Goal: Communication & Community: Answer question/provide support

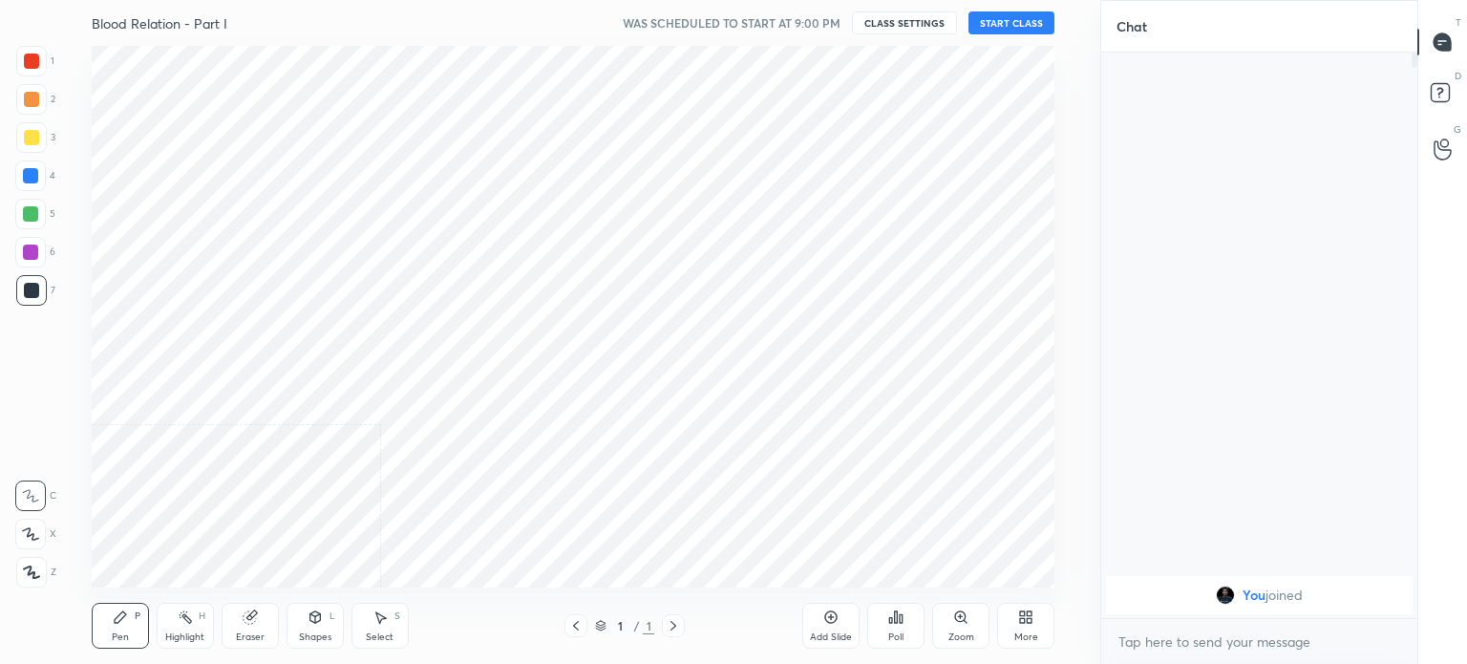
scroll to position [94941, 94460]
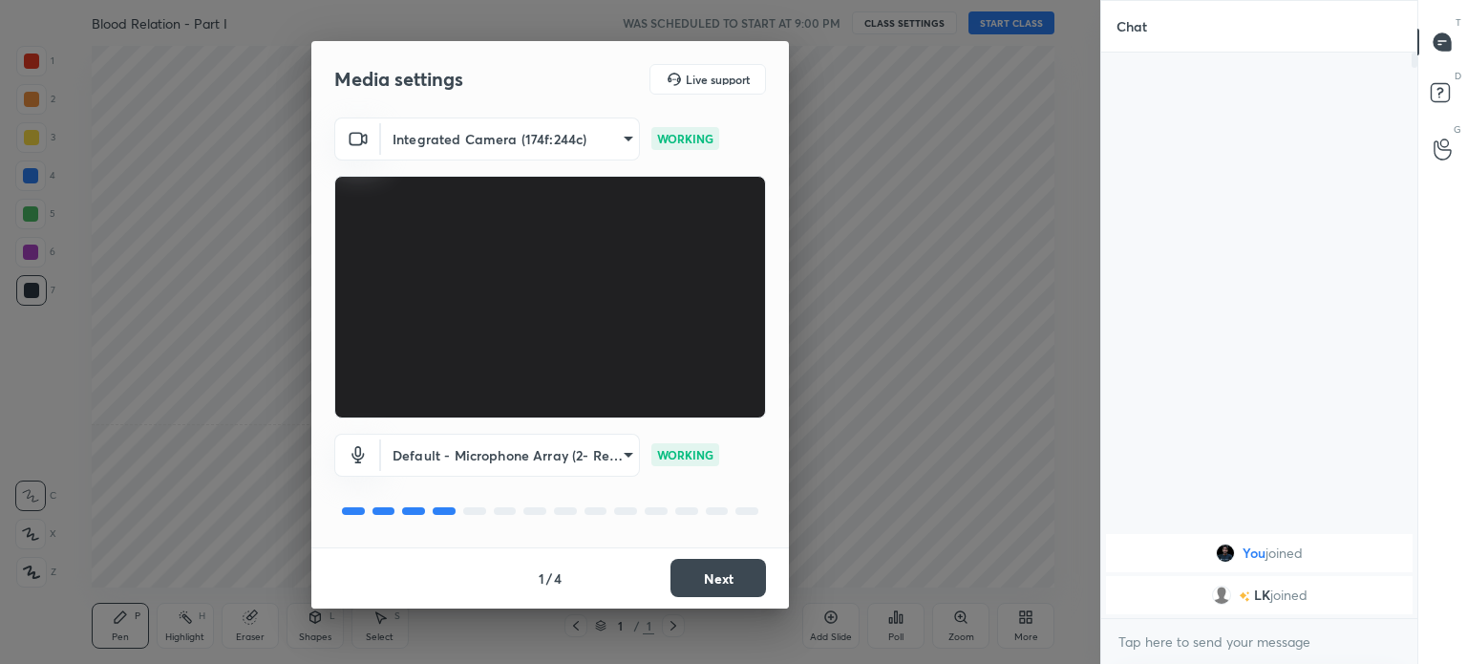
click at [722, 582] on button "Next" at bounding box center [717, 578] width 95 height 38
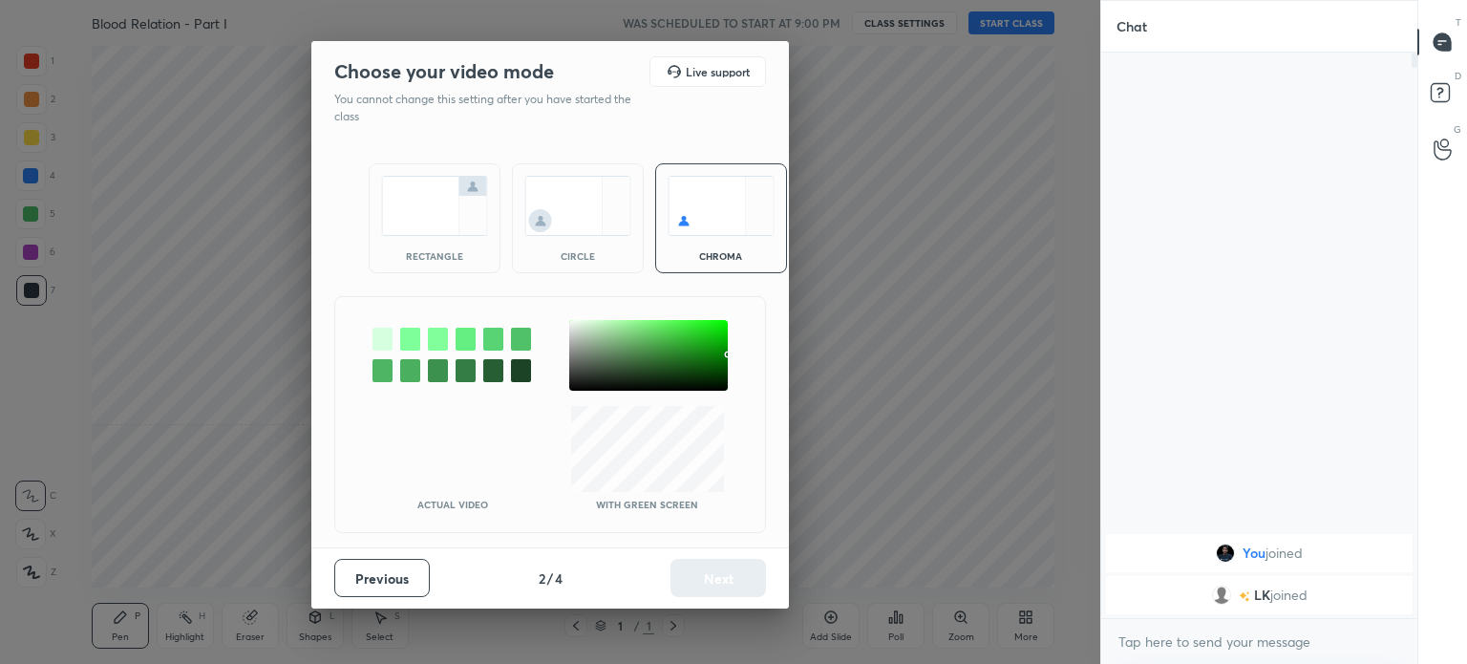
click at [460, 226] on img at bounding box center [434, 206] width 107 height 60
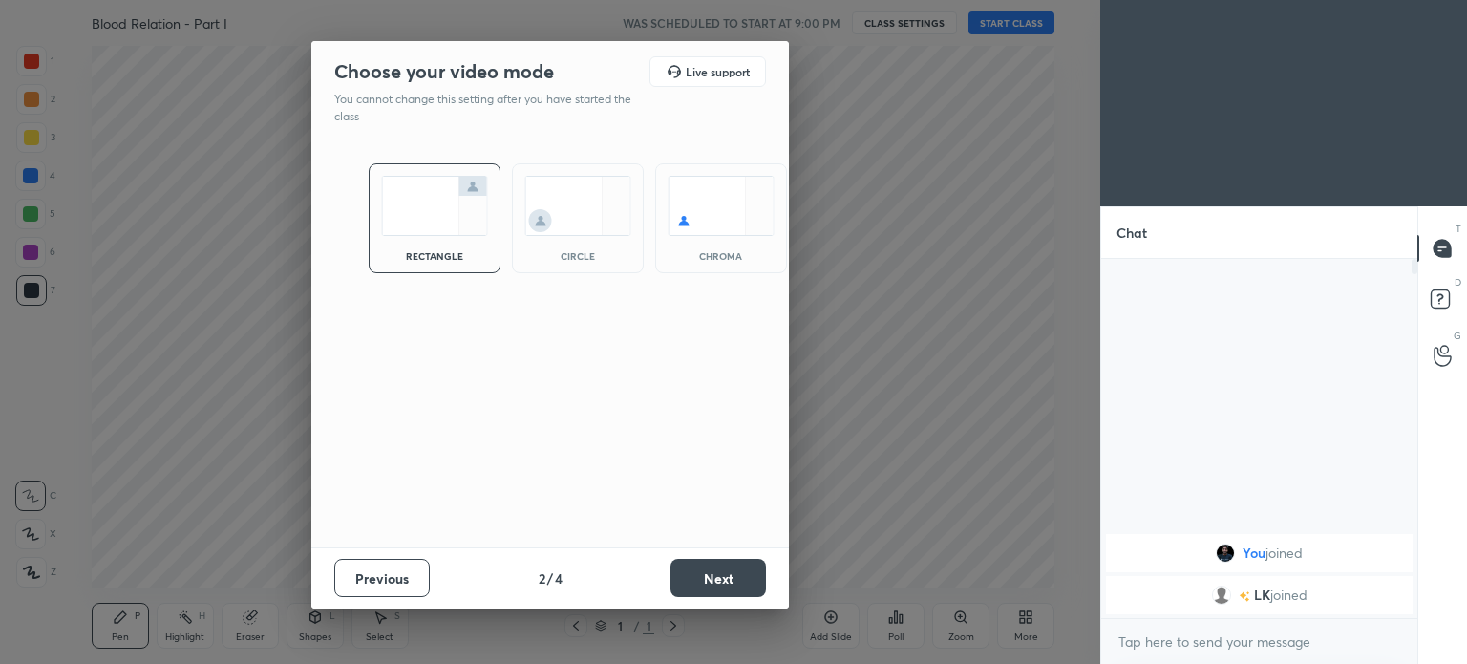
click at [718, 579] on button "Next" at bounding box center [717, 578] width 95 height 38
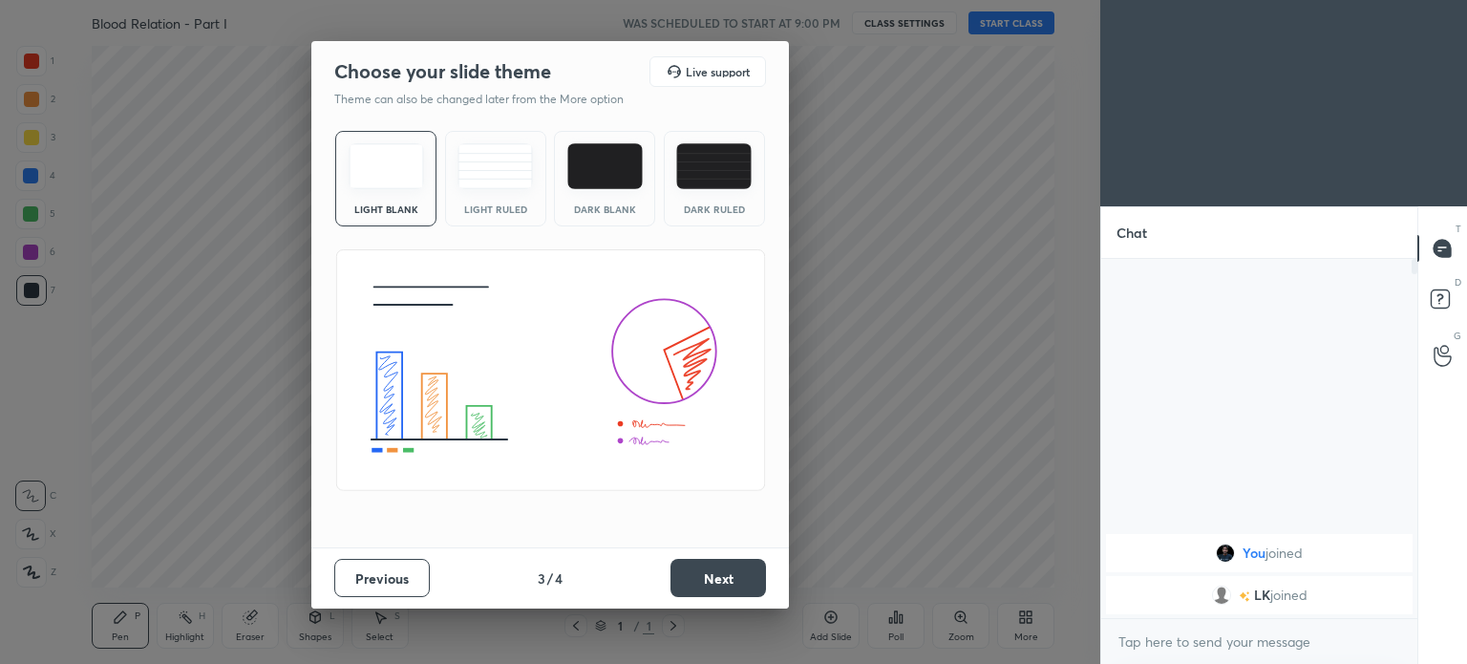
click at [726, 580] on button "Next" at bounding box center [717, 578] width 95 height 38
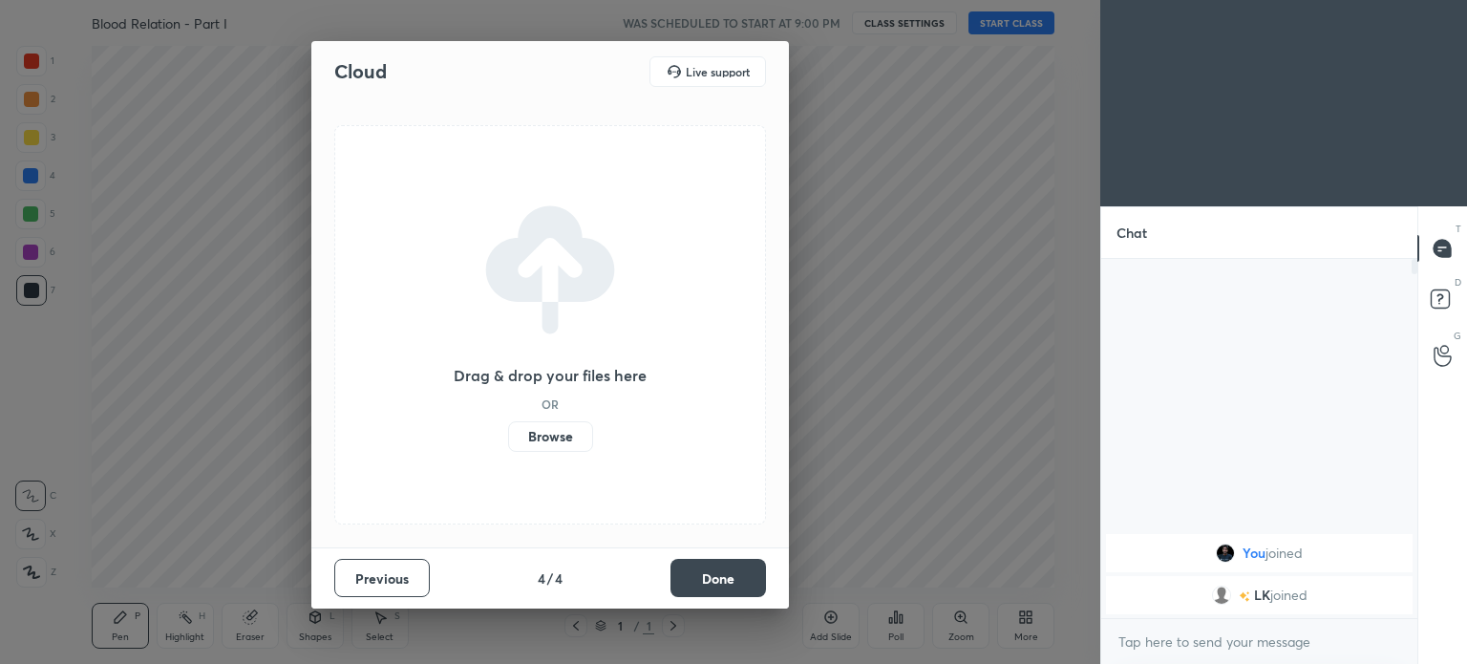
click at [730, 576] on button "Done" at bounding box center [717, 578] width 95 height 38
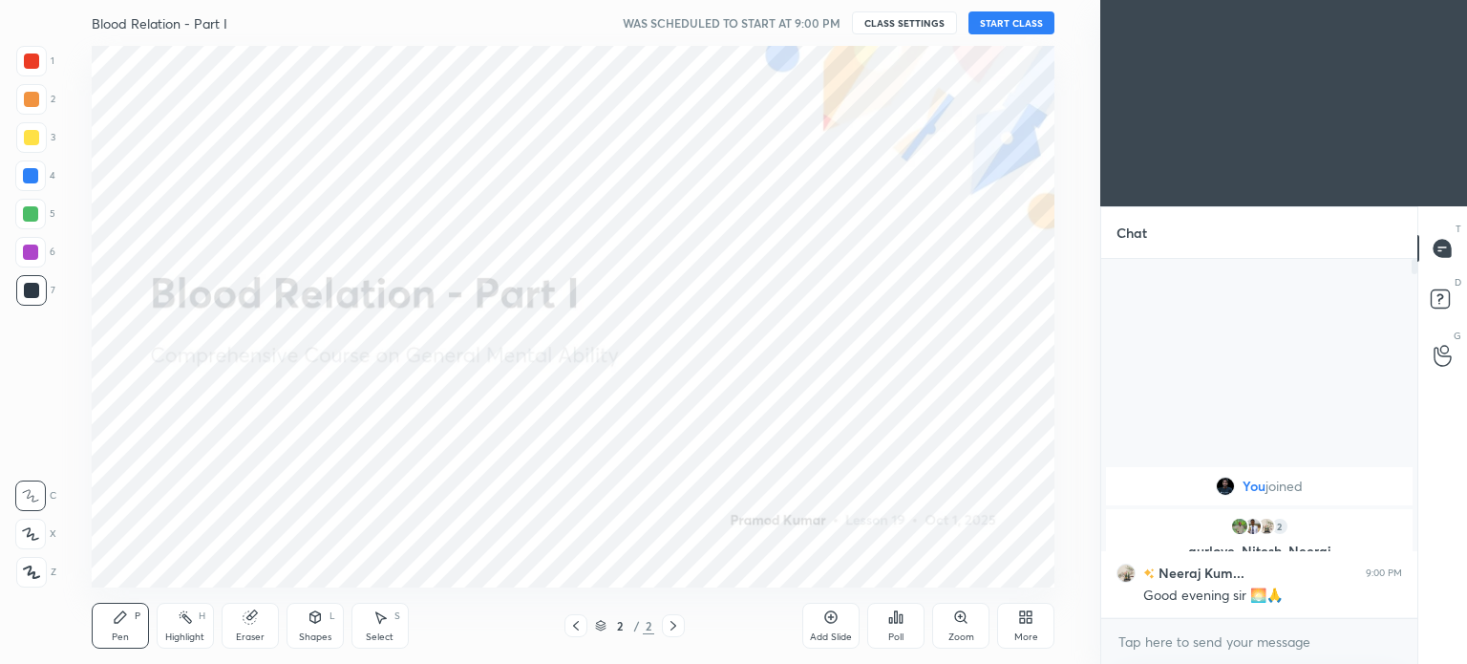
click at [1012, 20] on button "START CLASS" at bounding box center [1011, 22] width 86 height 23
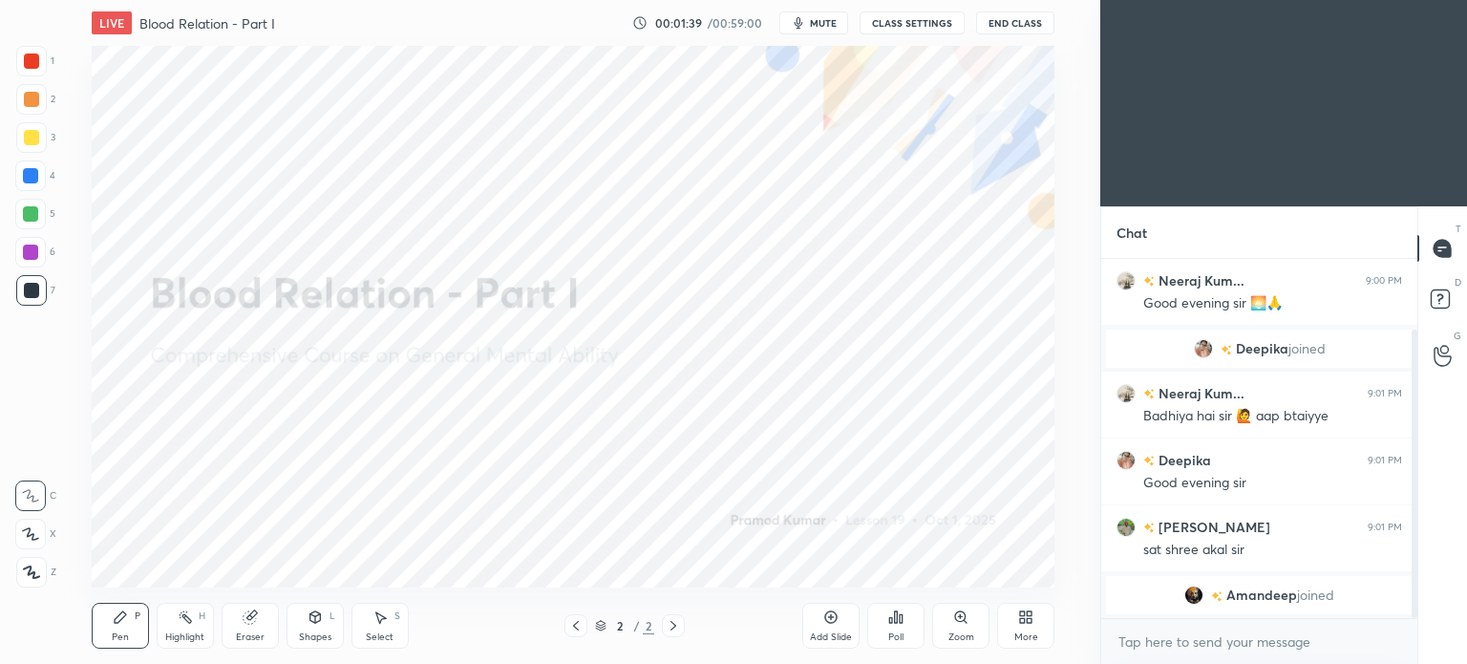
scroll to position [155, 0]
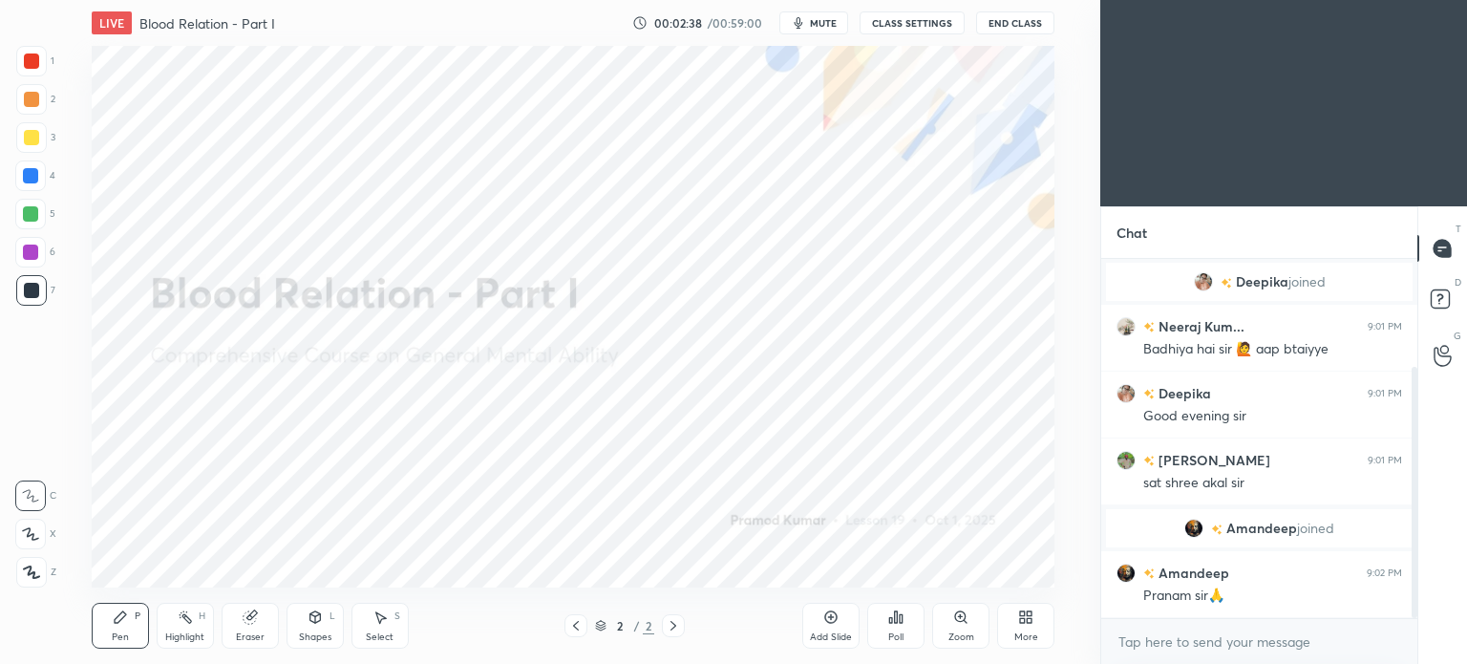
click at [835, 614] on icon at bounding box center [830, 616] width 15 height 15
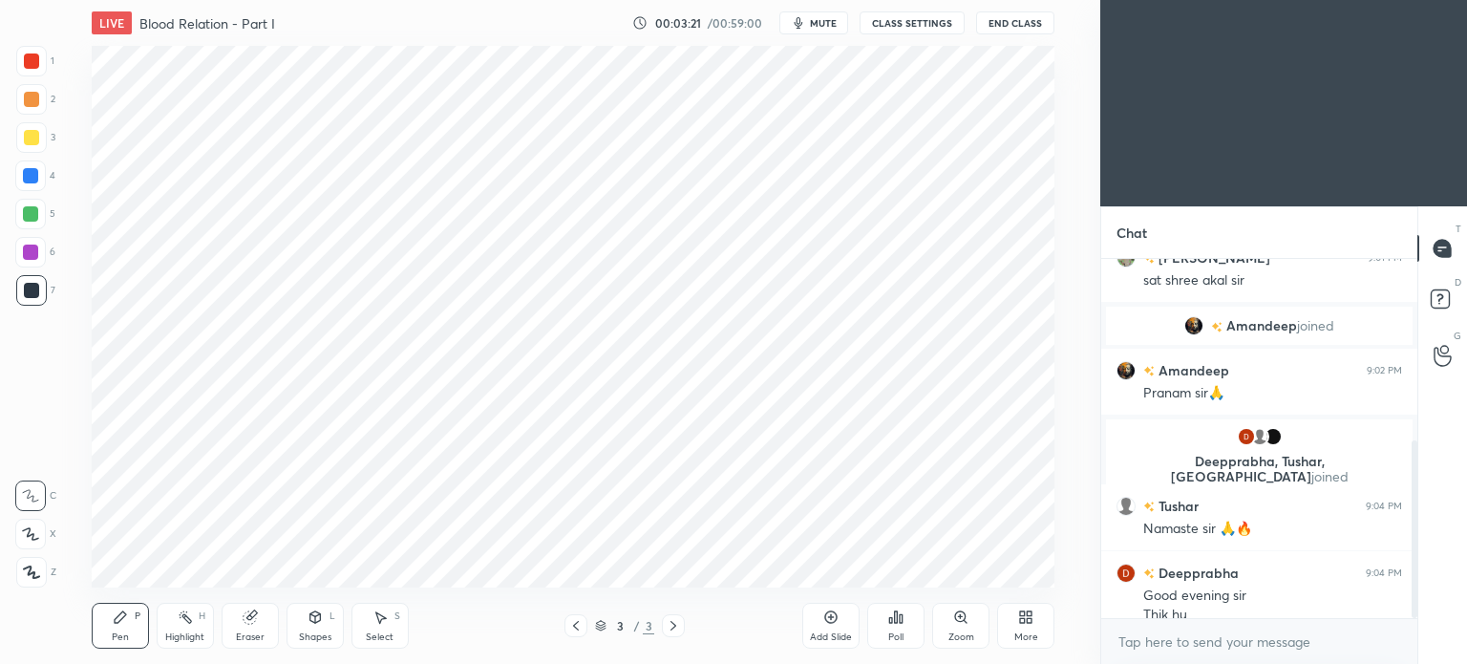
scroll to position [365, 0]
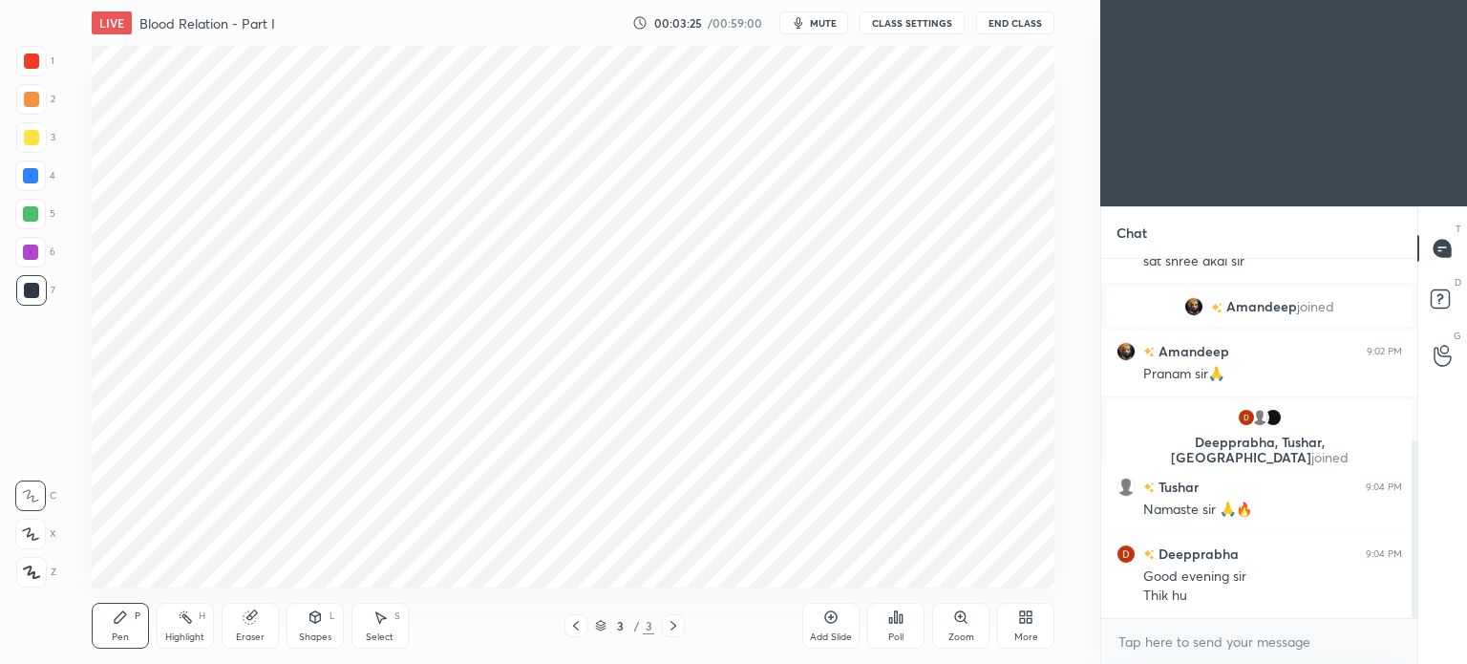
click at [33, 63] on div at bounding box center [31, 60] width 15 height 15
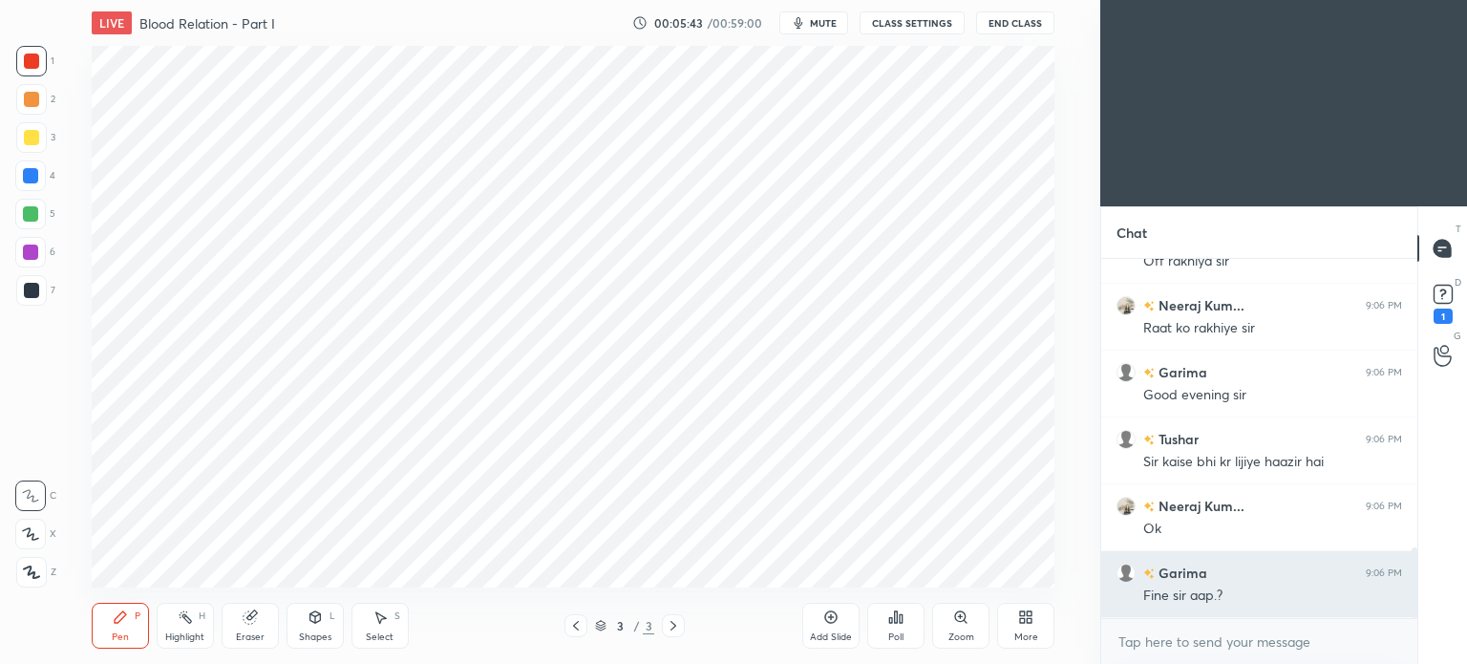
scroll to position [1524, 0]
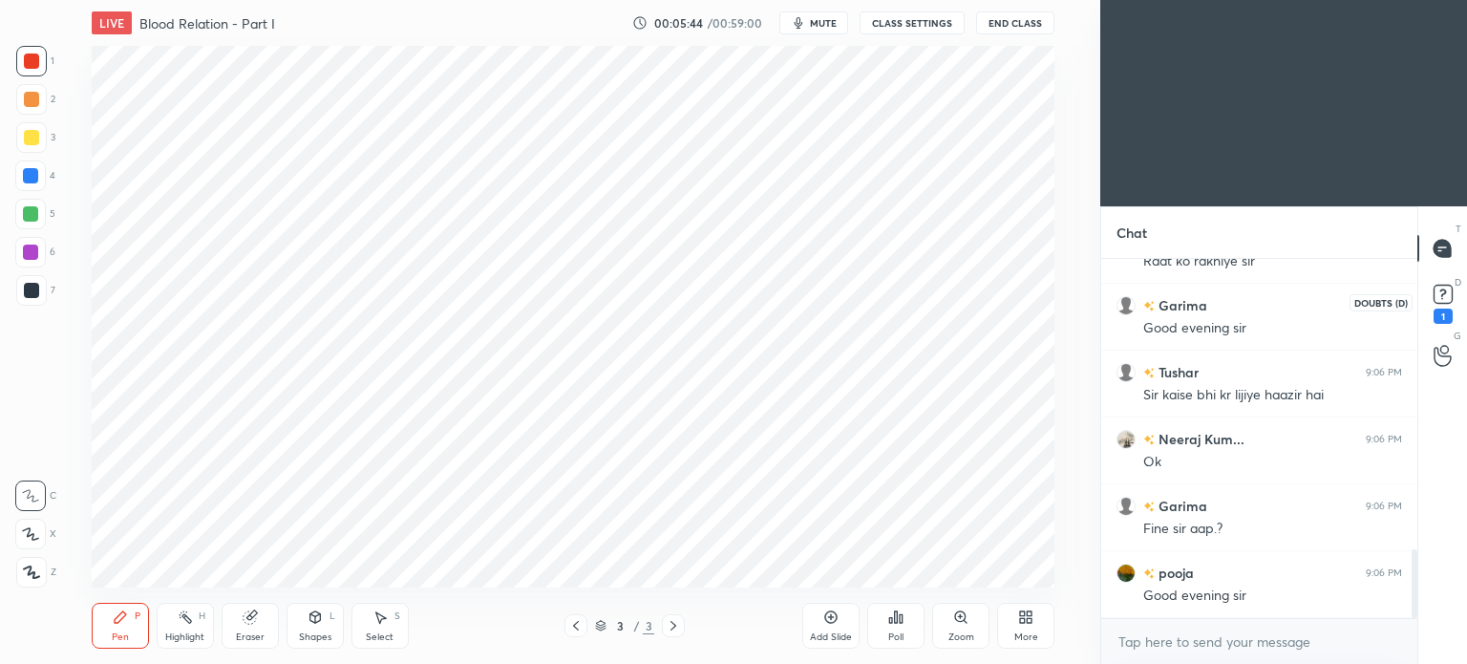
click at [1442, 298] on rect at bounding box center [1442, 294] width 18 height 18
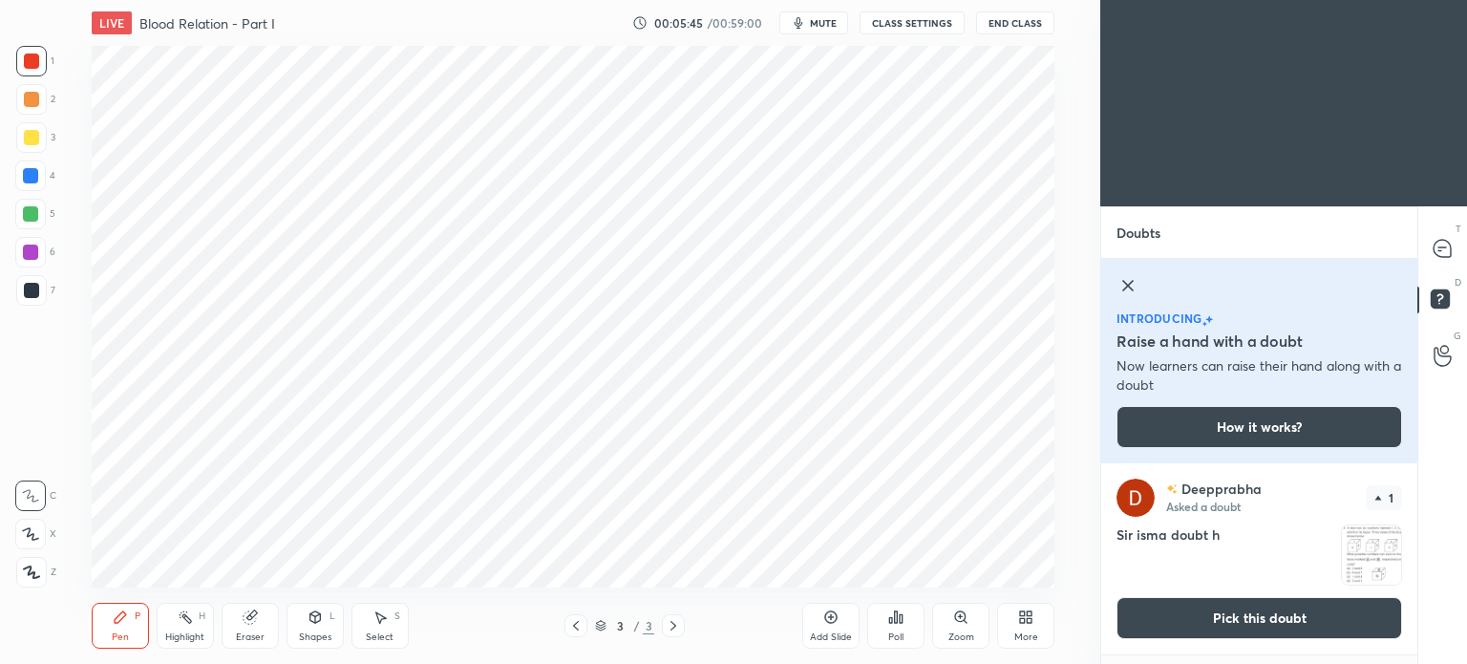
click at [1225, 617] on button "Pick this doubt" at bounding box center [1258, 618] width 285 height 42
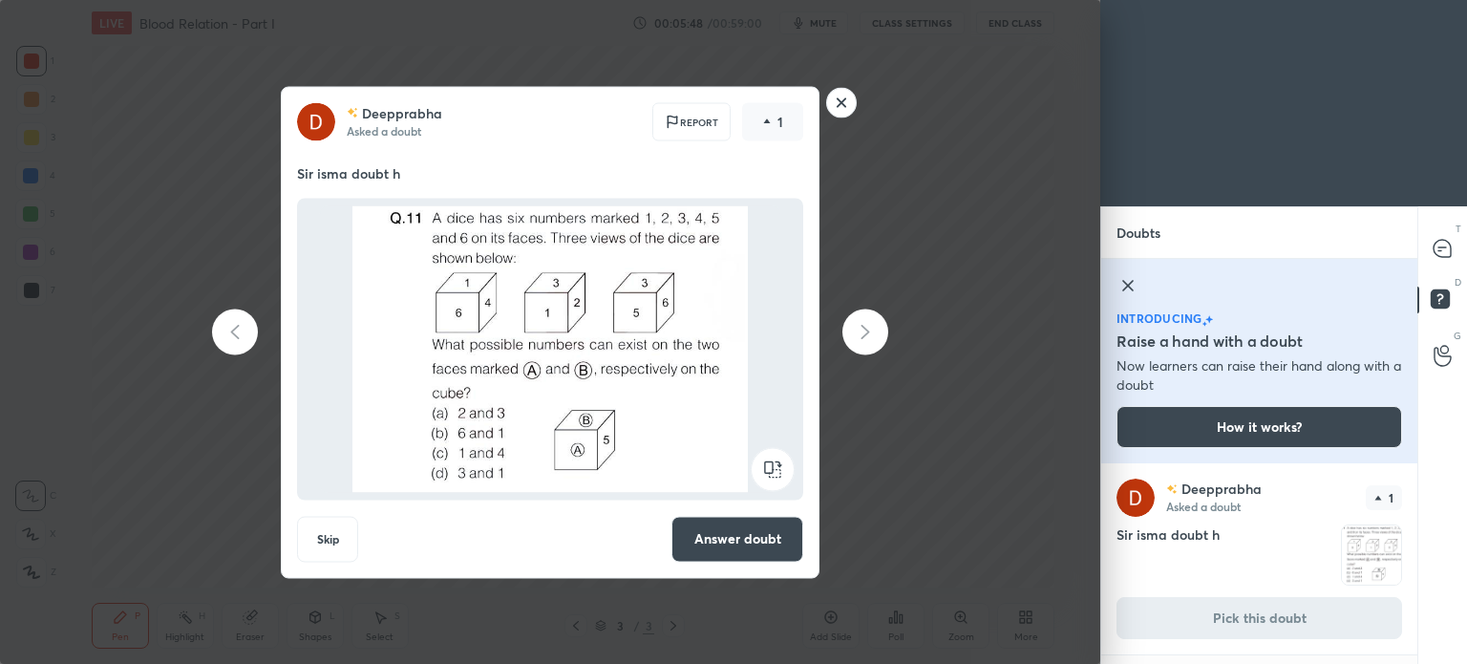
click at [711, 533] on button "Answer doubt" at bounding box center [737, 539] width 132 height 46
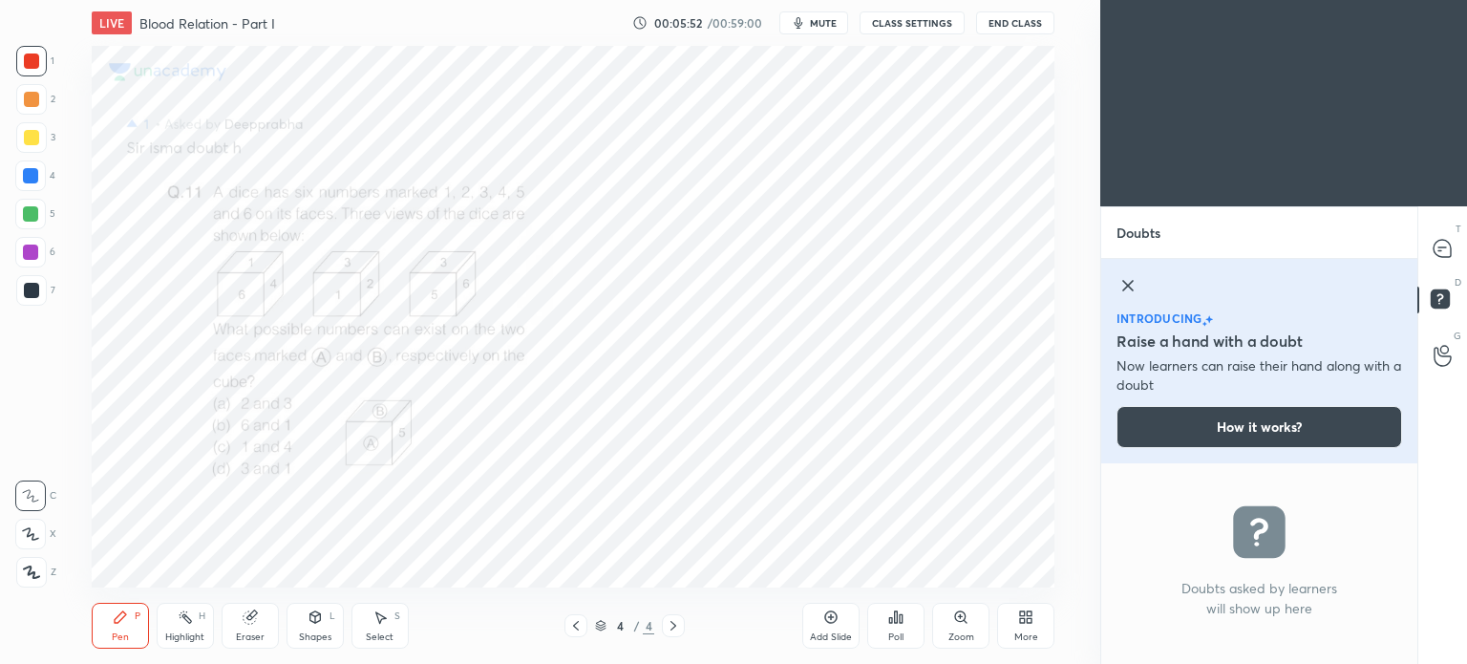
click at [1127, 283] on icon at bounding box center [1127, 285] width 23 height 23
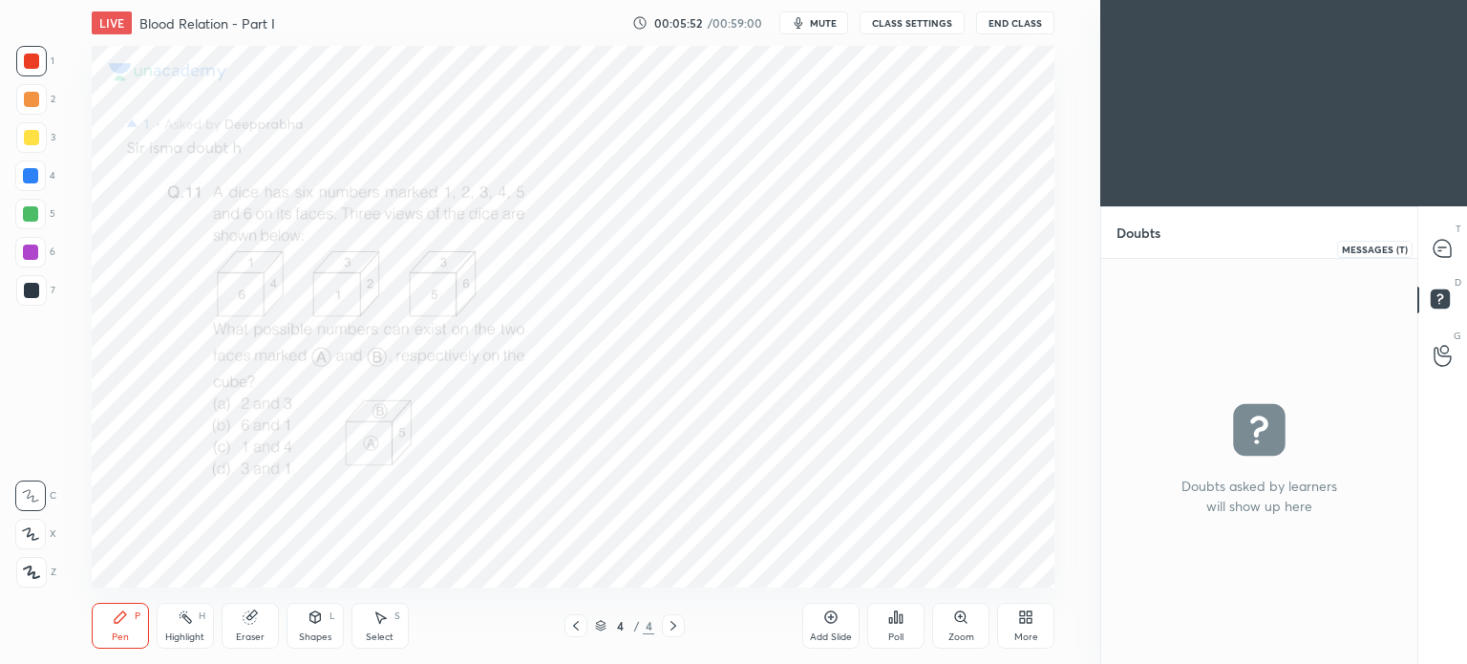
click at [1440, 250] on icon at bounding box center [1439, 250] width 3 height 0
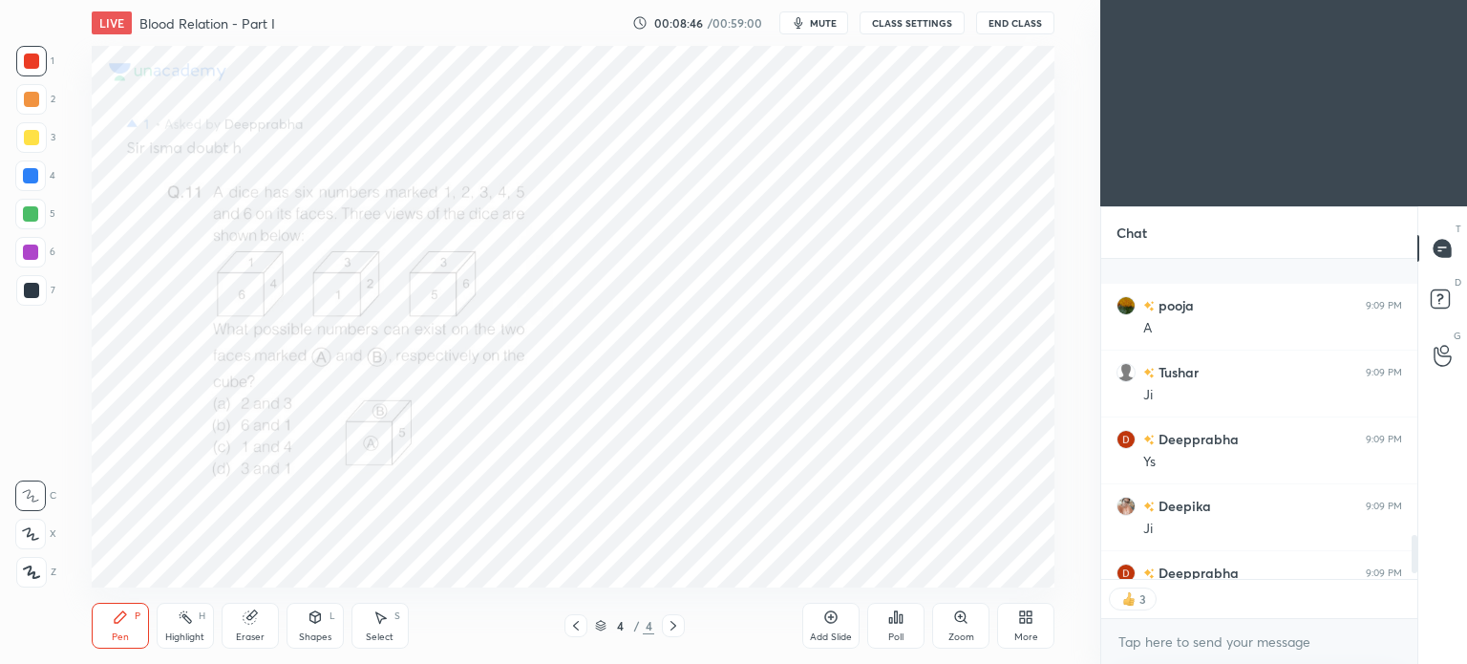
scroll to position [2368, 0]
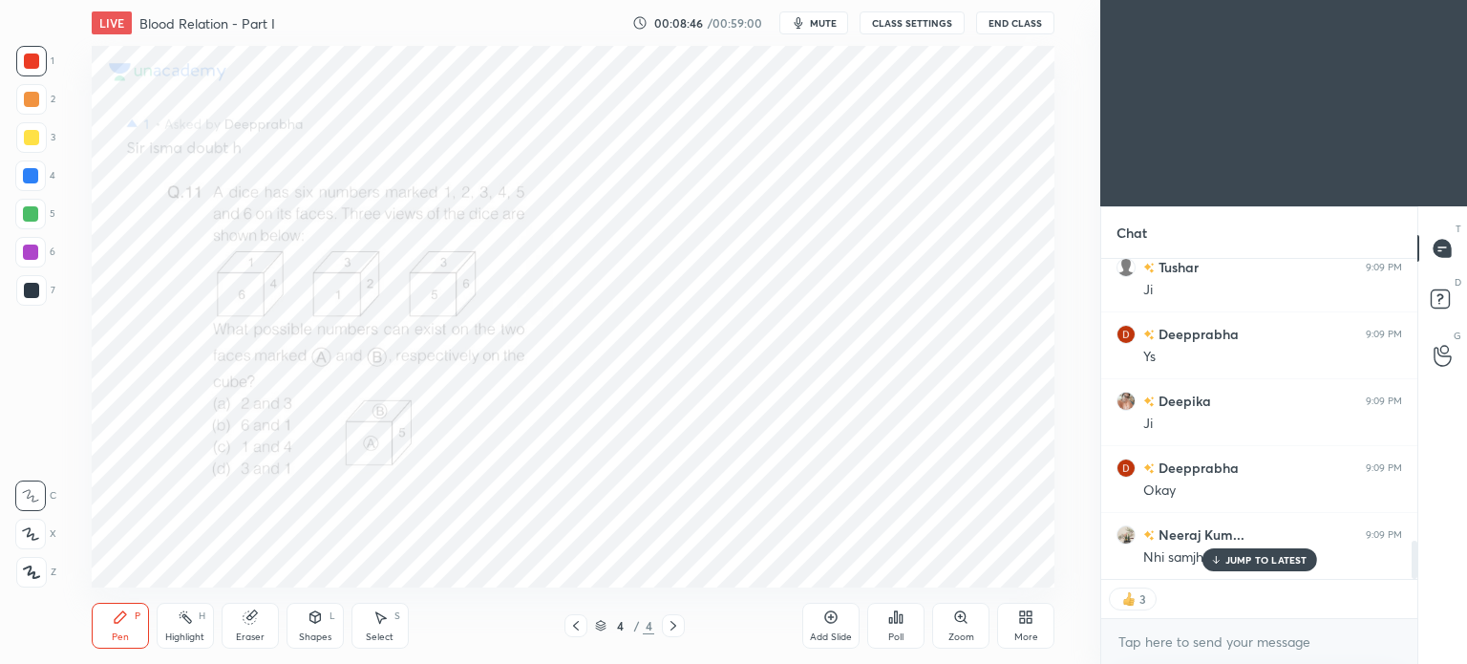
click at [577, 627] on icon at bounding box center [575, 625] width 15 height 15
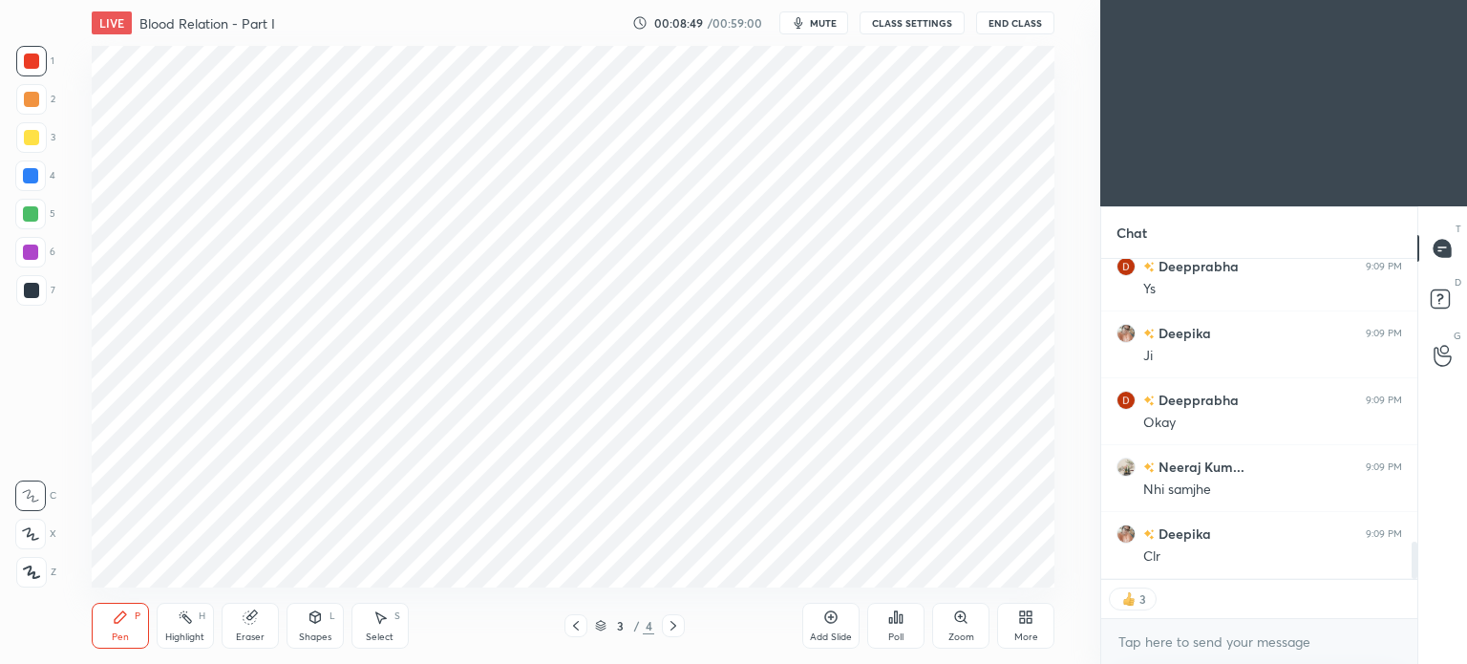
click at [674, 624] on icon at bounding box center [673, 625] width 15 height 15
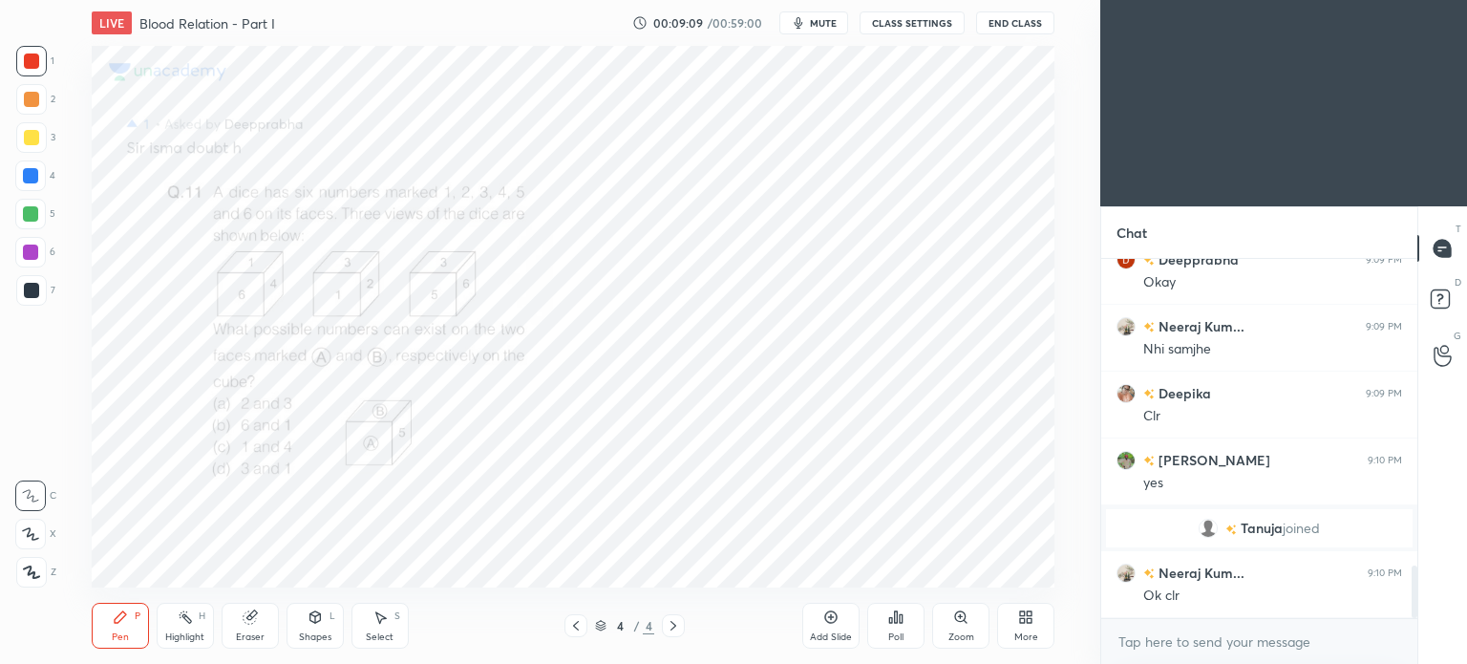
scroll to position [2112, 0]
click at [569, 628] on icon at bounding box center [575, 625] width 15 height 15
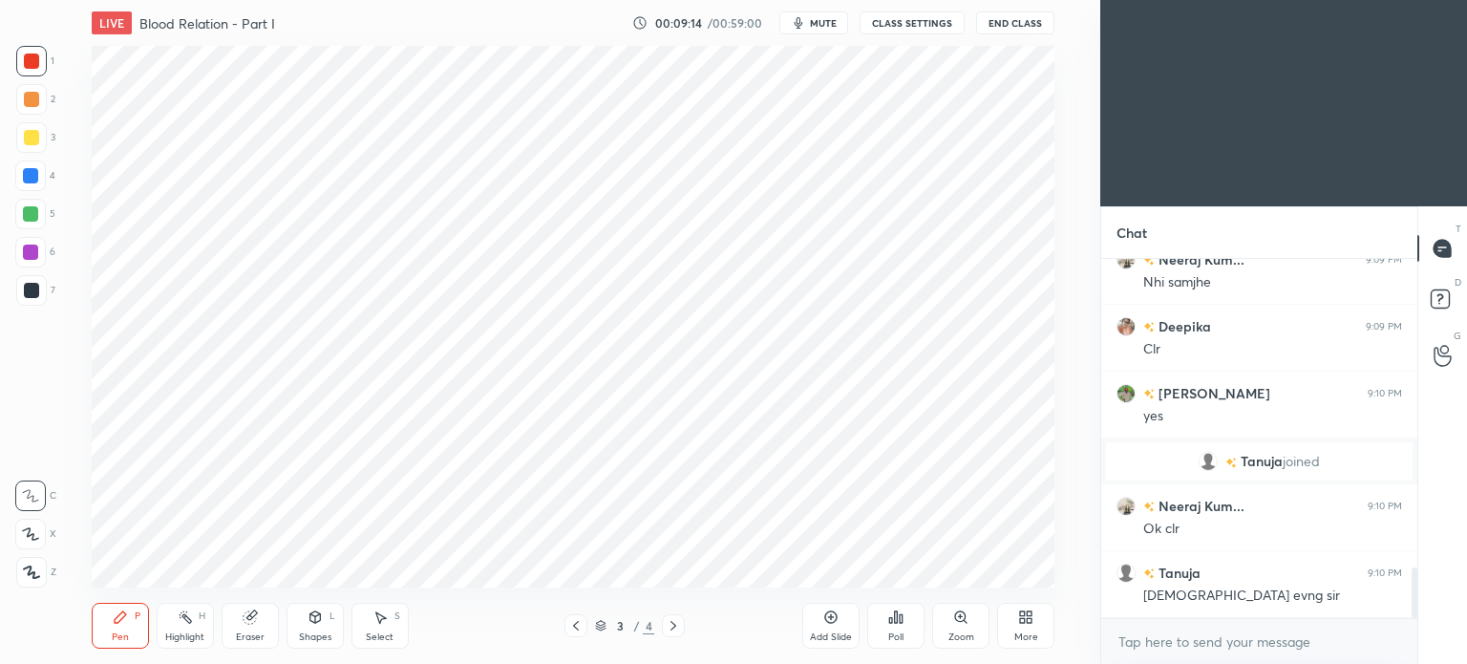
click at [28, 290] on div at bounding box center [31, 290] width 15 height 15
click at [35, 293] on div at bounding box center [31, 290] width 15 height 15
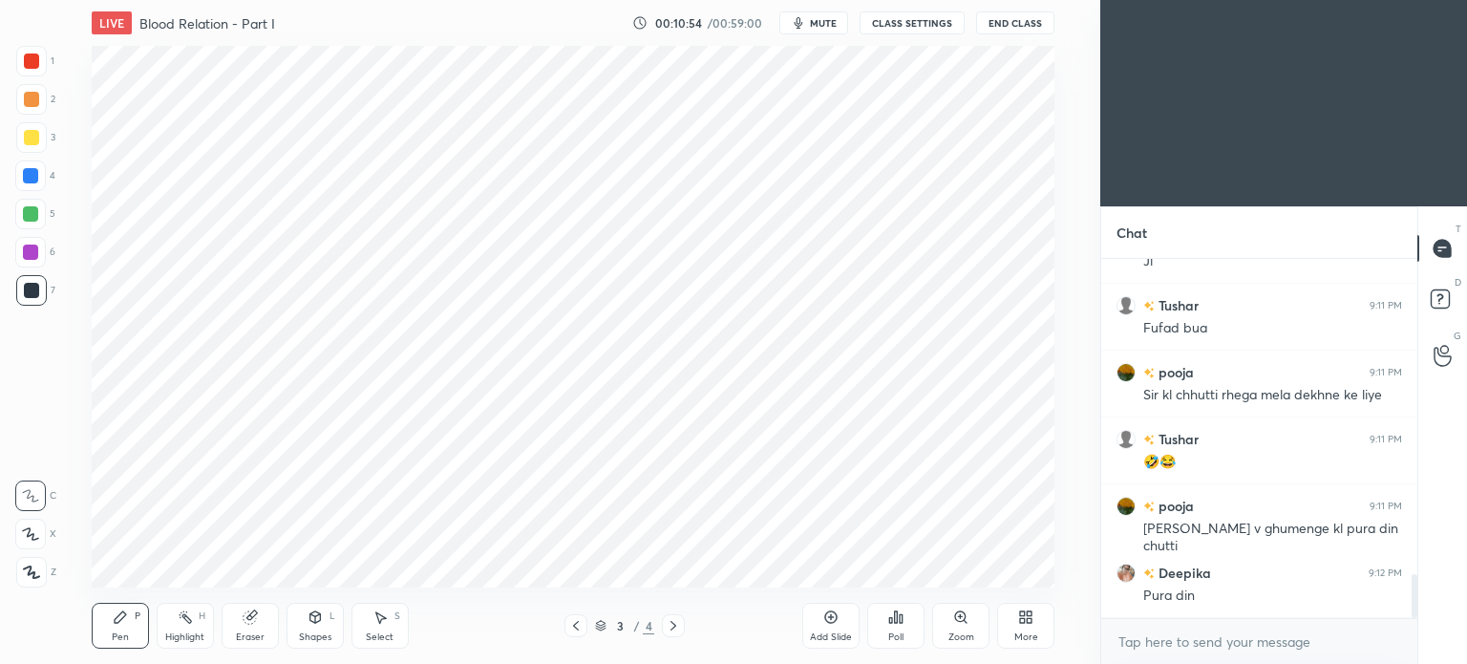
scroll to position [2647, 0]
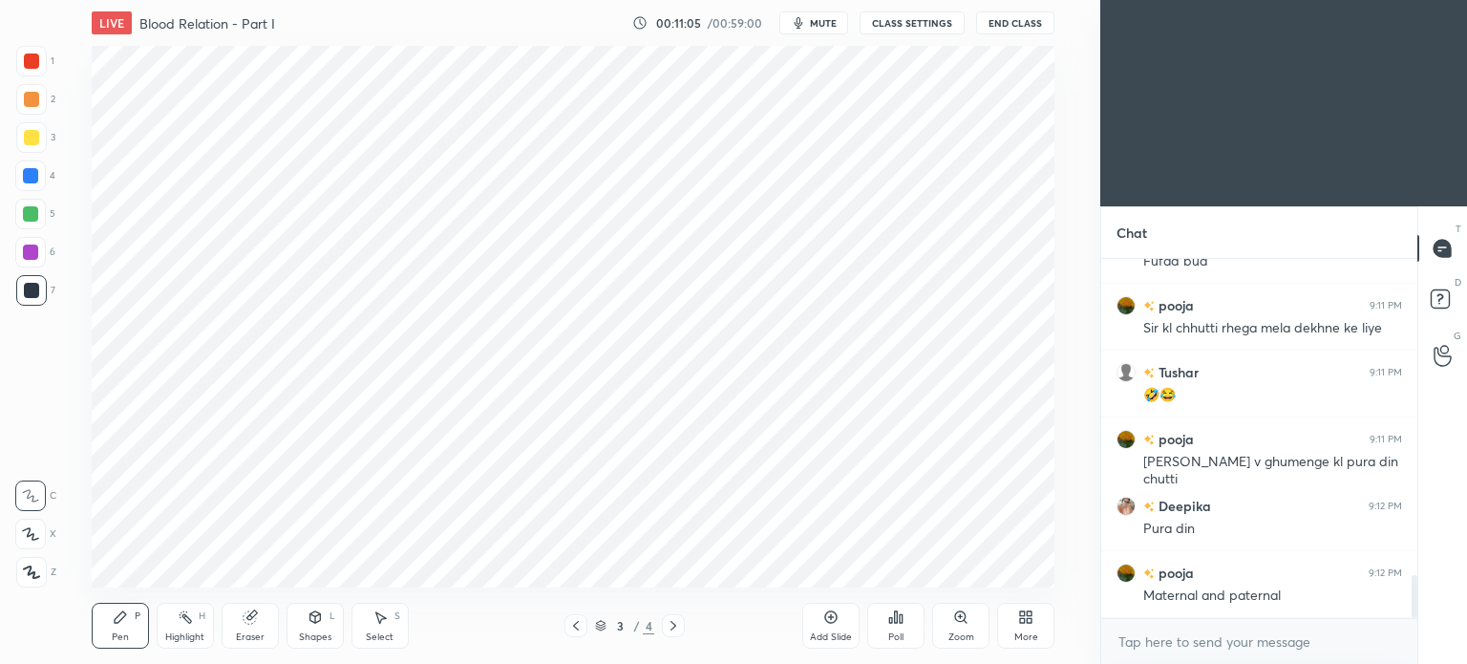
click at [31, 59] on div at bounding box center [31, 60] width 15 height 15
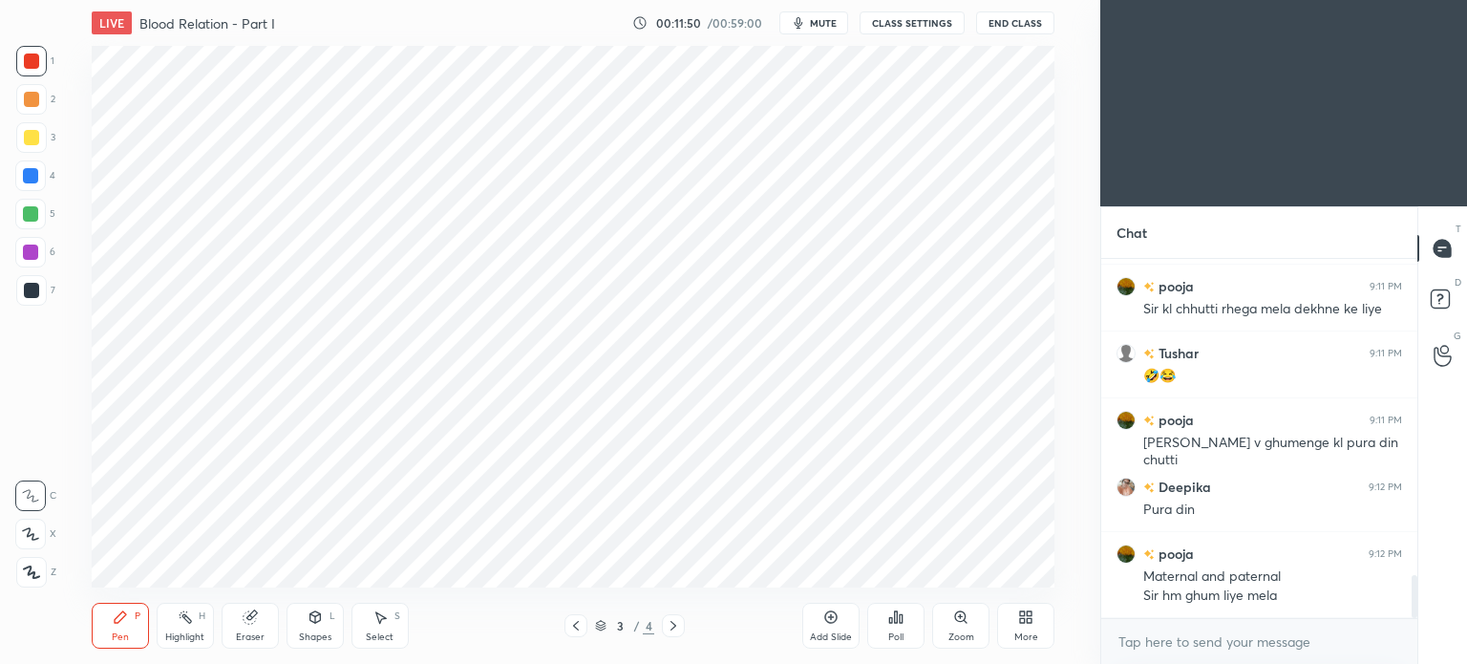
click at [27, 178] on div at bounding box center [30, 175] width 15 height 15
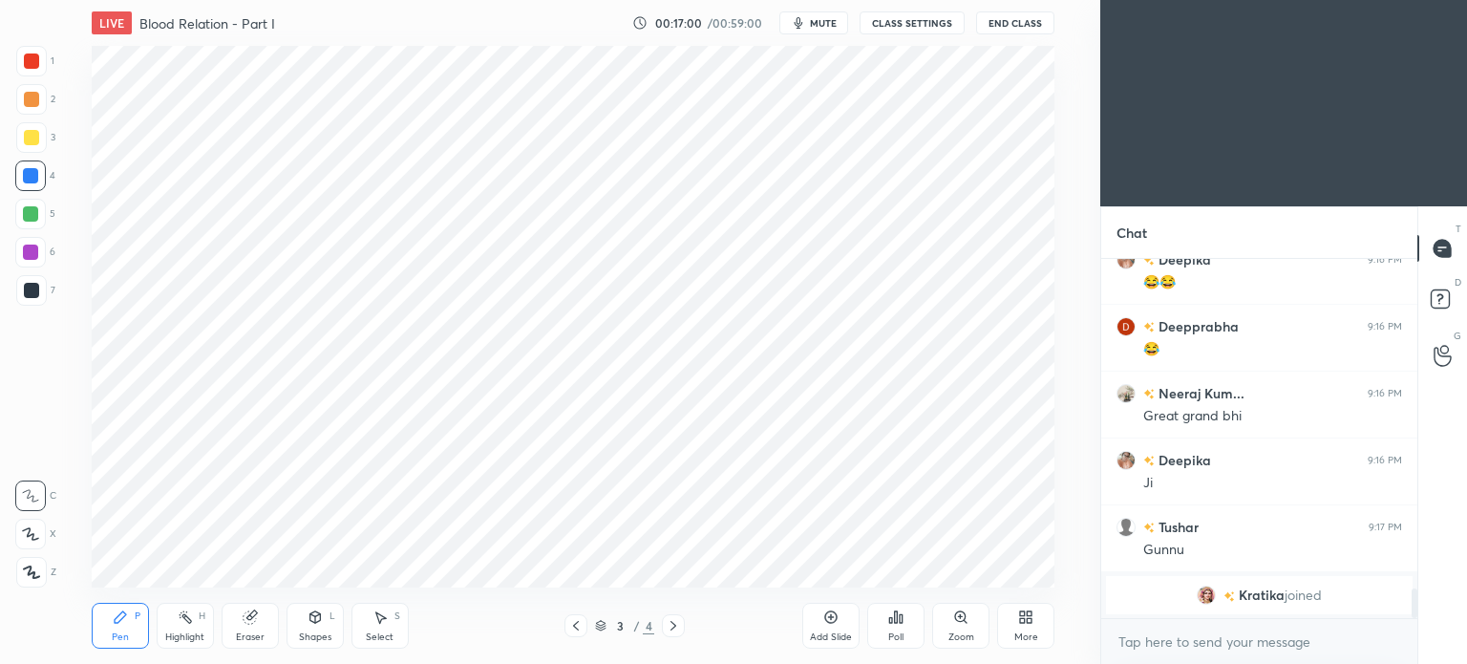
scroll to position [3781, 0]
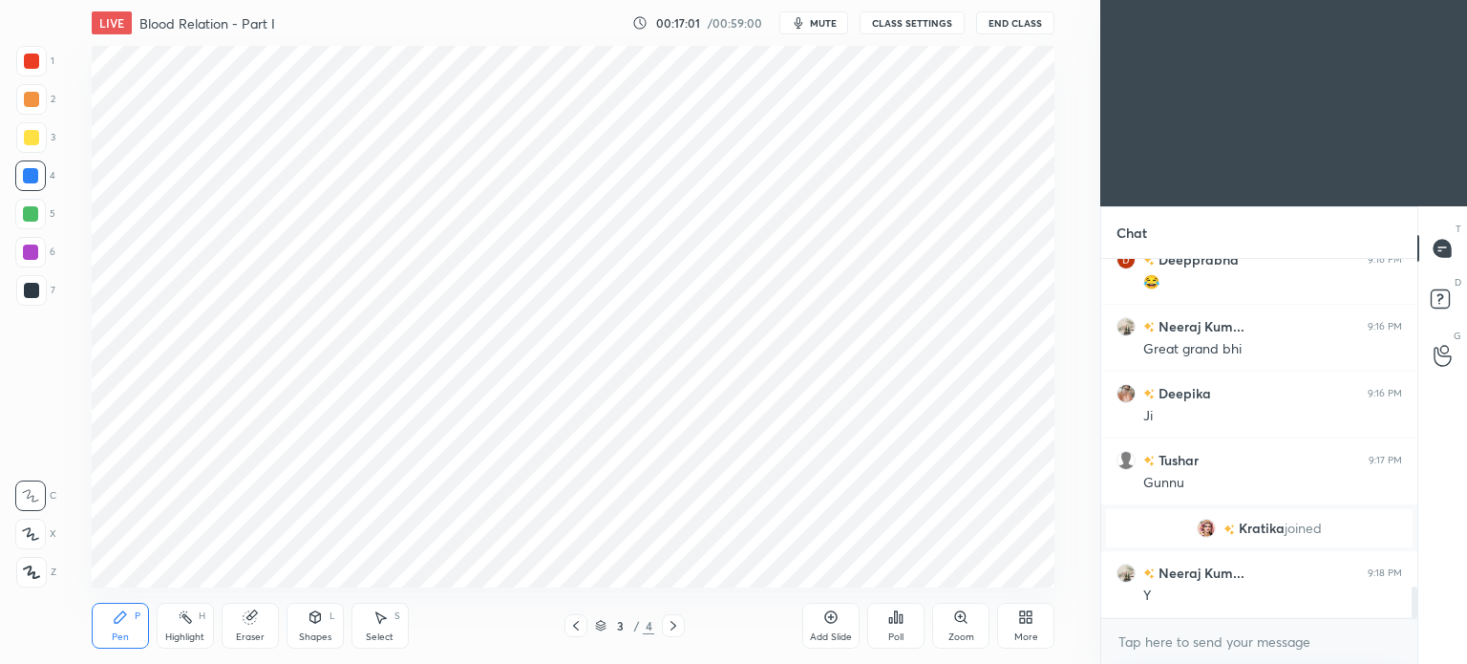
click at [831, 622] on icon at bounding box center [830, 616] width 15 height 15
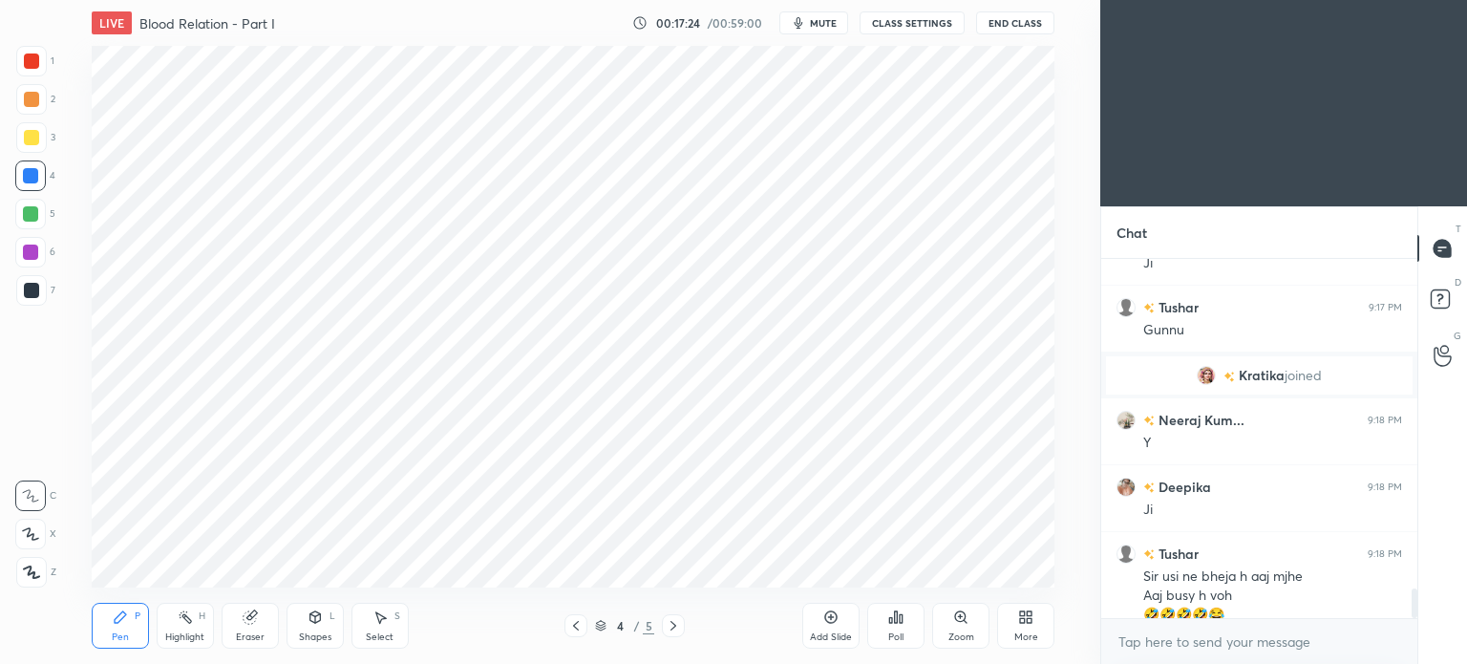
scroll to position [3953, 0]
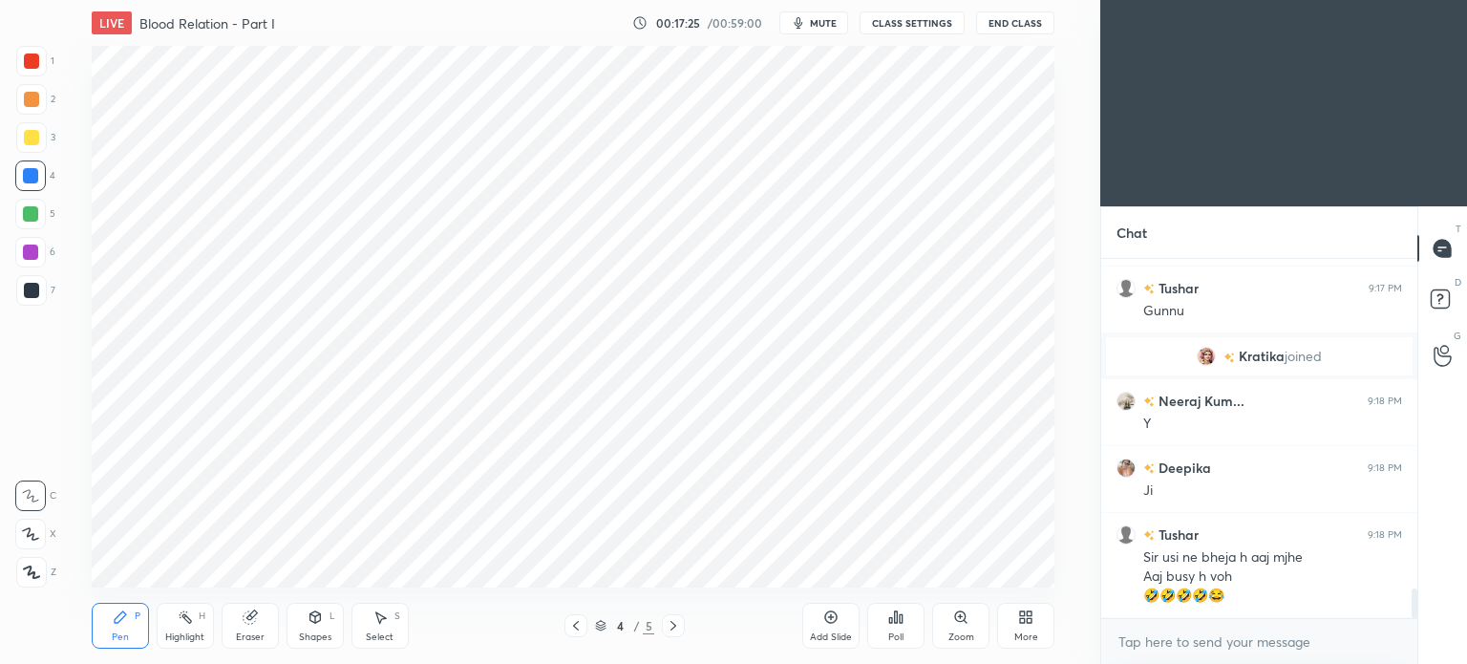
click at [817, 22] on span "mute" at bounding box center [823, 22] width 27 height 13
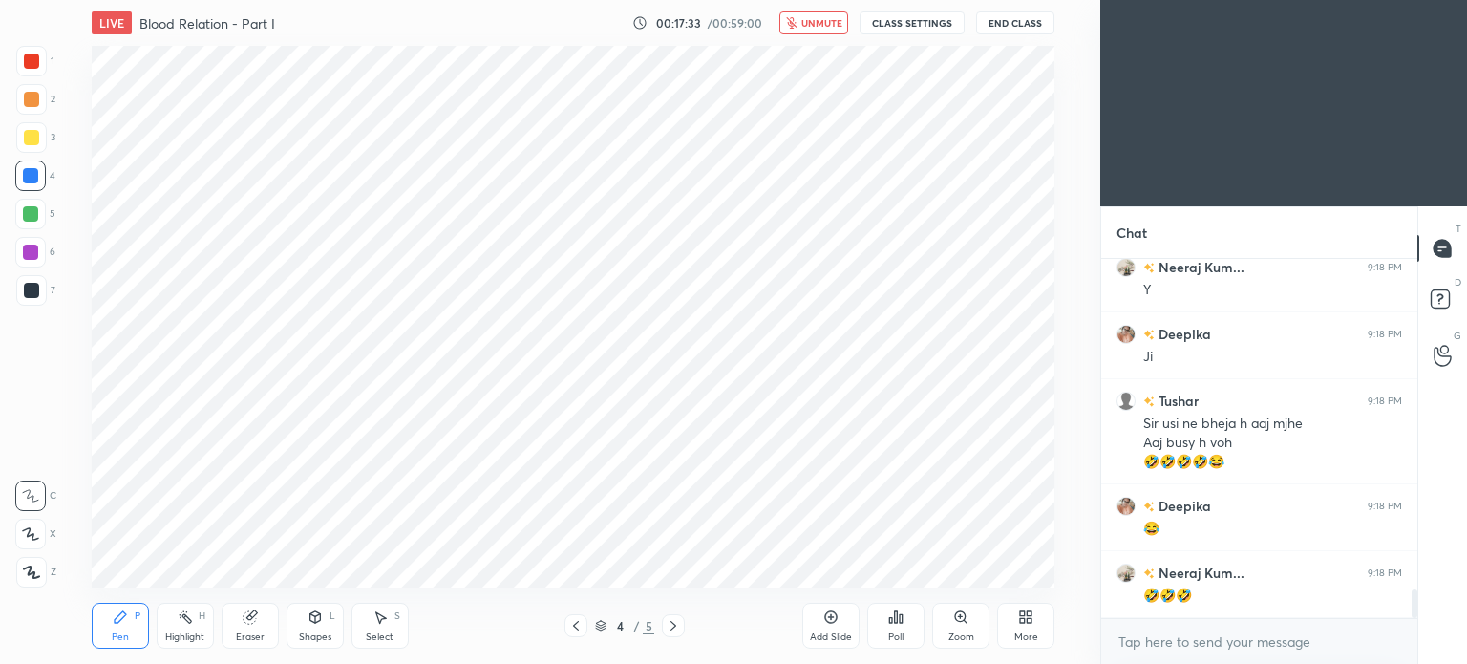
scroll to position [4154, 0]
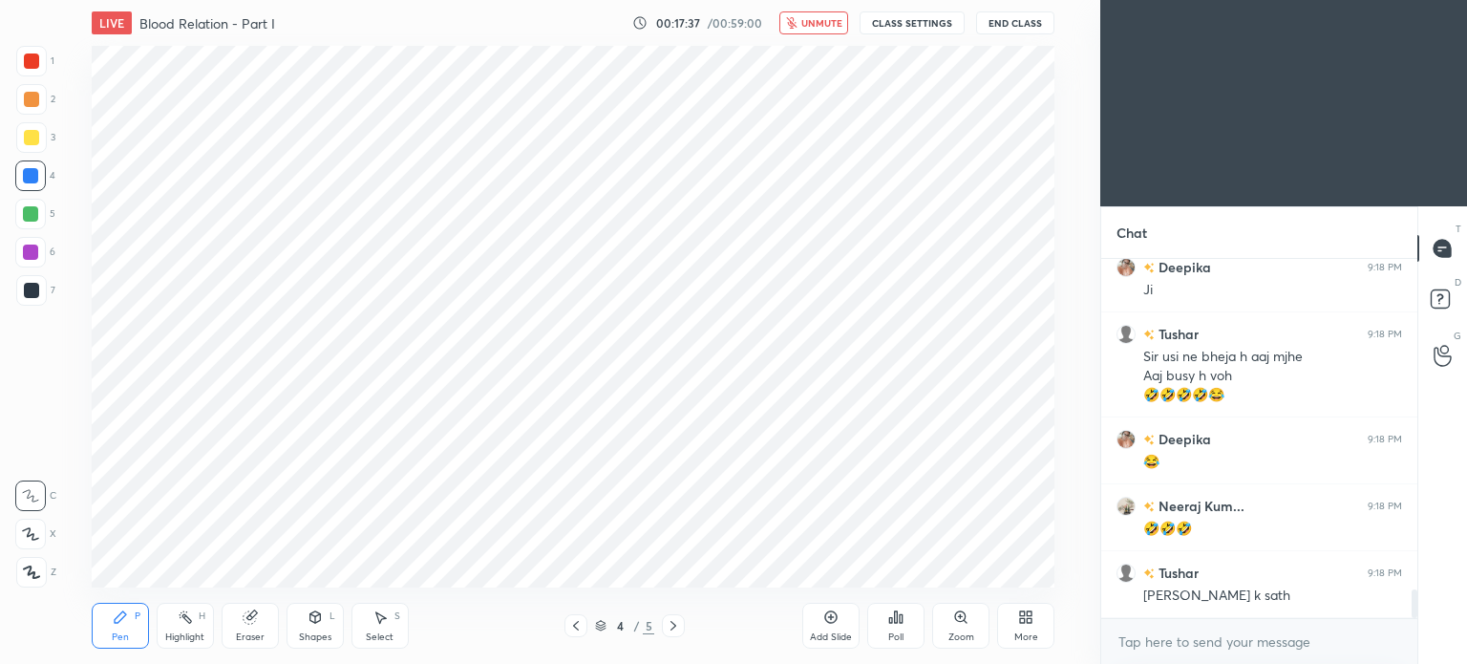
click at [812, 22] on span "unmute" at bounding box center [821, 22] width 41 height 13
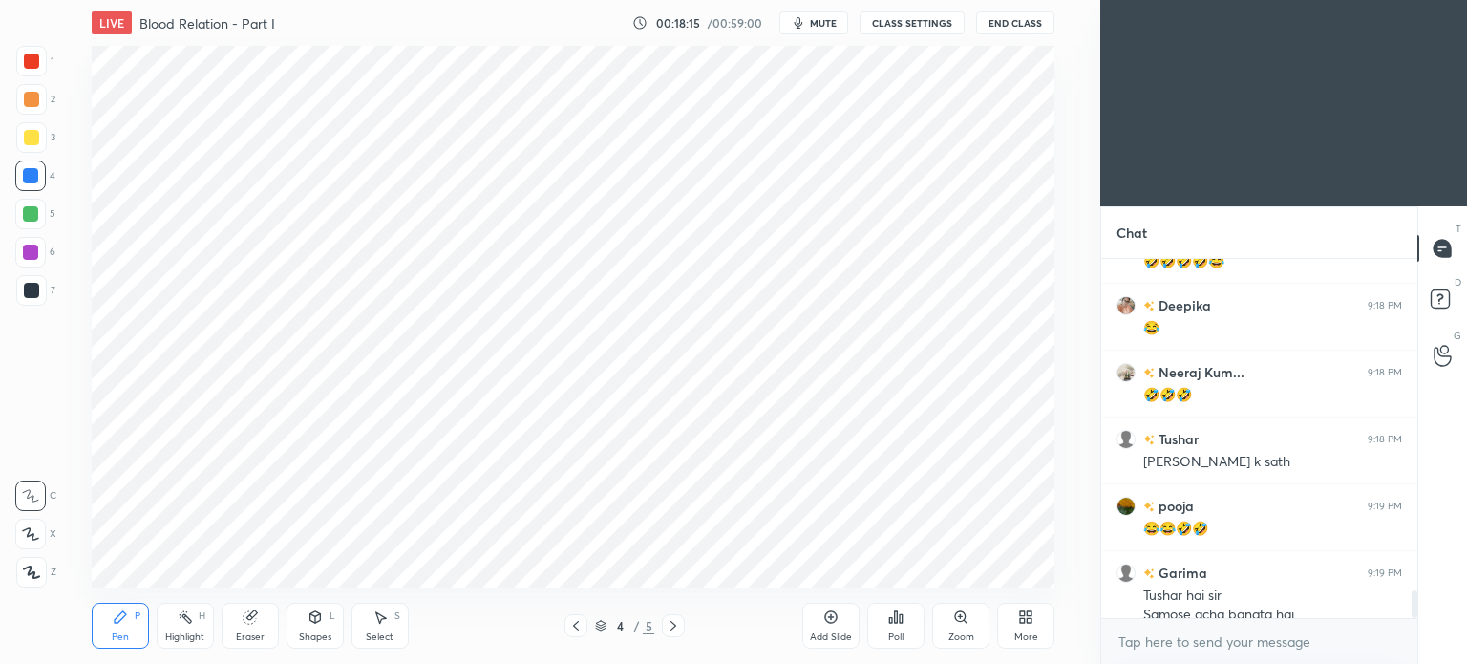
scroll to position [4306, 0]
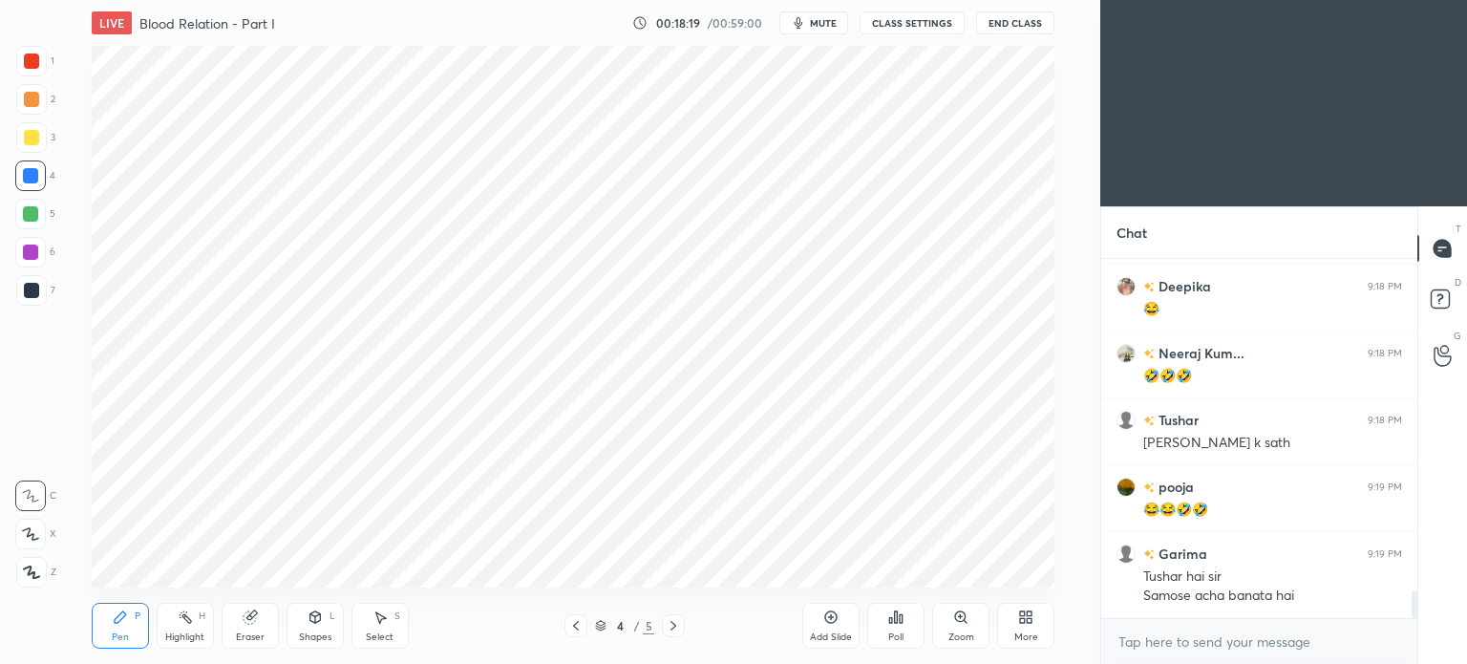
click at [27, 53] on div at bounding box center [31, 61] width 31 height 31
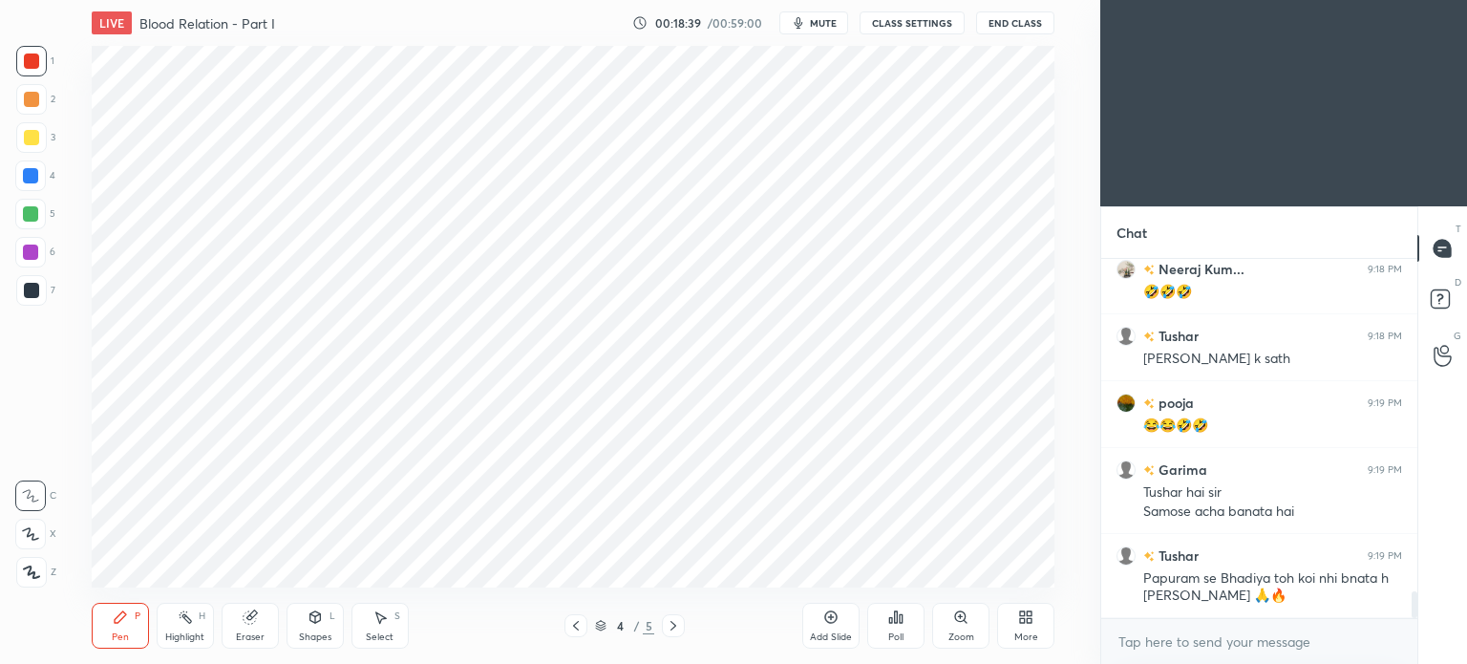
click at [32, 175] on div at bounding box center [30, 175] width 15 height 15
click at [27, 57] on div at bounding box center [31, 60] width 15 height 15
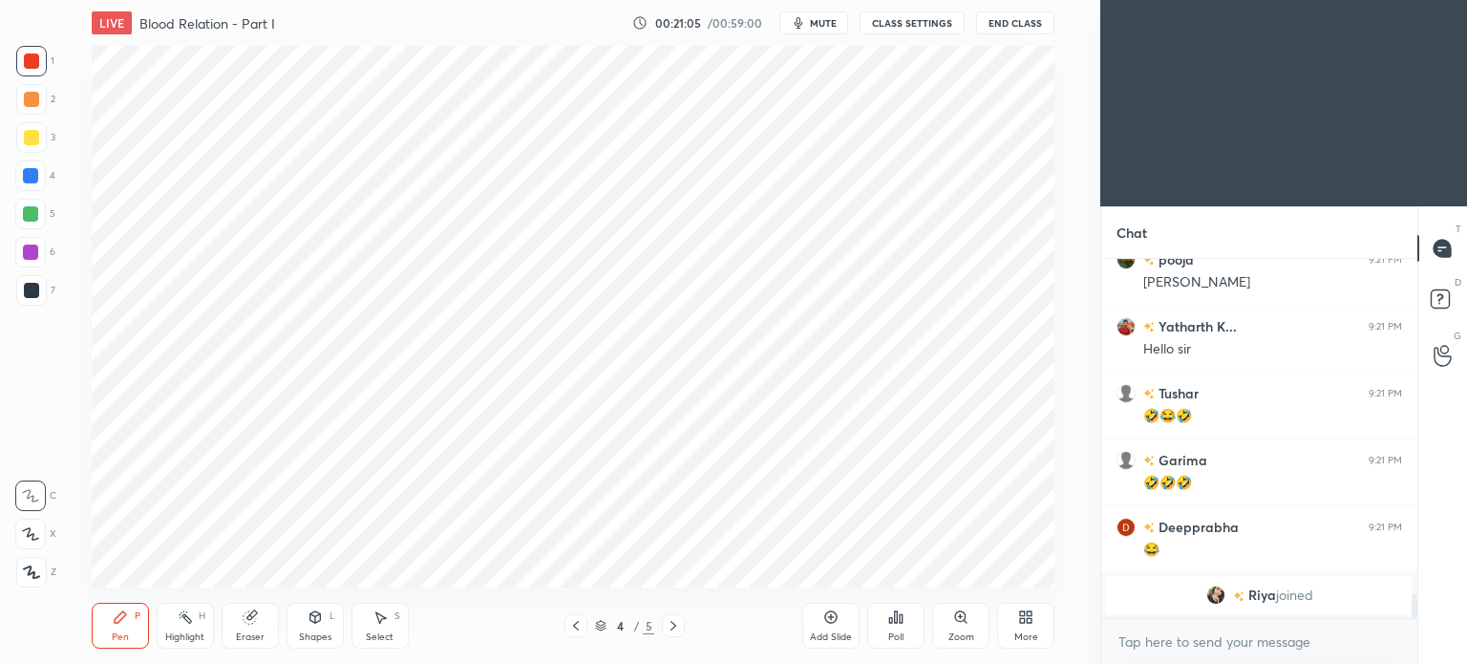
scroll to position [4782, 0]
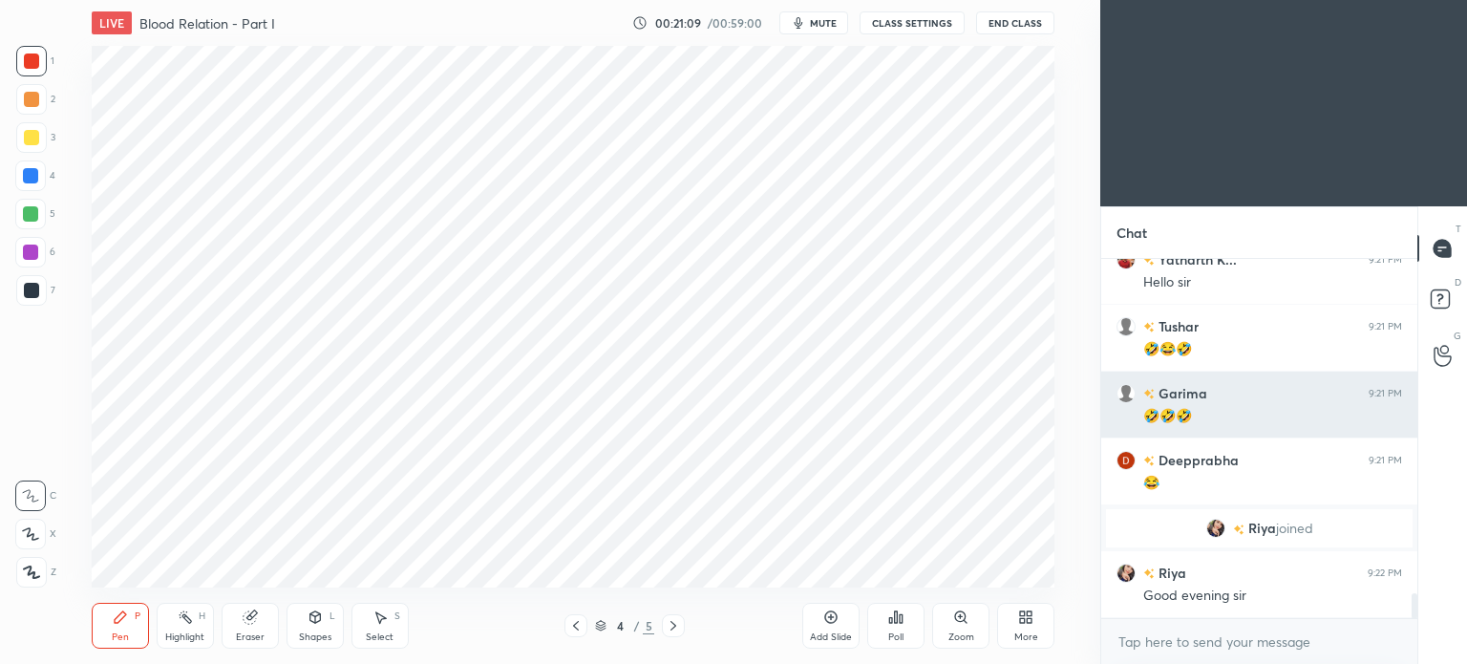
click at [1202, 365] on div "Tushar 9:21 PM 🤣😂🤣" at bounding box center [1259, 338] width 316 height 66
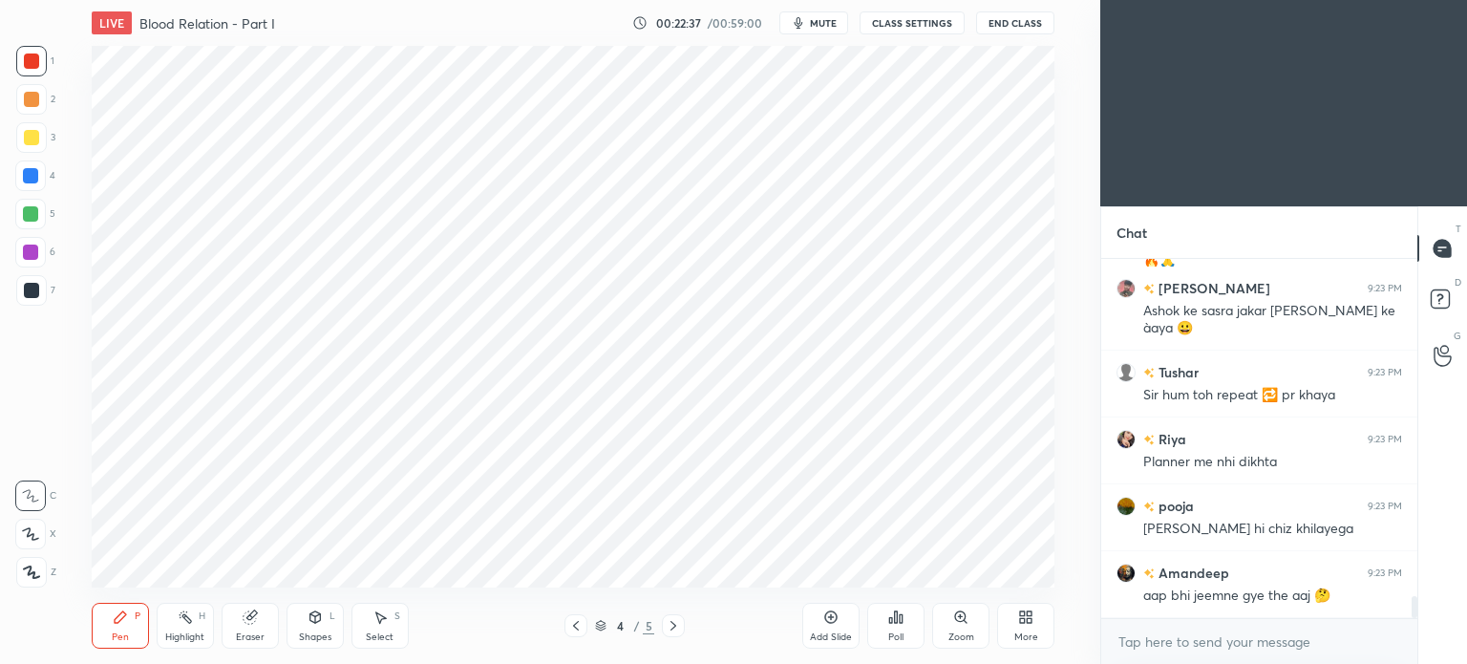
scroll to position [5567, 0]
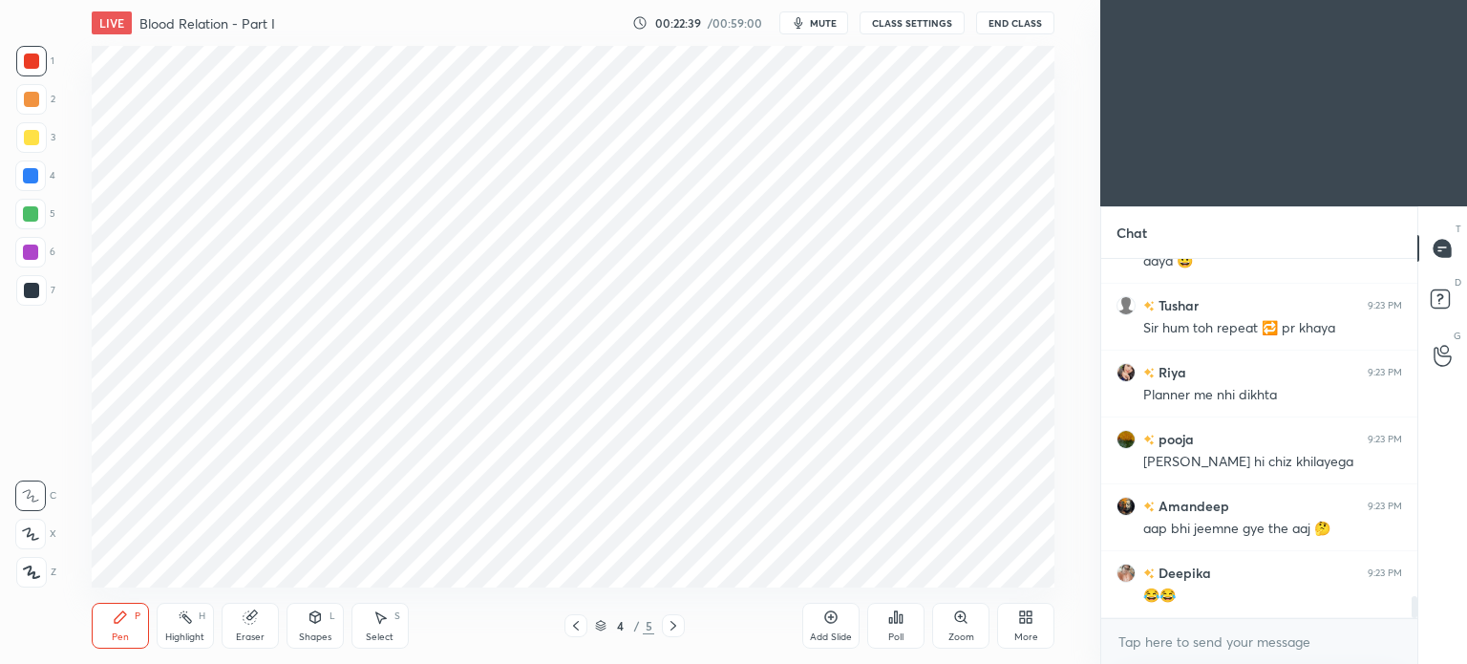
click at [32, 175] on div at bounding box center [30, 175] width 15 height 15
click at [35, 177] on div at bounding box center [30, 175] width 15 height 15
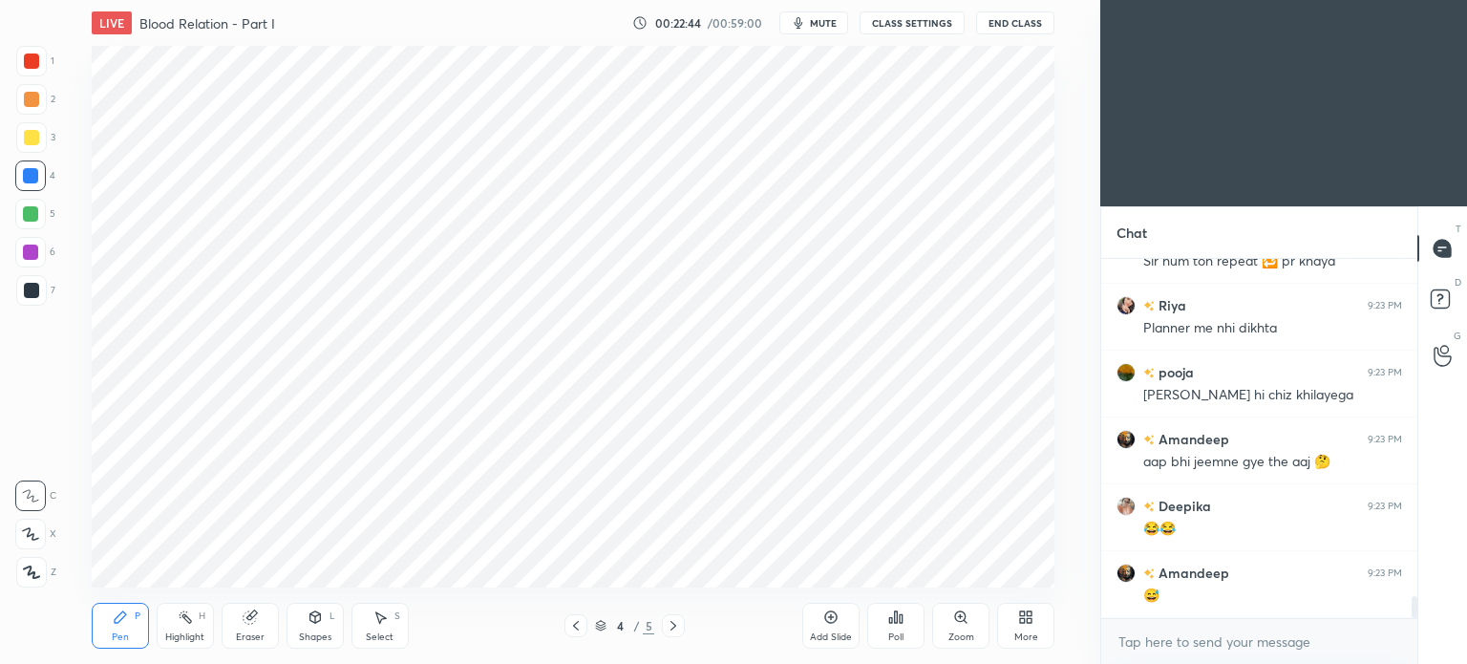
scroll to position [5700, 0]
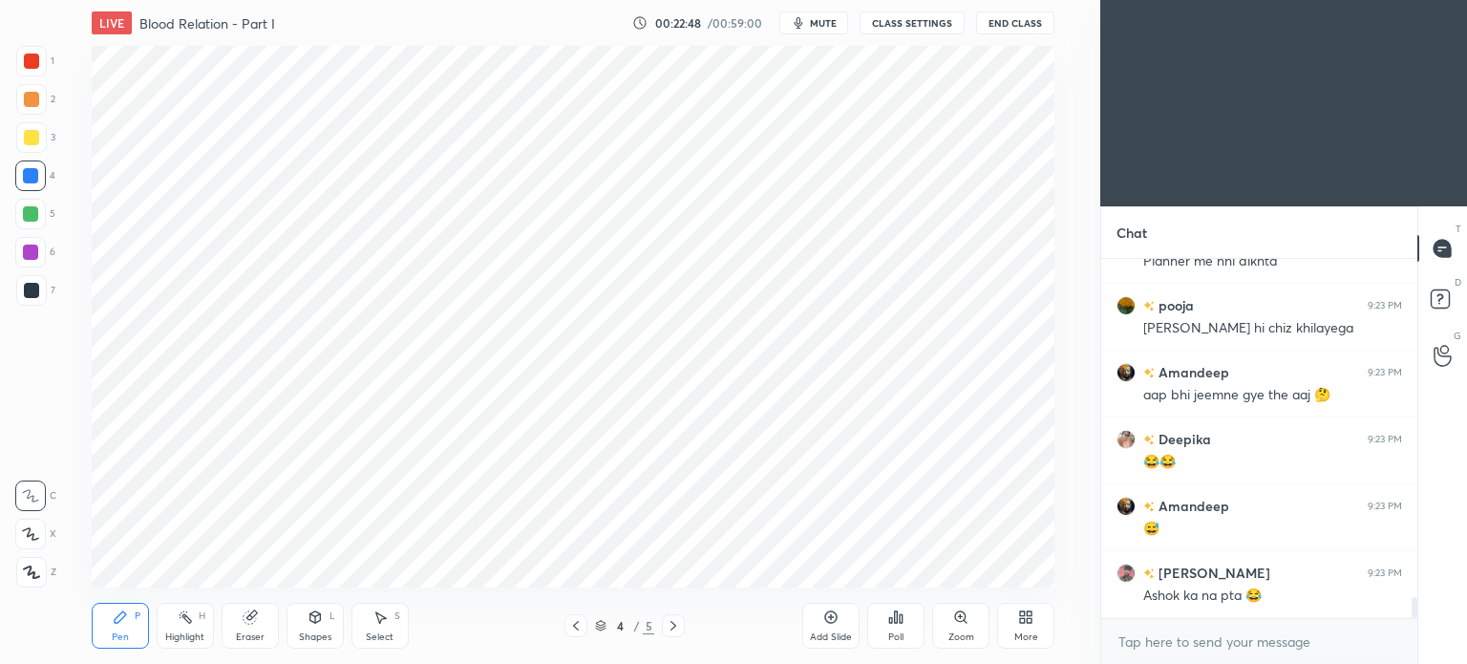
click at [29, 297] on div at bounding box center [31, 290] width 15 height 15
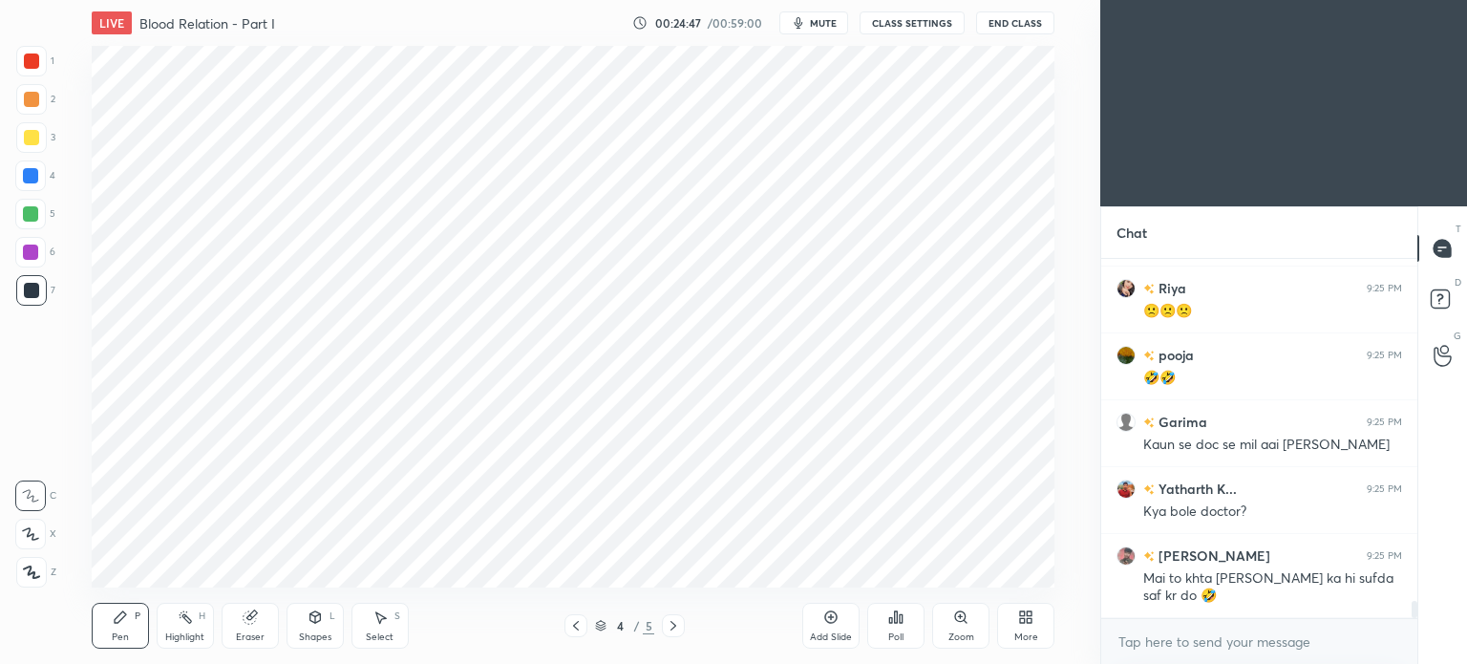
scroll to position [6955, 0]
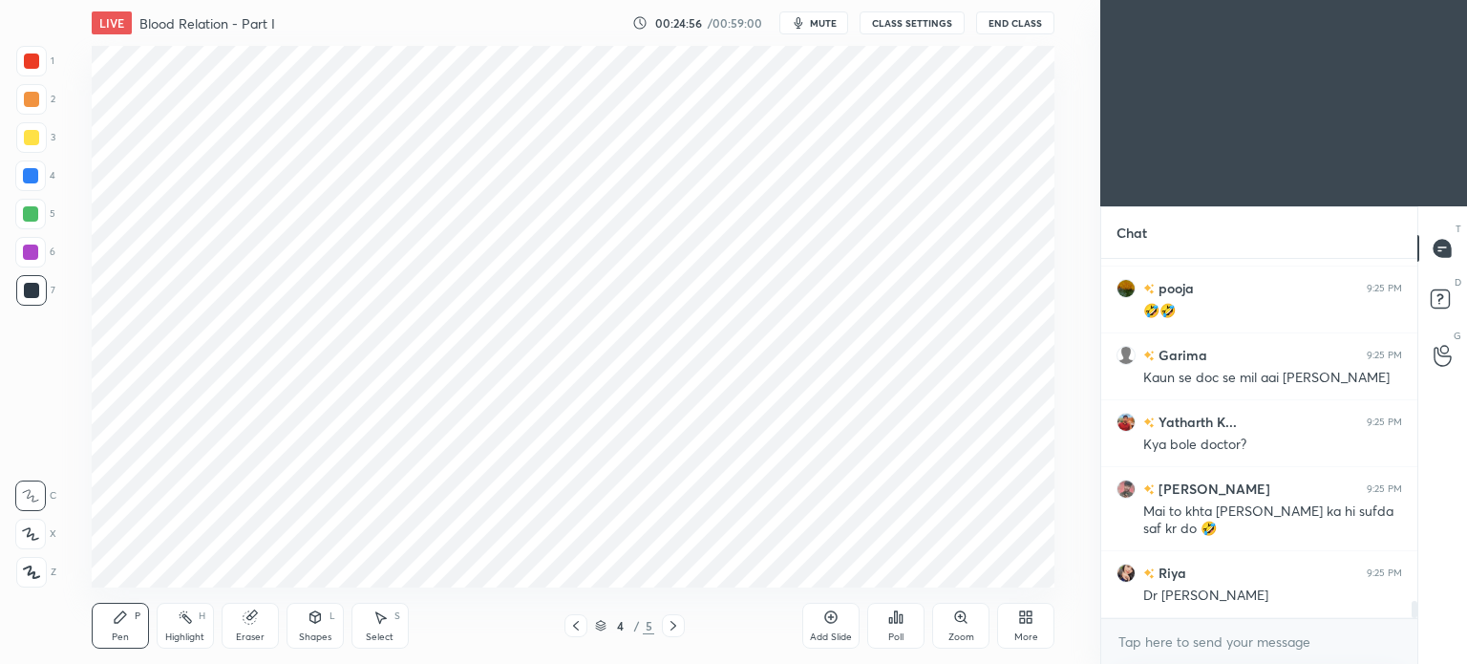
click at [25, 60] on div at bounding box center [31, 60] width 15 height 15
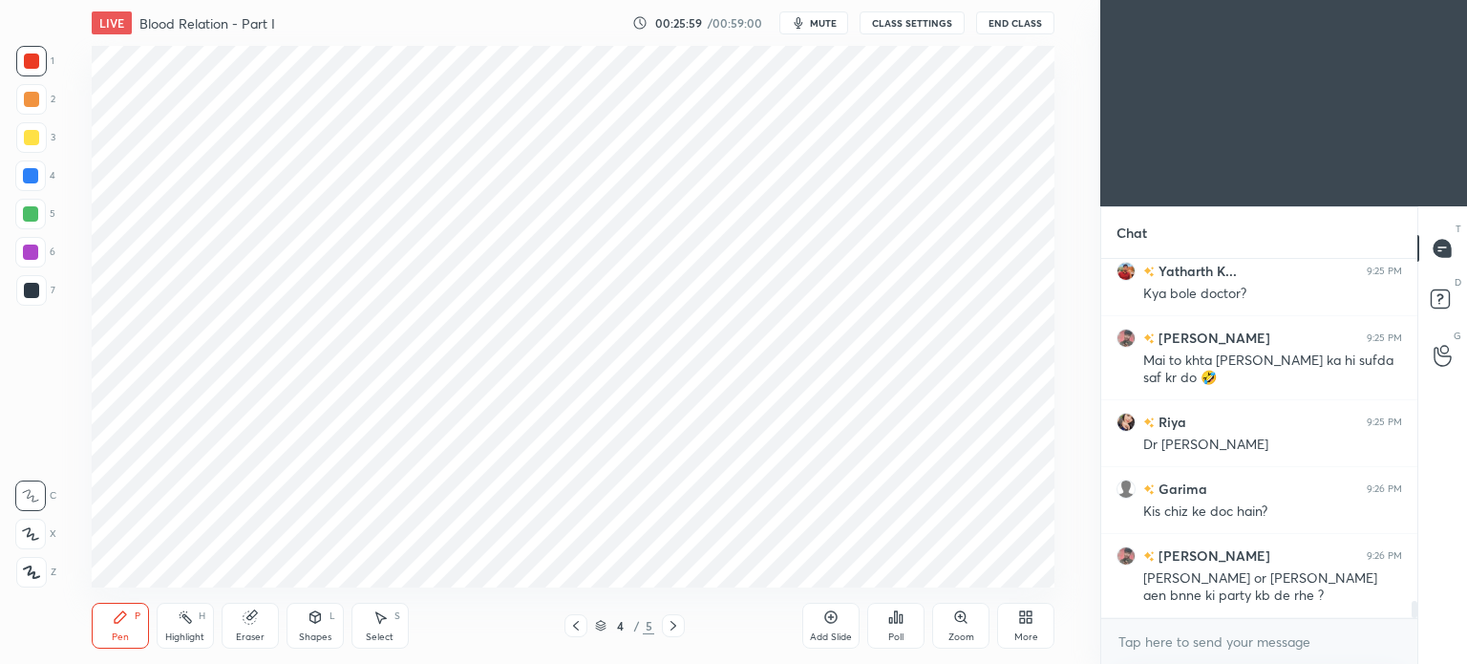
scroll to position [7190, 0]
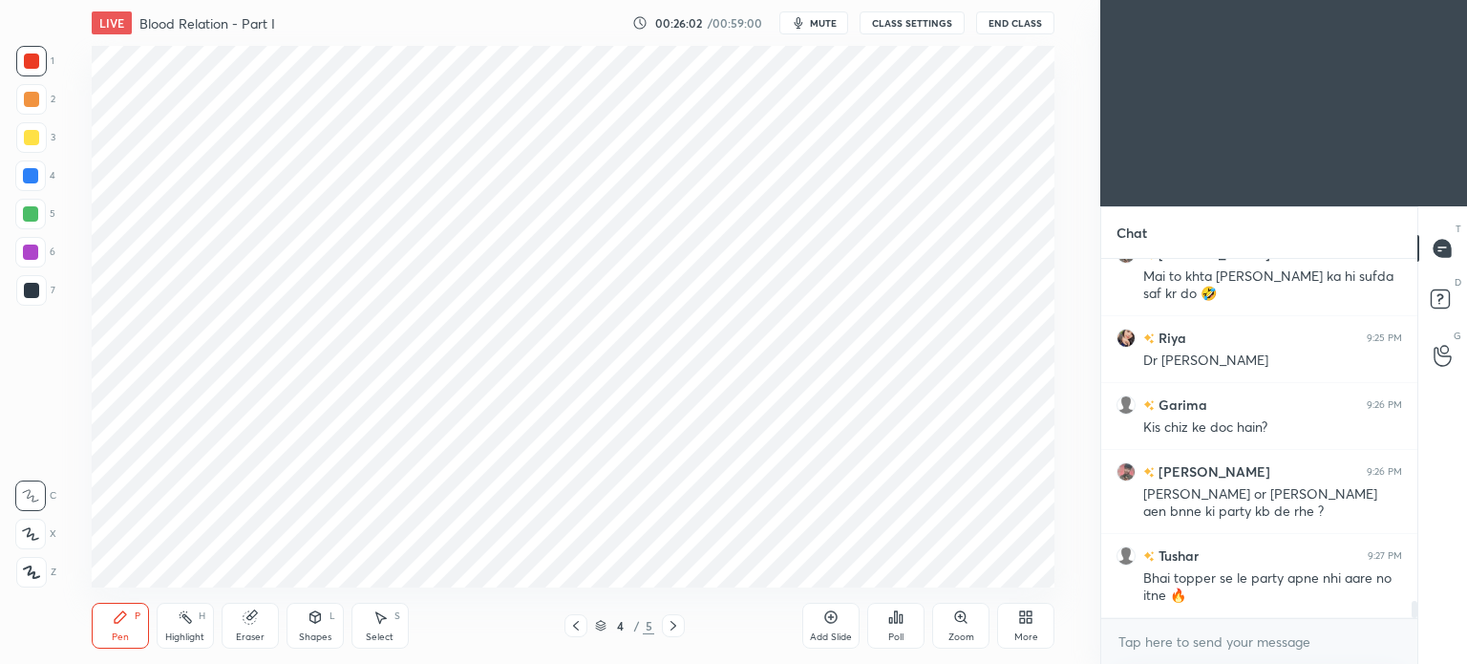
click at [29, 176] on div at bounding box center [30, 175] width 15 height 15
click at [31, 176] on div at bounding box center [30, 175] width 15 height 15
click at [31, 246] on div at bounding box center [30, 251] width 15 height 15
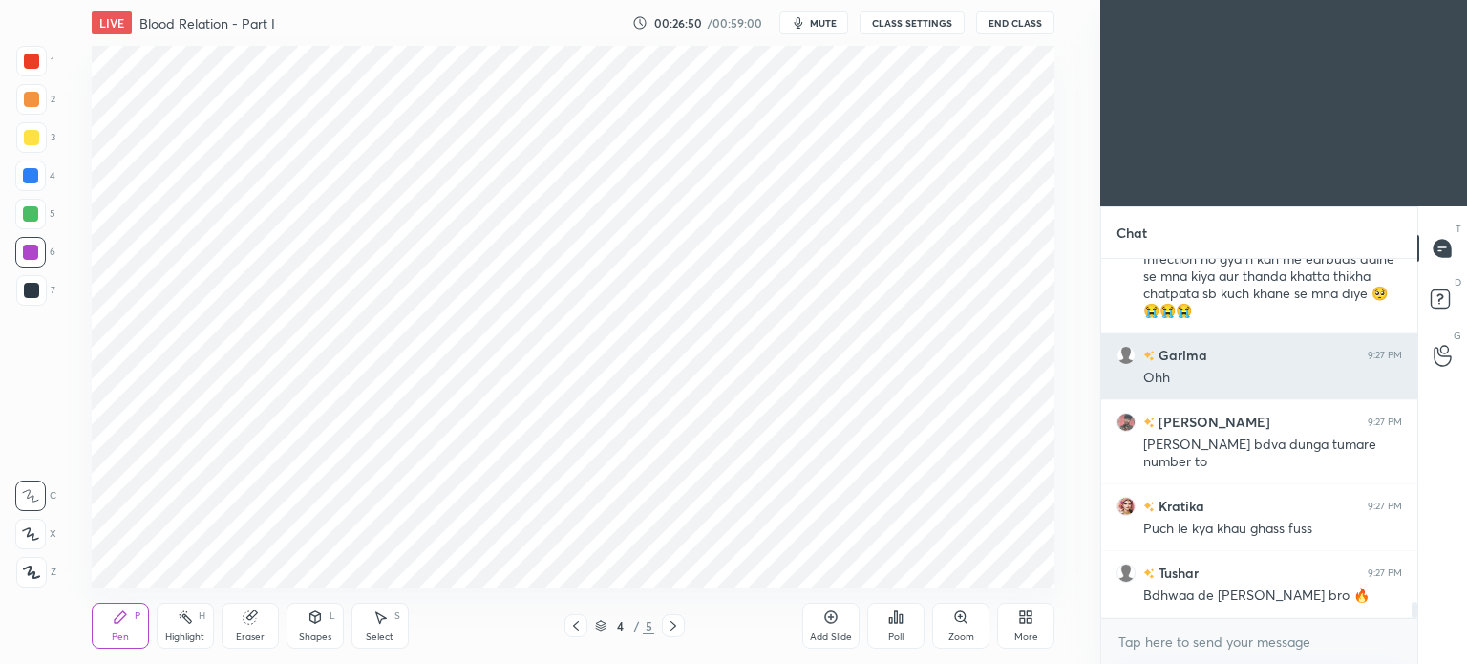
scroll to position [7660, 0]
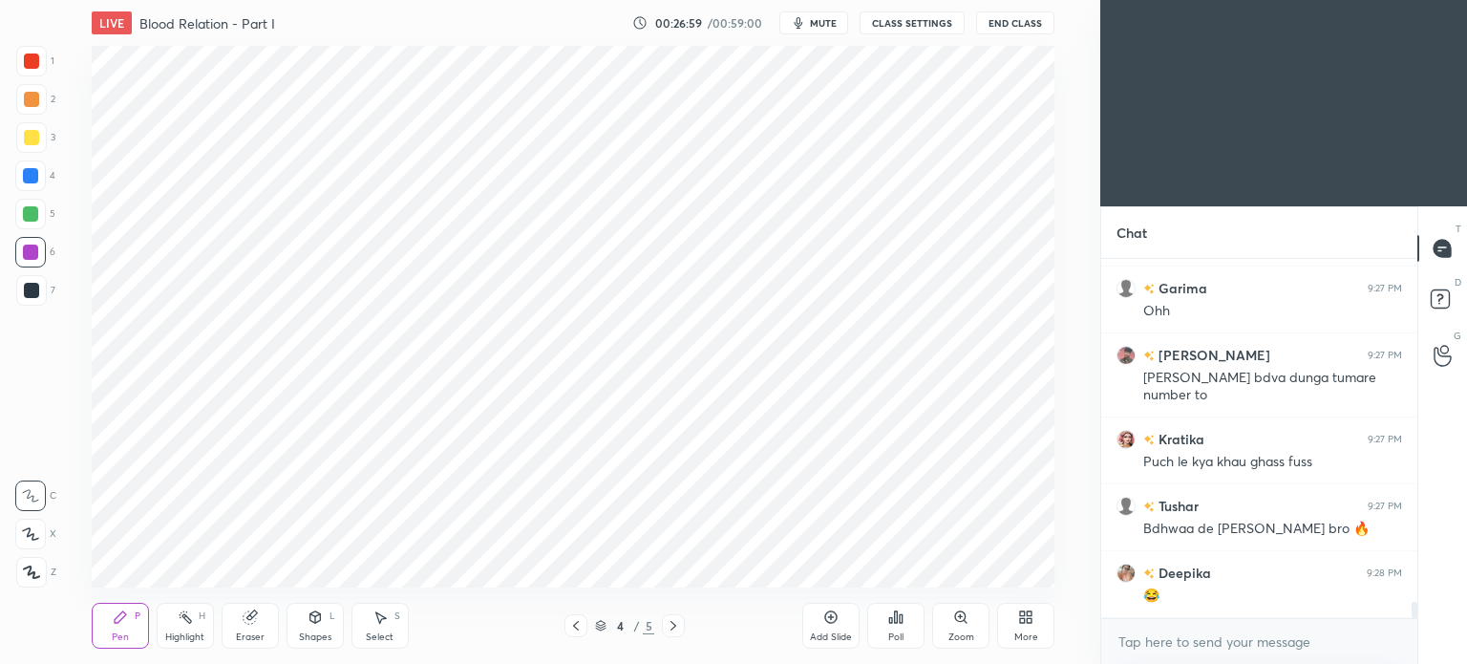
click at [24, 58] on div at bounding box center [31, 60] width 15 height 15
click at [28, 61] on div at bounding box center [31, 60] width 15 height 15
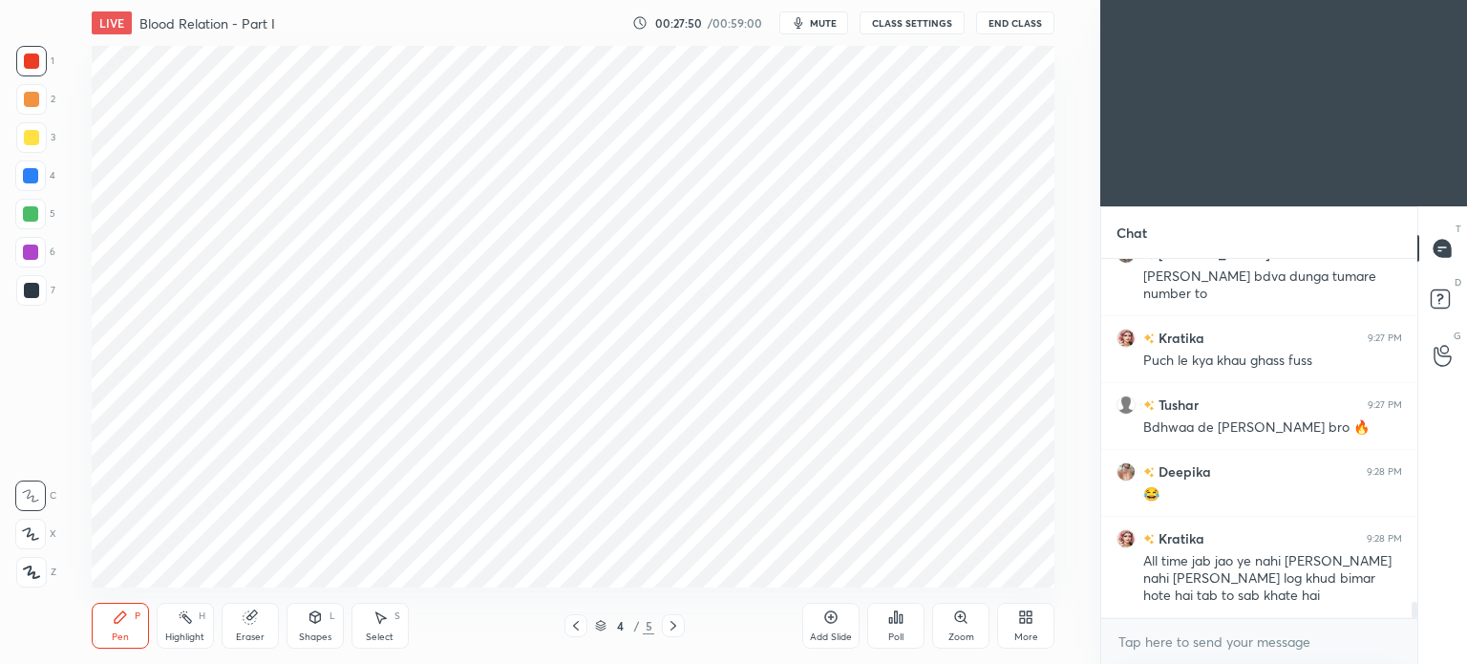
click at [821, 10] on div "LIVE Blood Relation - Part I 00:27:50 / 00:59:00 mute CLASS SETTINGS End Class" at bounding box center [573, 23] width 962 height 46
click at [825, 19] on span "mute" at bounding box center [823, 22] width 27 height 13
click at [817, 16] on button "unmute" at bounding box center [813, 22] width 69 height 23
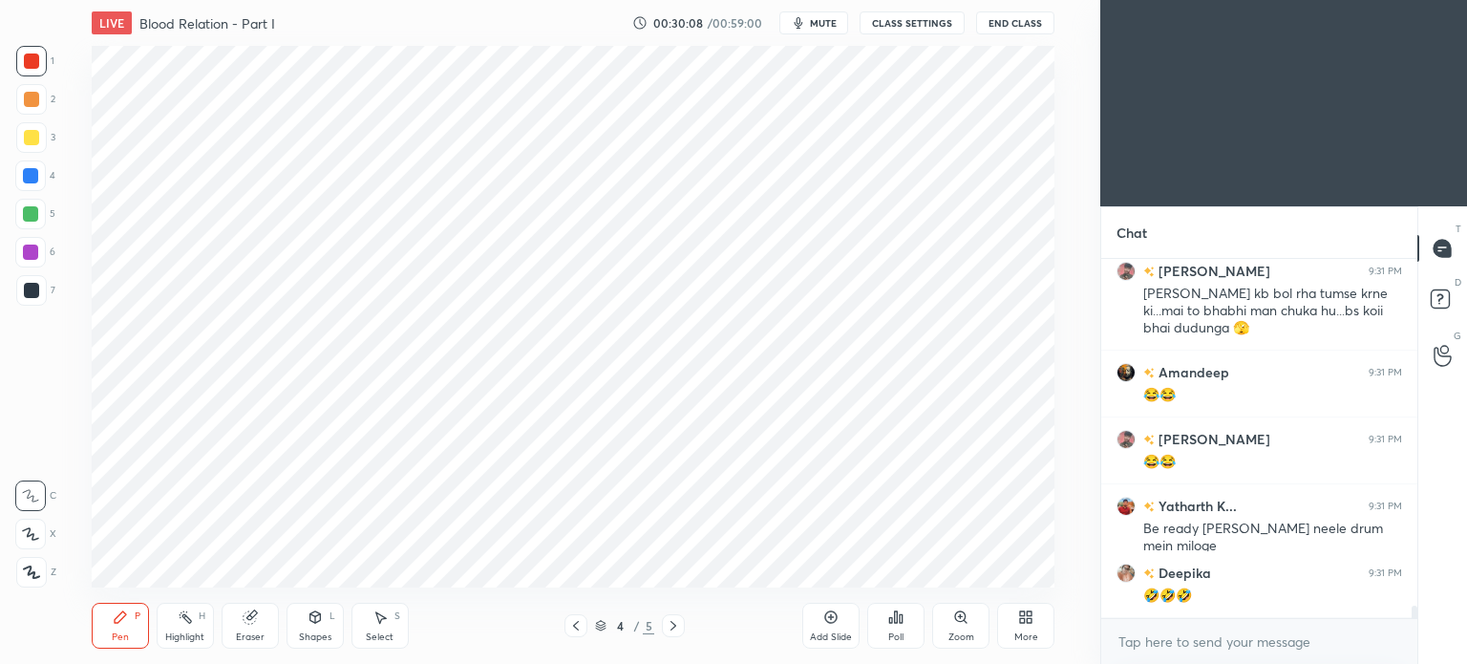
scroll to position [9986, 0]
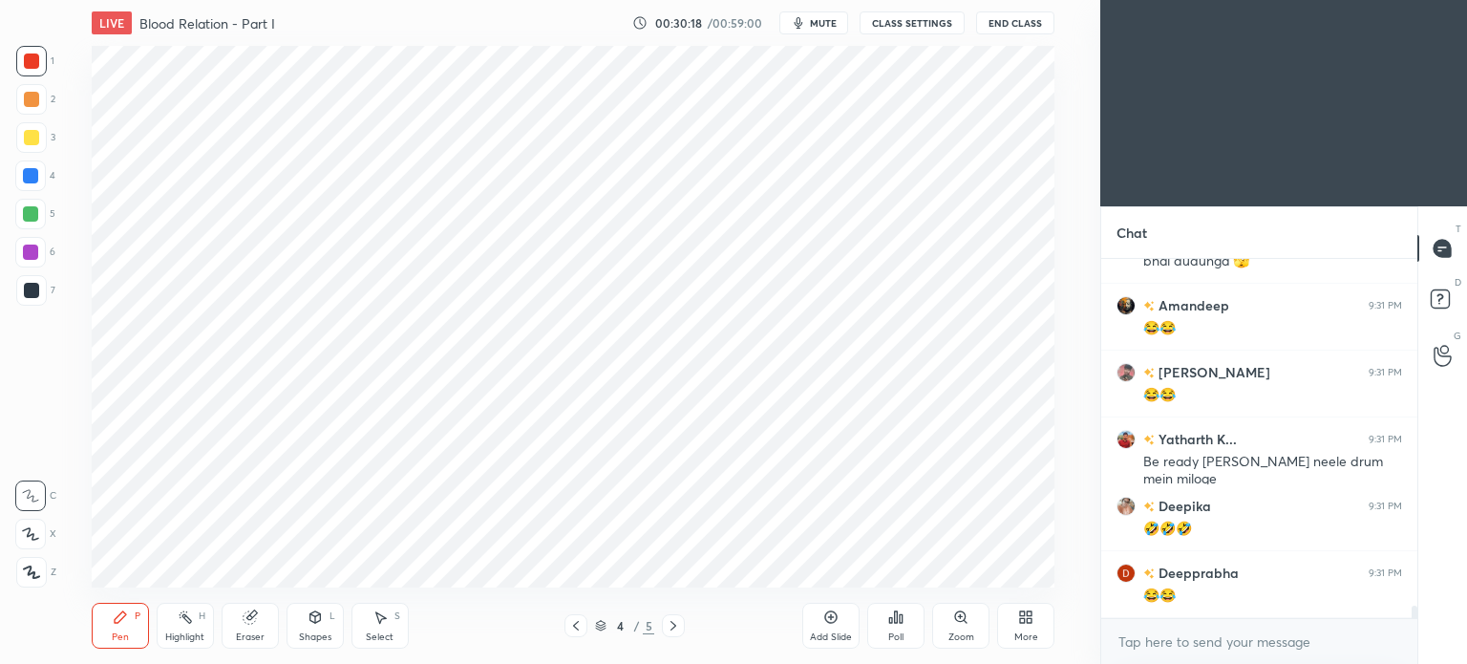
click at [31, 285] on div at bounding box center [31, 290] width 15 height 15
click at [32, 289] on div at bounding box center [31, 290] width 15 height 15
click at [200, 628] on div "Highlight H" at bounding box center [185, 625] width 57 height 46
click at [201, 619] on div "H" at bounding box center [202, 616] width 7 height 10
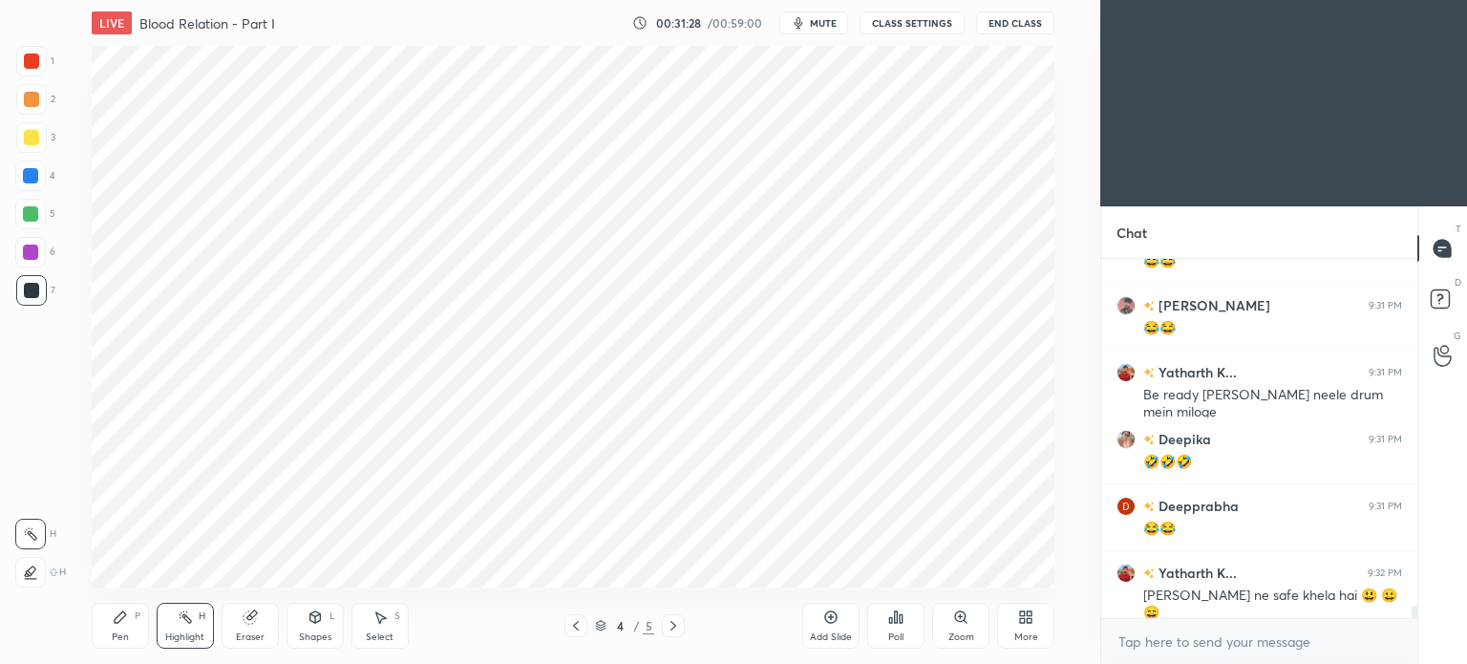
click at [122, 622] on icon at bounding box center [120, 616] width 15 height 15
click at [252, 629] on div "Eraser" at bounding box center [250, 625] width 57 height 46
click at [126, 638] on div "Pen" at bounding box center [120, 637] width 17 height 10
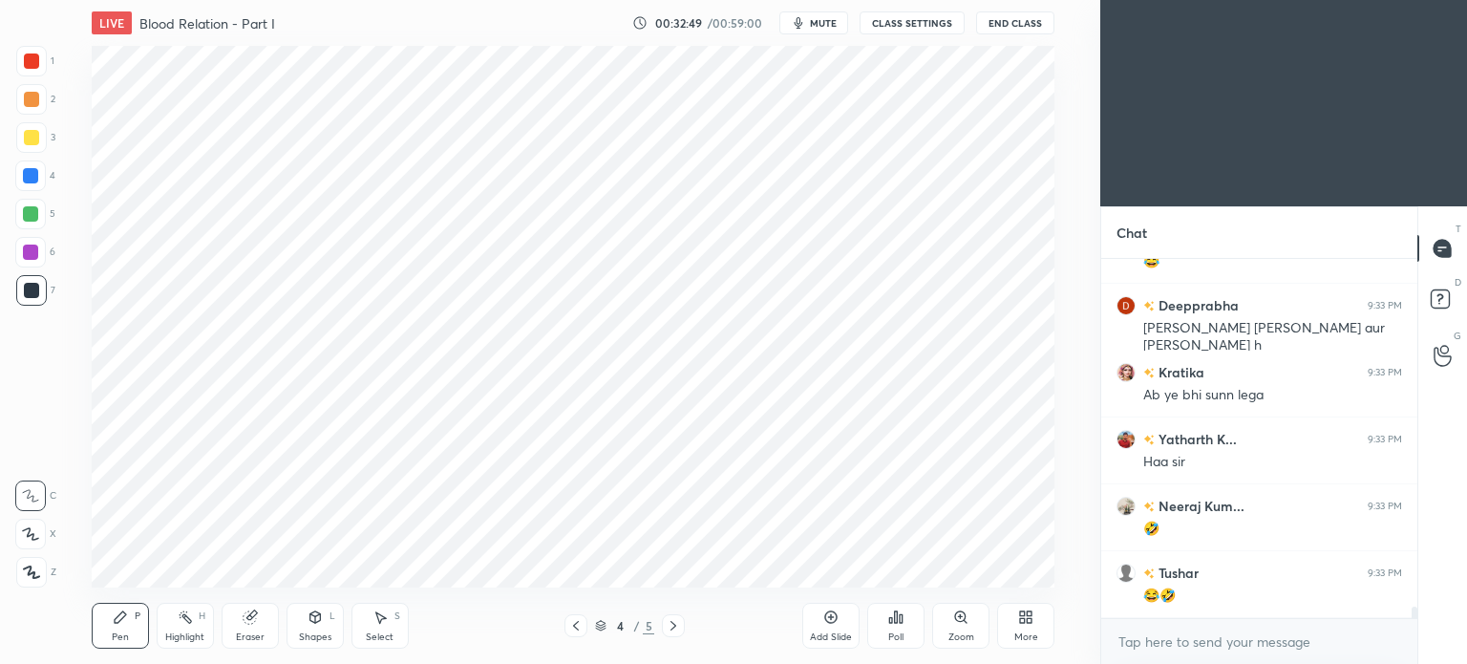
scroll to position [10721, 0]
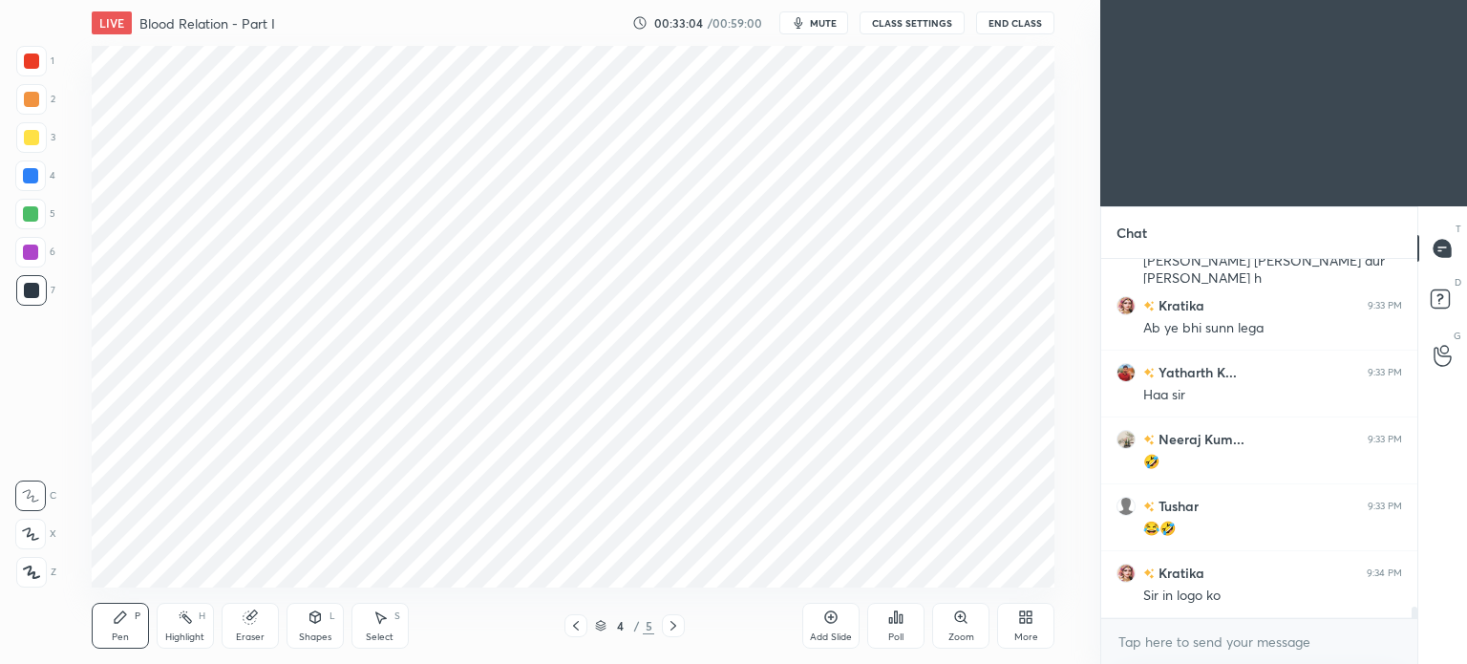
click at [188, 626] on div "Highlight H" at bounding box center [185, 625] width 57 height 46
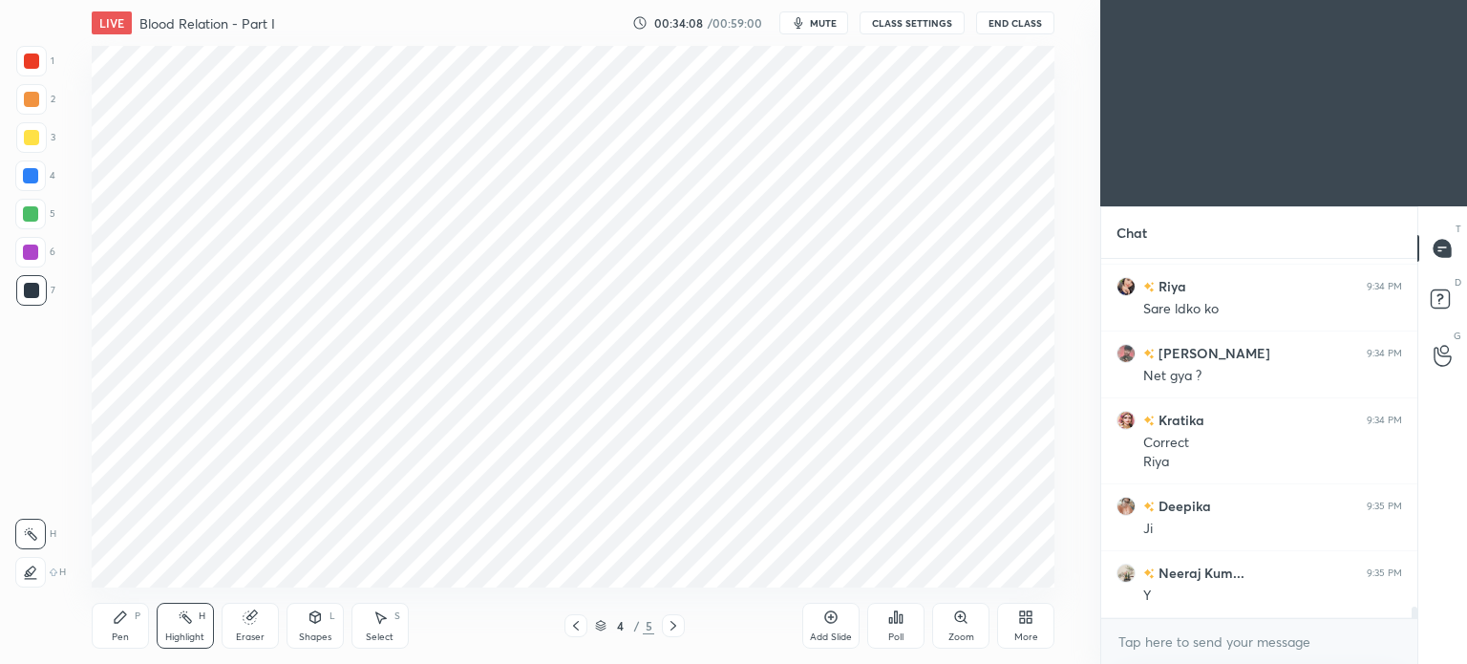
scroll to position [11141, 0]
click at [823, 618] on icon at bounding box center [830, 616] width 15 height 15
click at [34, 57] on div at bounding box center [31, 60] width 15 height 15
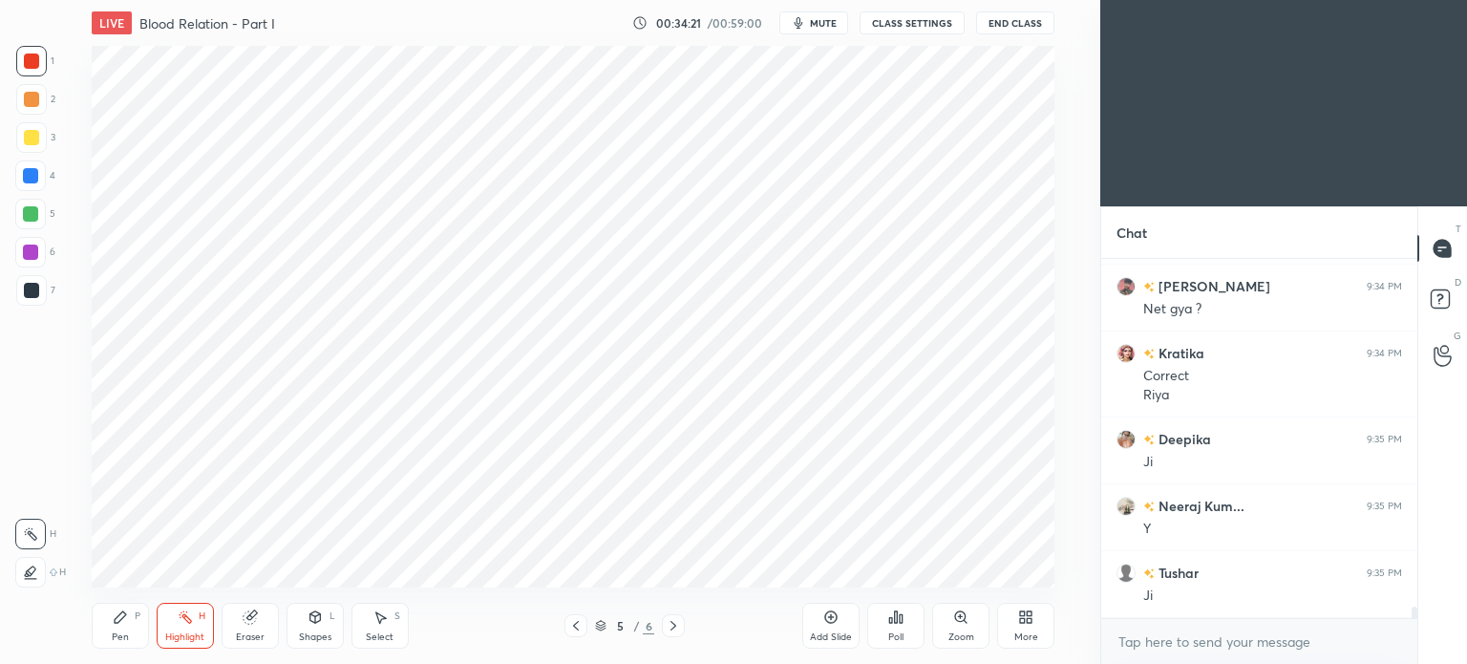
click at [115, 615] on icon at bounding box center [120, 616] width 15 height 15
click at [24, 180] on div at bounding box center [30, 175] width 15 height 15
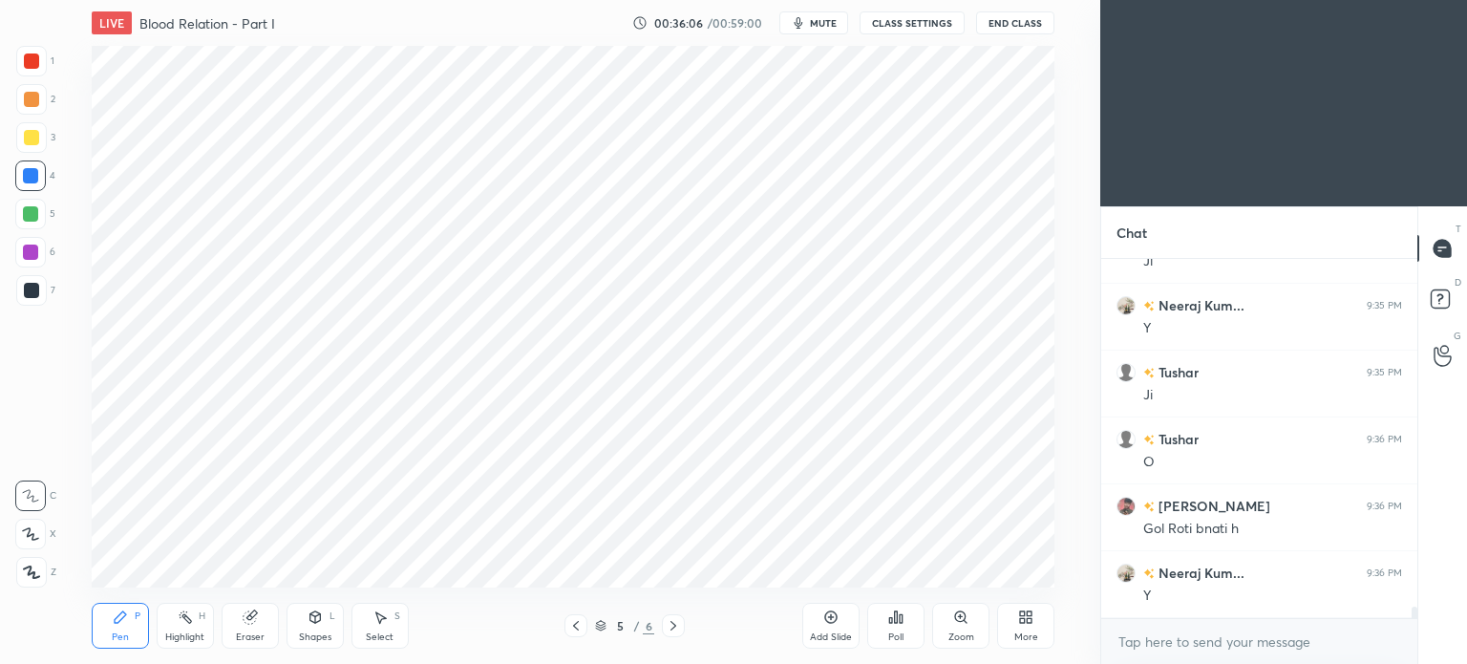
scroll to position [11408, 0]
click at [192, 627] on div "Highlight H" at bounding box center [185, 625] width 57 height 46
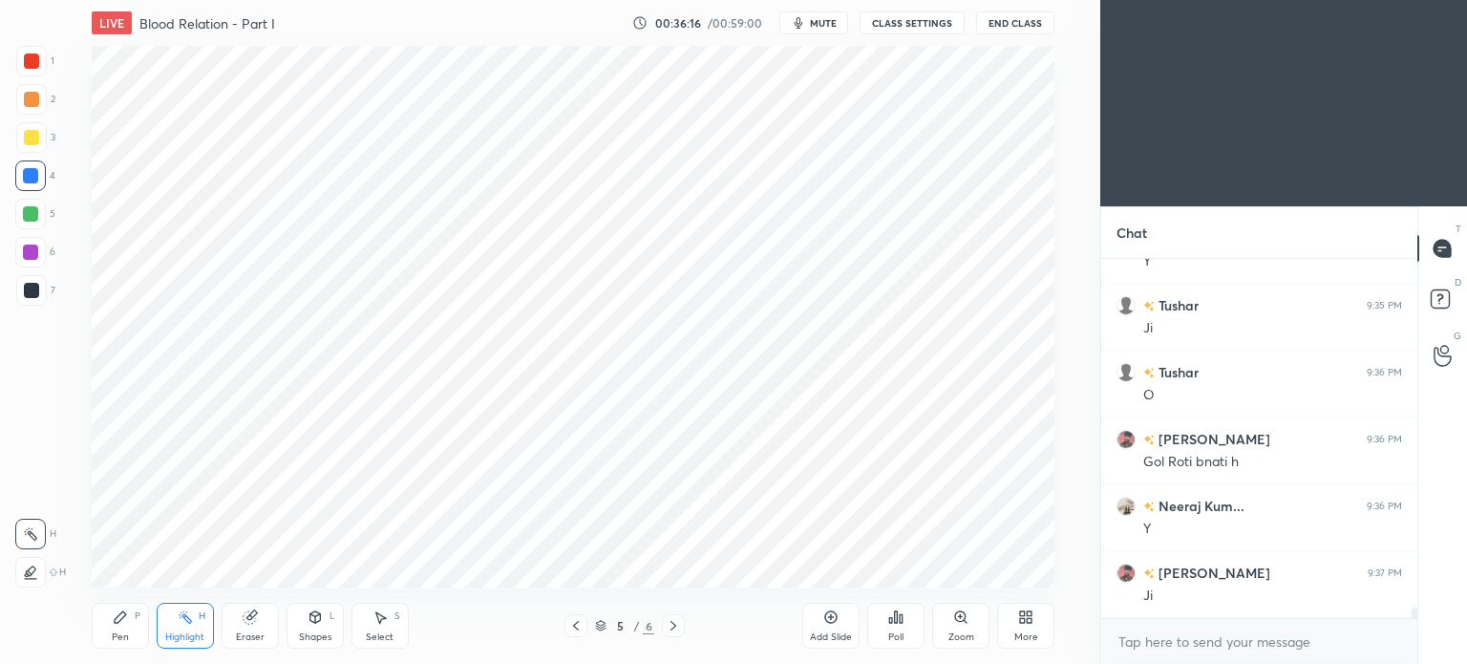
click at [122, 625] on div "Pen P" at bounding box center [120, 625] width 57 height 46
click at [30, 60] on div at bounding box center [31, 60] width 15 height 15
click at [32, 251] on div at bounding box center [30, 251] width 15 height 15
click at [309, 613] on icon at bounding box center [314, 616] width 15 height 15
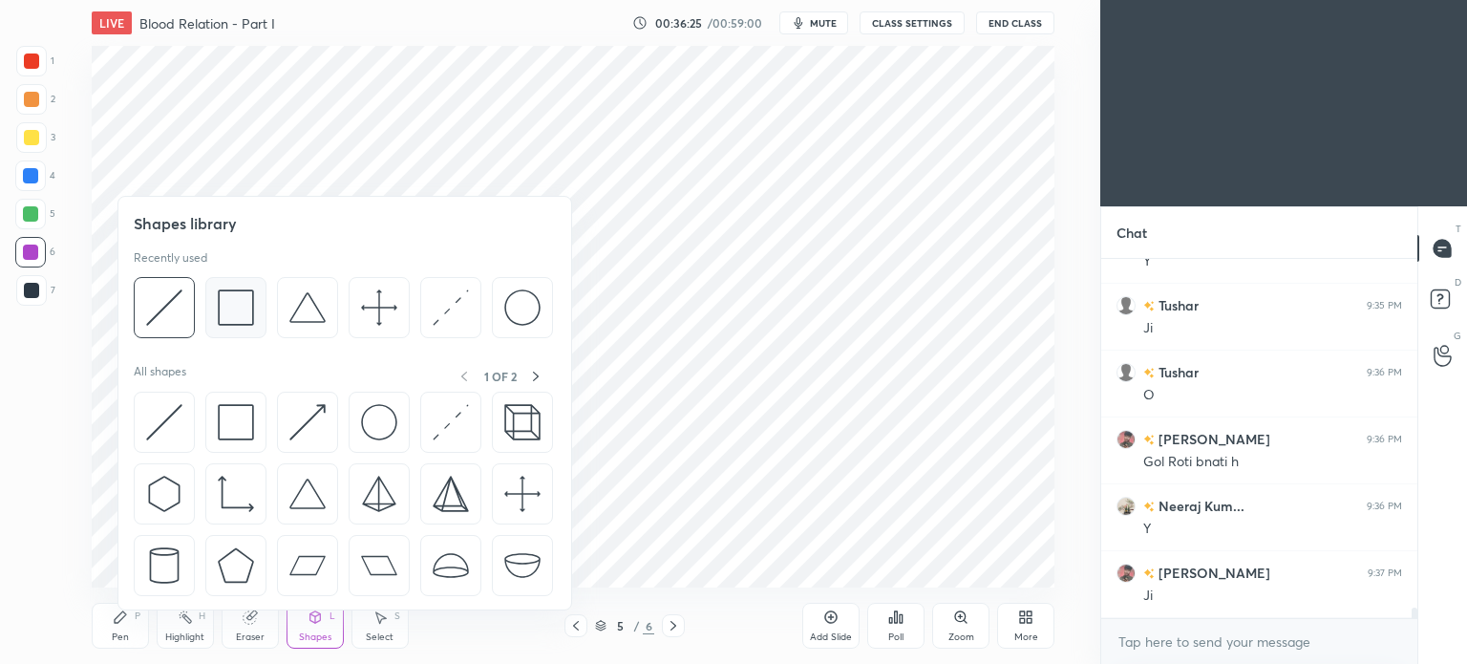
click at [225, 323] on img at bounding box center [236, 307] width 36 height 36
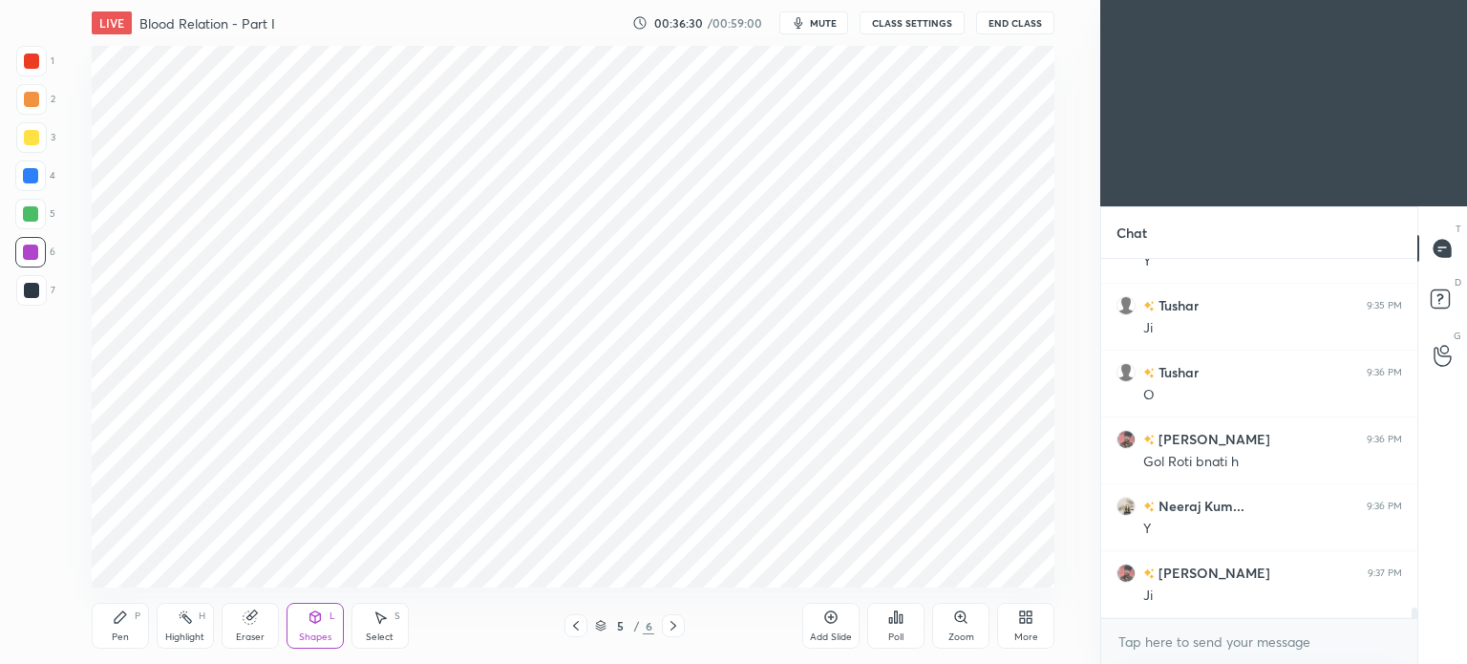
click at [119, 628] on div "Pen P" at bounding box center [120, 625] width 57 height 46
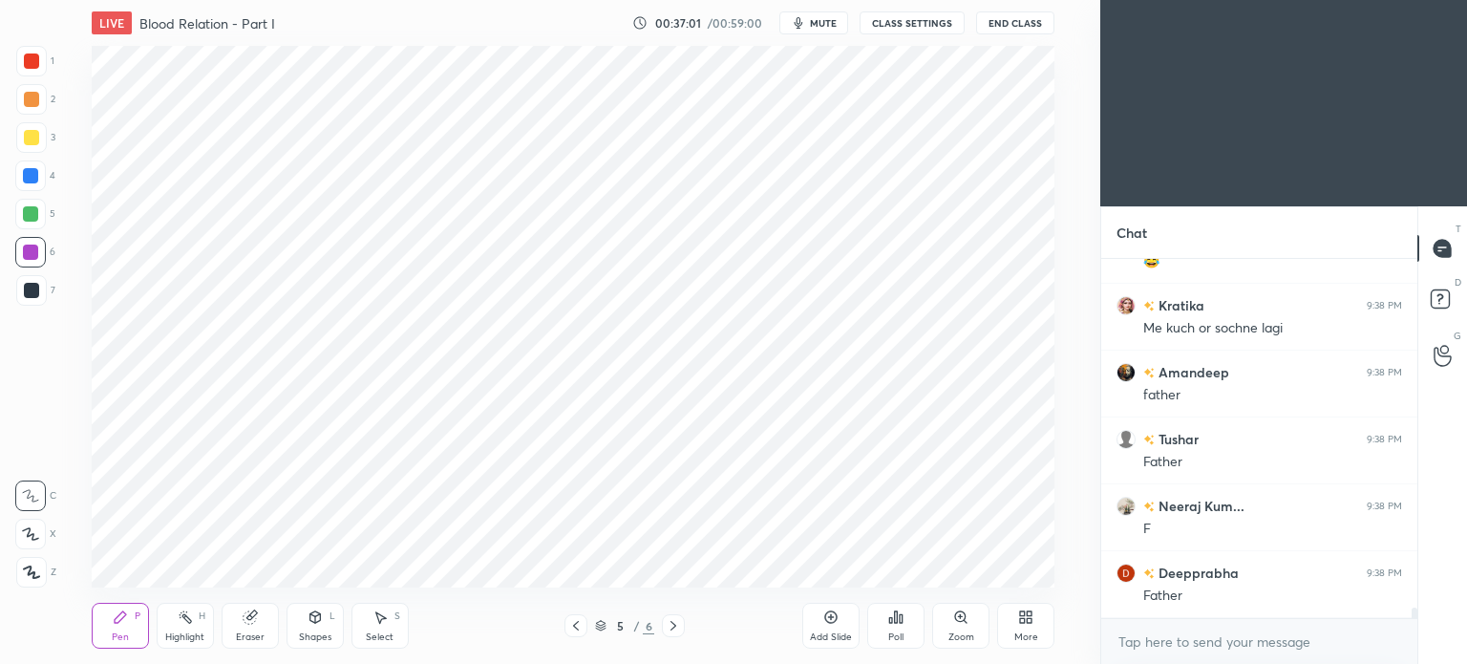
scroll to position [12478, 0]
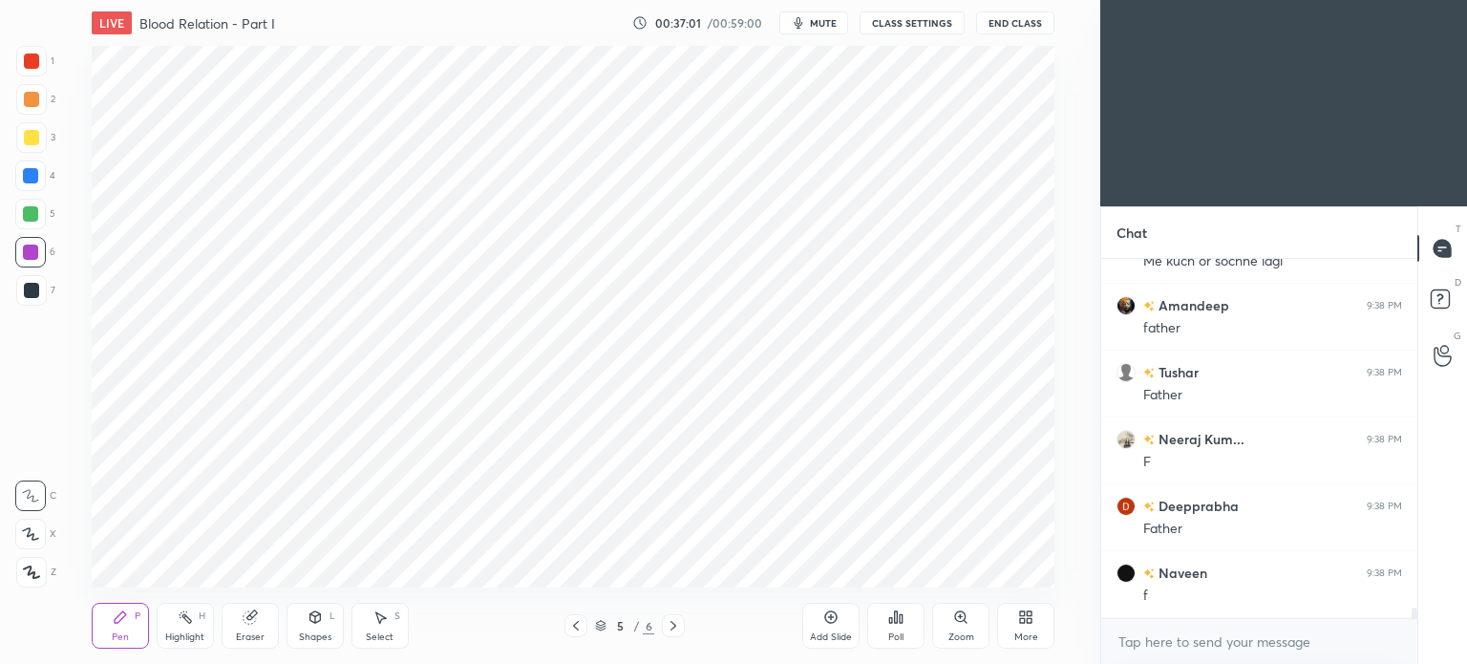
click at [27, 175] on div at bounding box center [30, 175] width 15 height 15
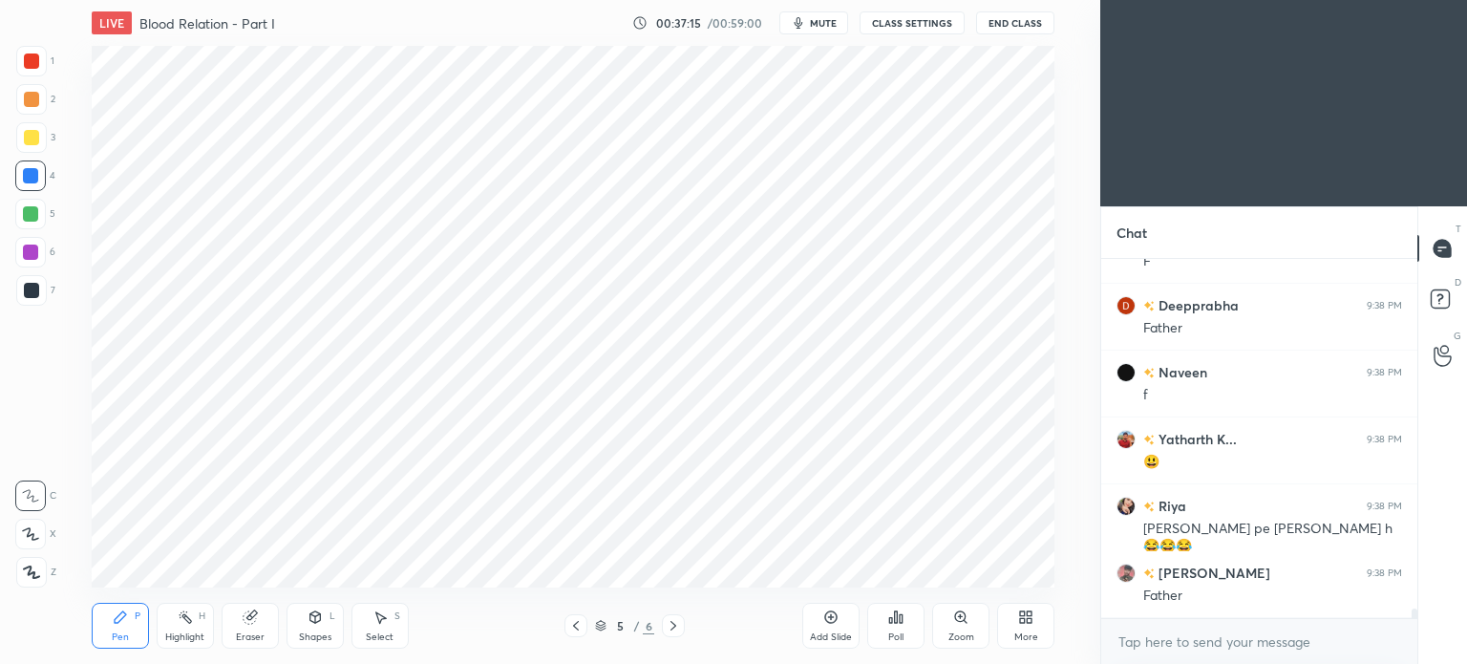
scroll to position [12745, 0]
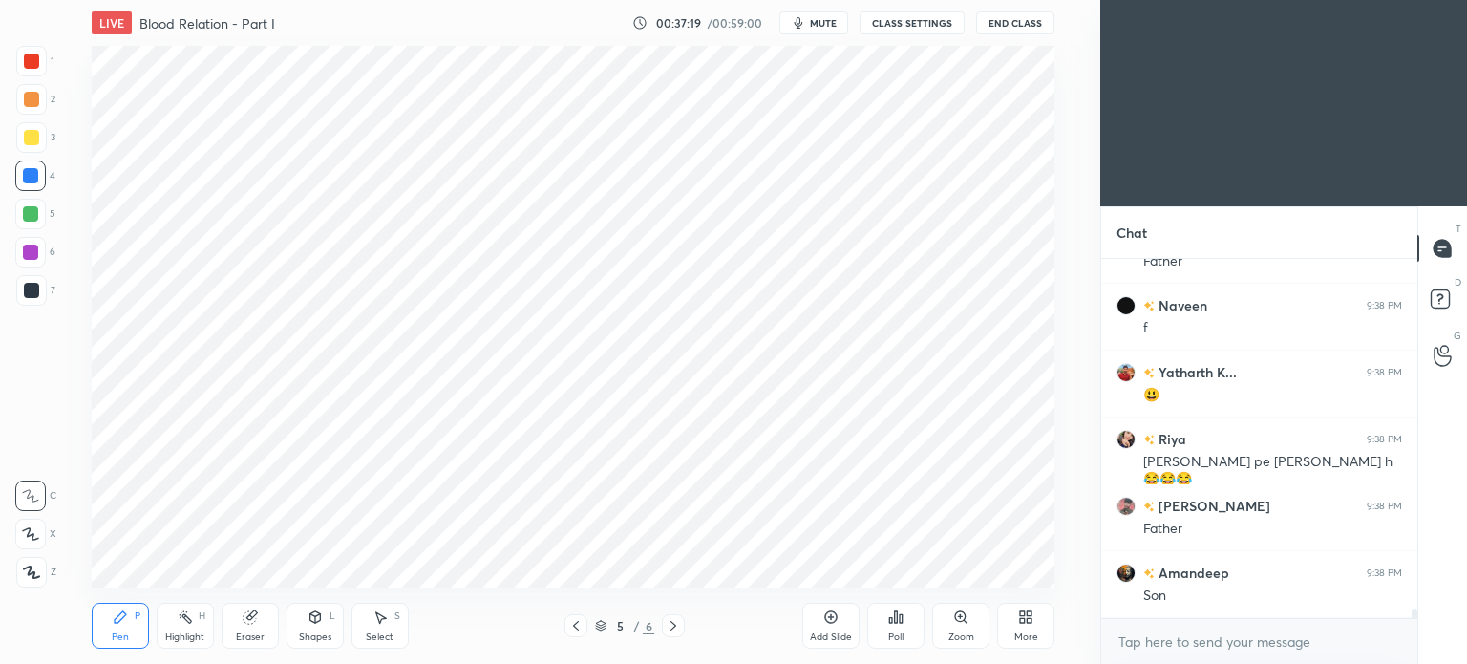
click at [195, 627] on div "Highlight H" at bounding box center [185, 625] width 57 height 46
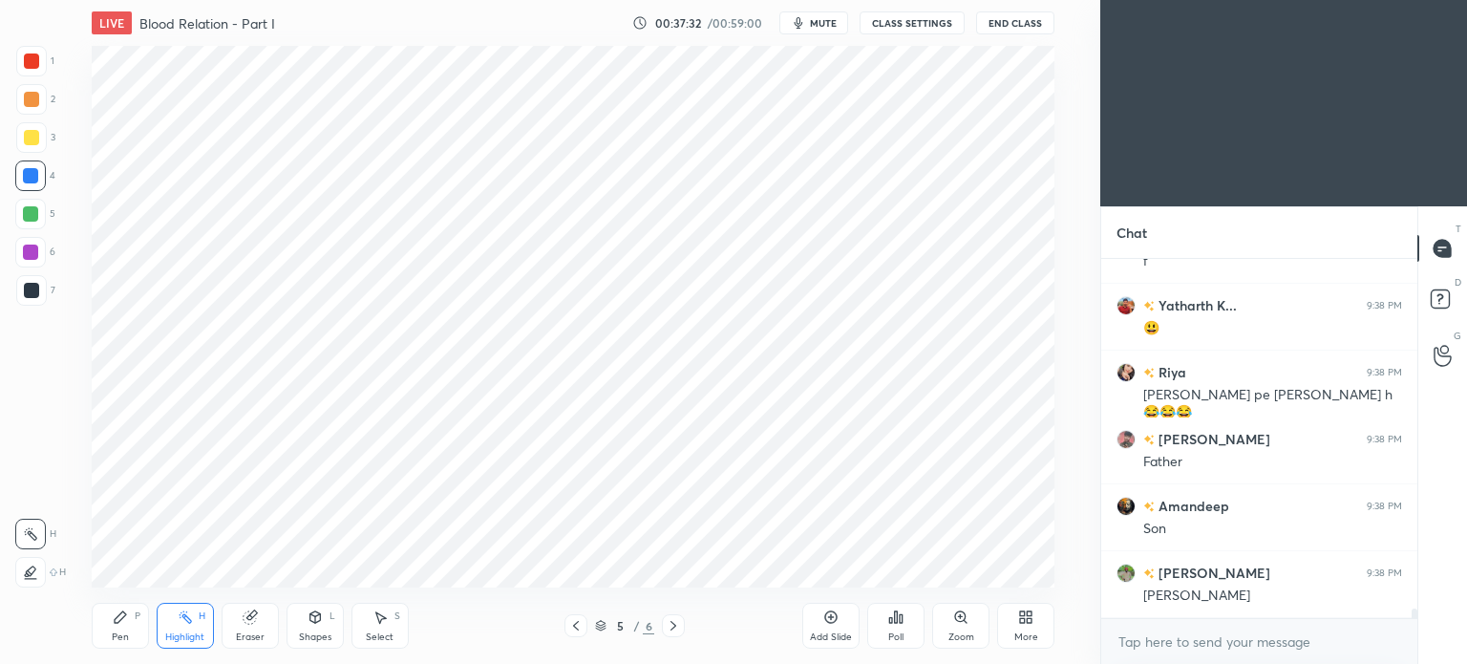
click at [128, 625] on div "Pen P" at bounding box center [120, 625] width 57 height 46
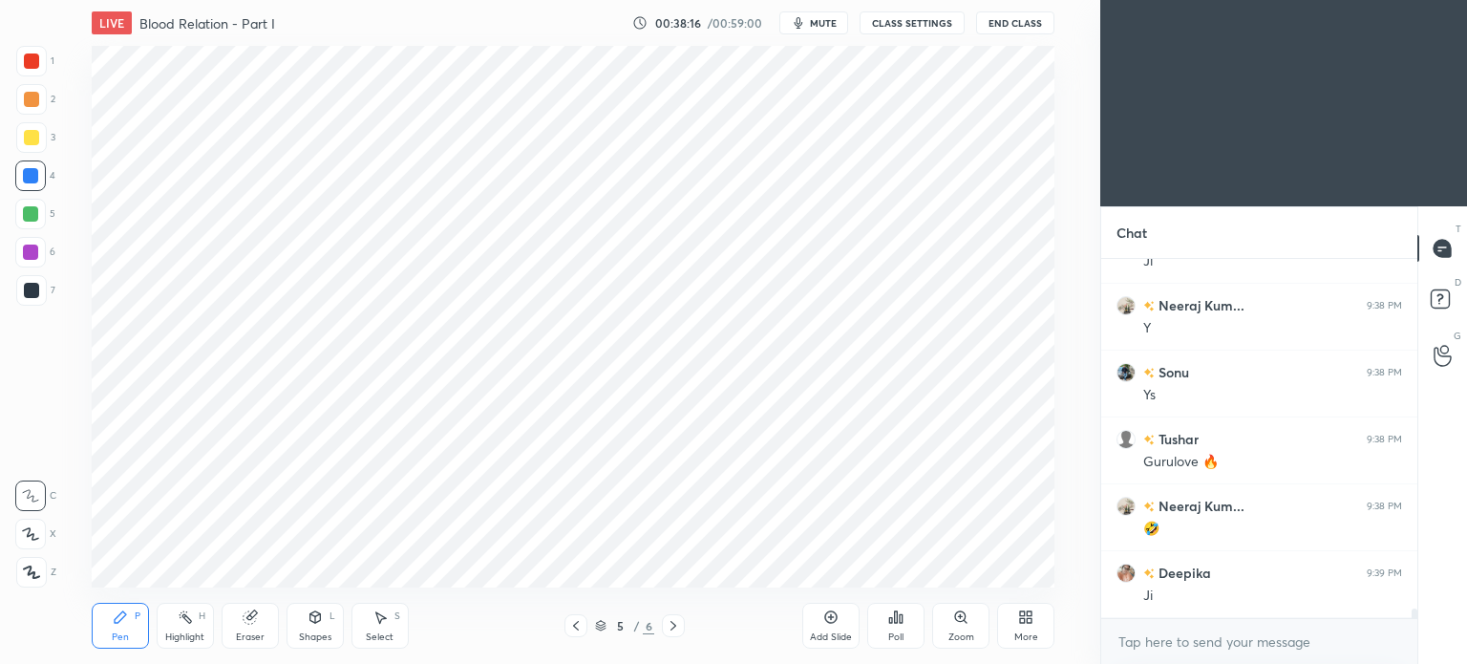
scroll to position [13280, 0]
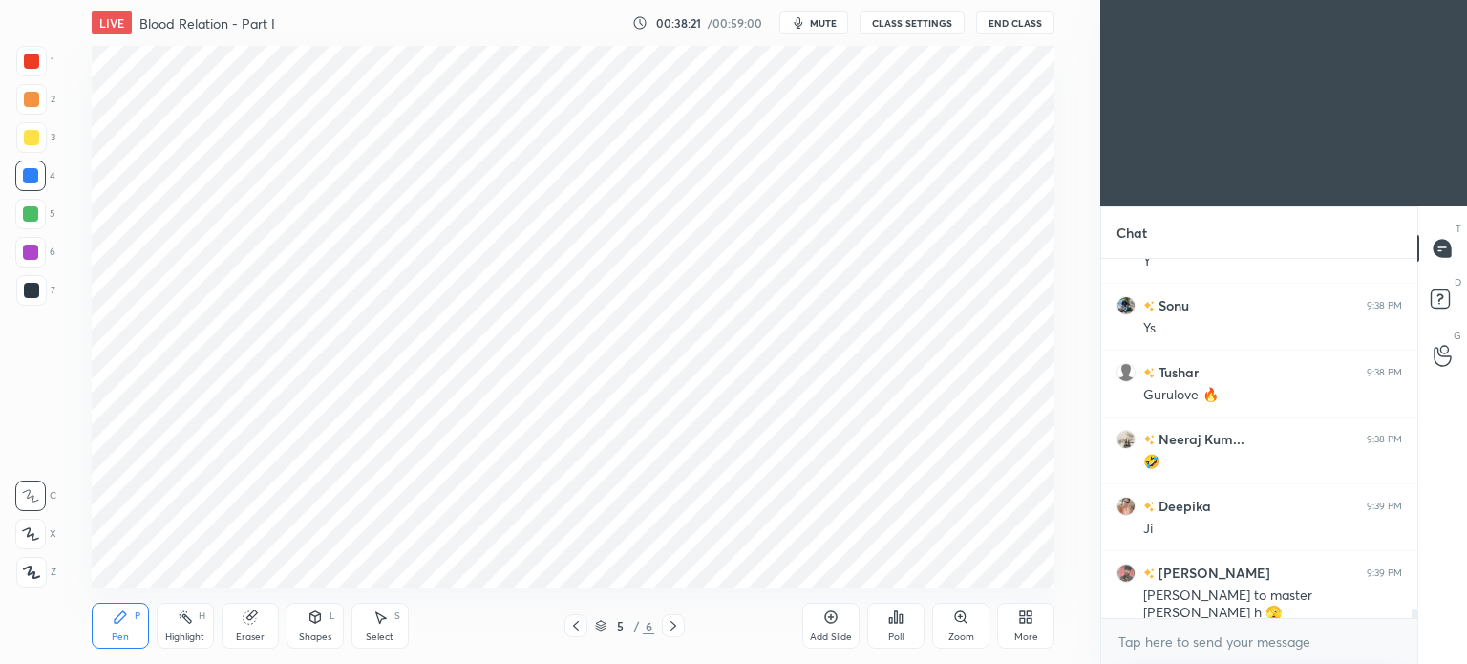
click at [27, 291] on div at bounding box center [31, 290] width 15 height 15
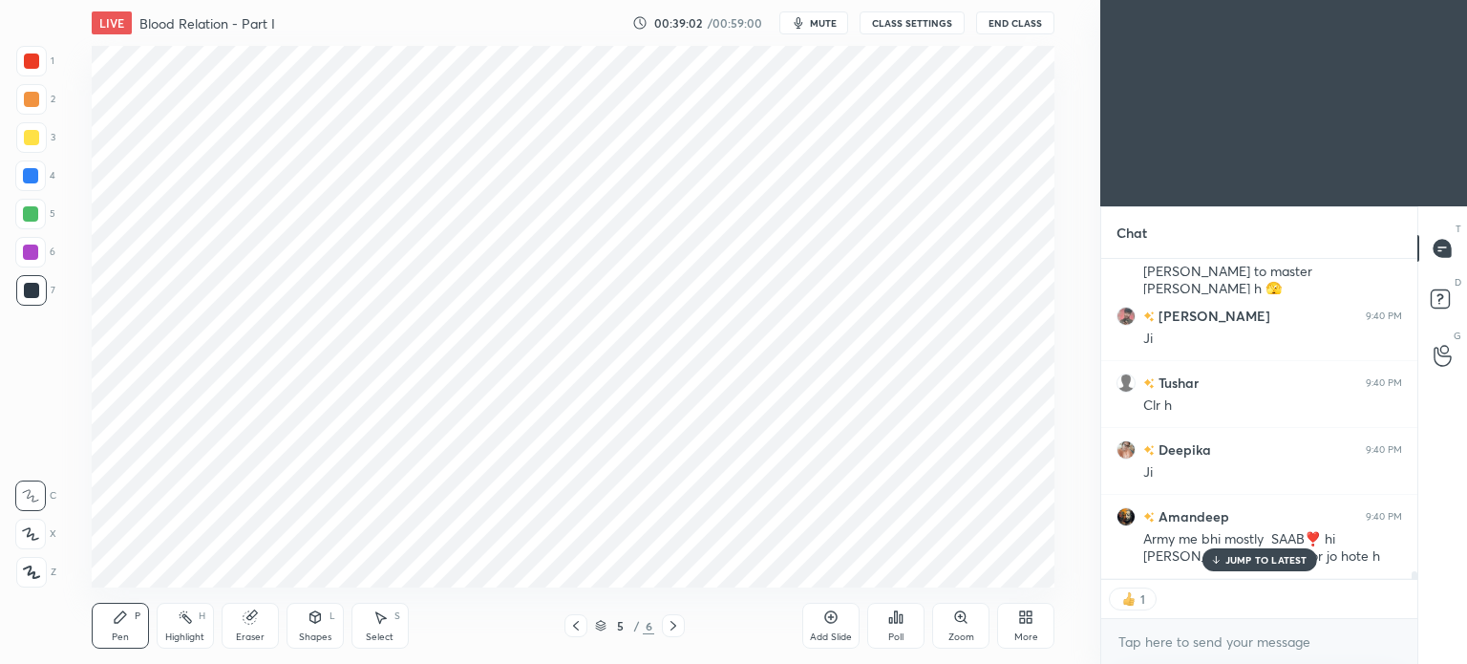
scroll to position [13669, 0]
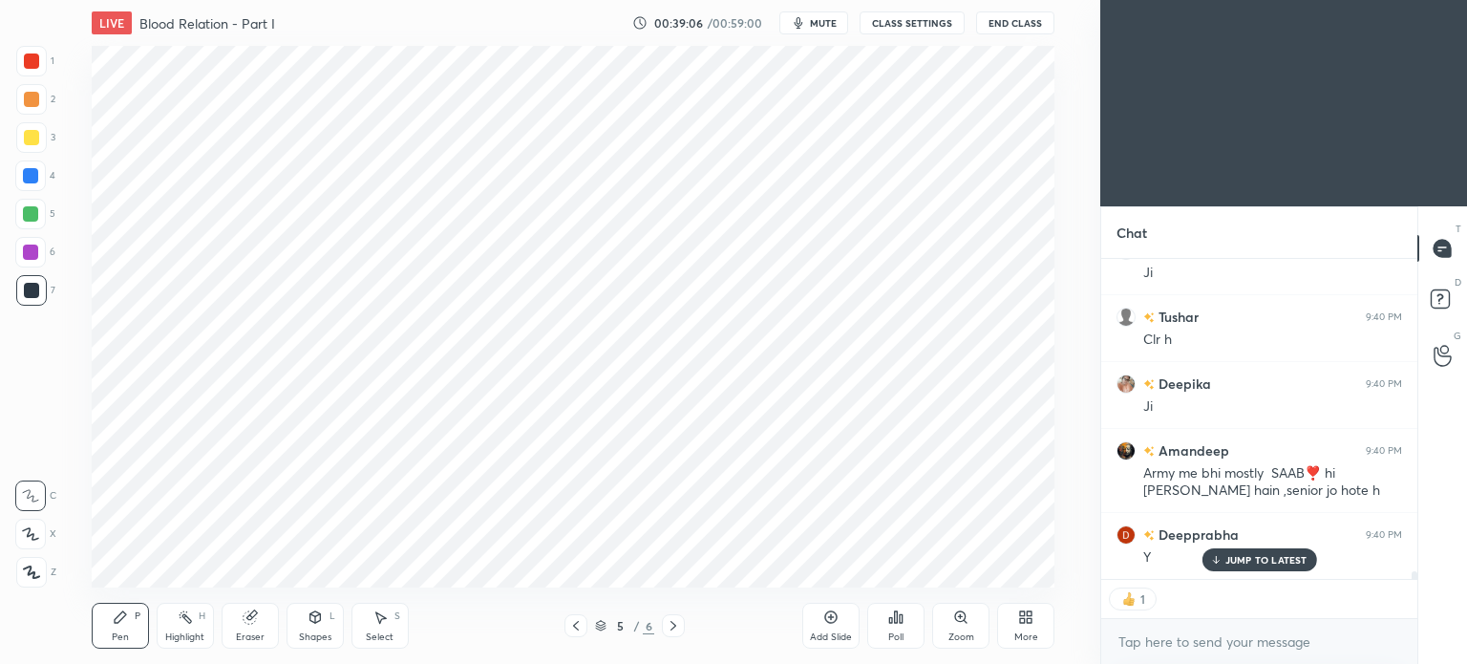
type textarea "x"
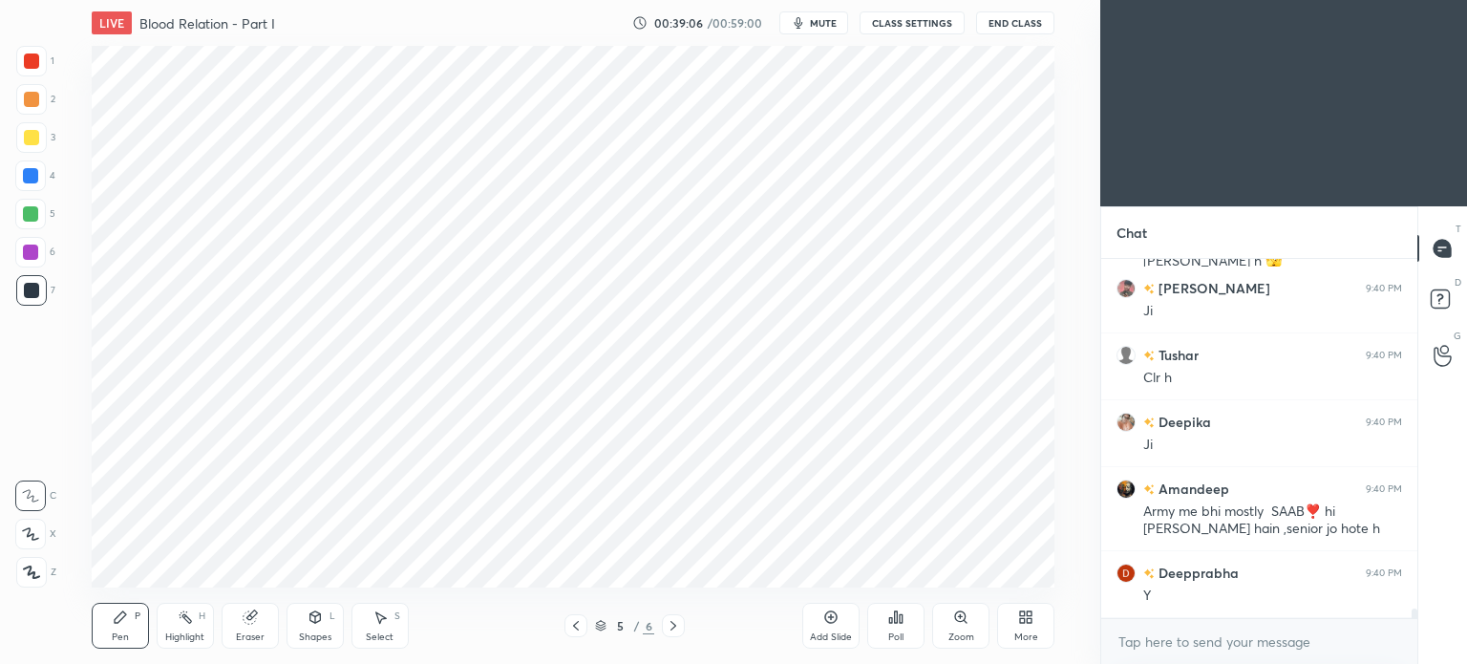
scroll to position [5, 6]
click at [826, 617] on icon at bounding box center [830, 616] width 15 height 15
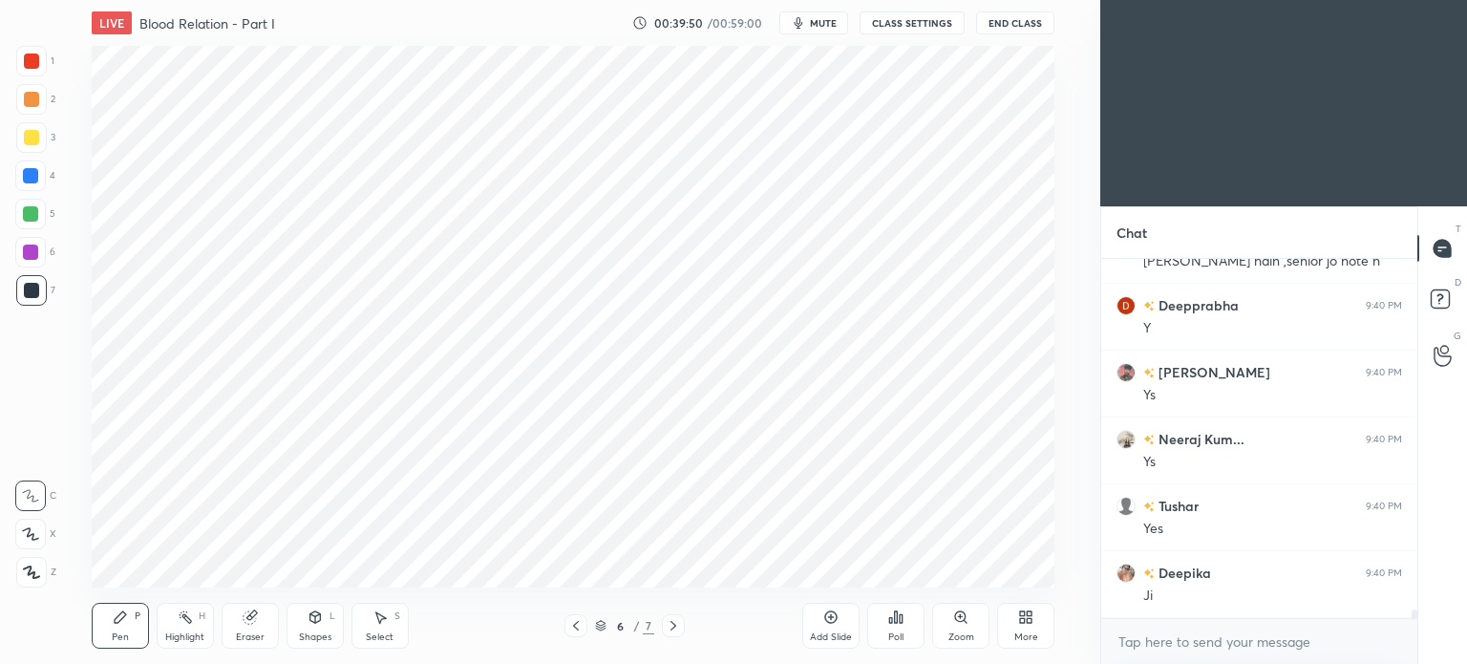
scroll to position [13983, 0]
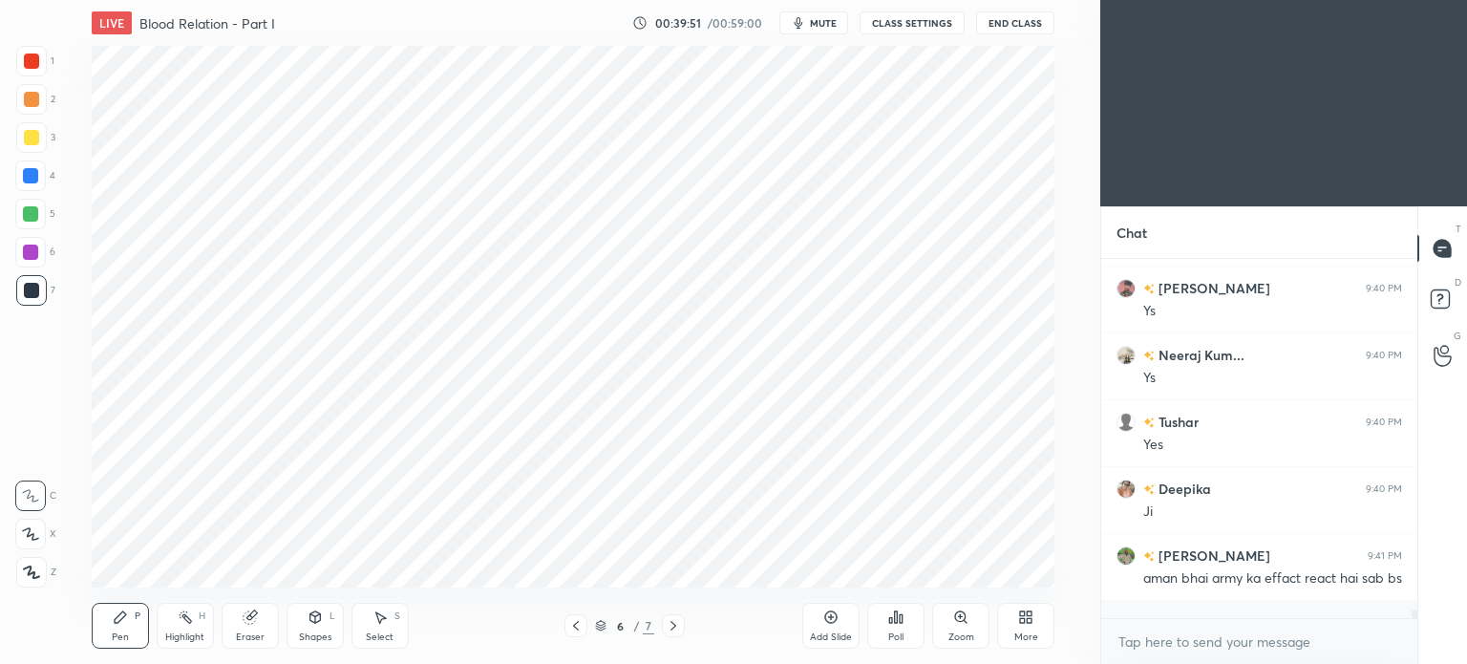
click at [34, 66] on div at bounding box center [31, 60] width 15 height 15
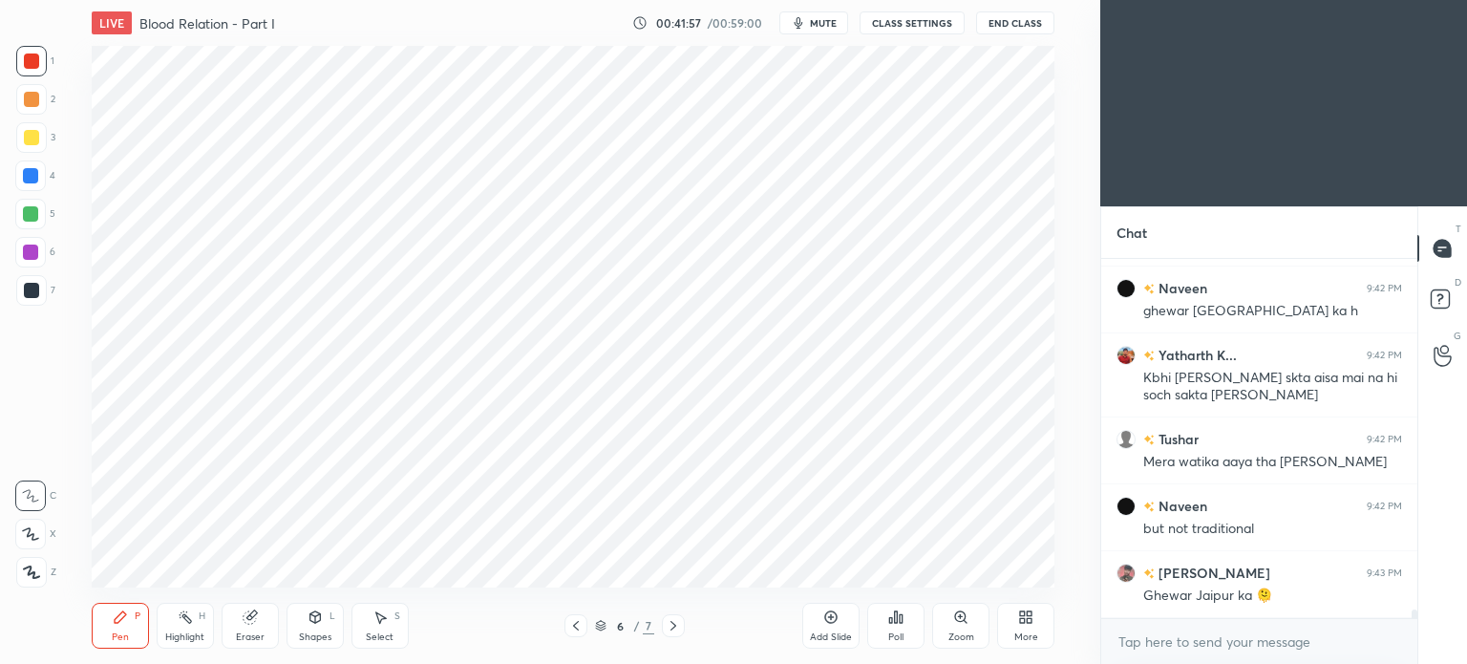
scroll to position [15472, 0]
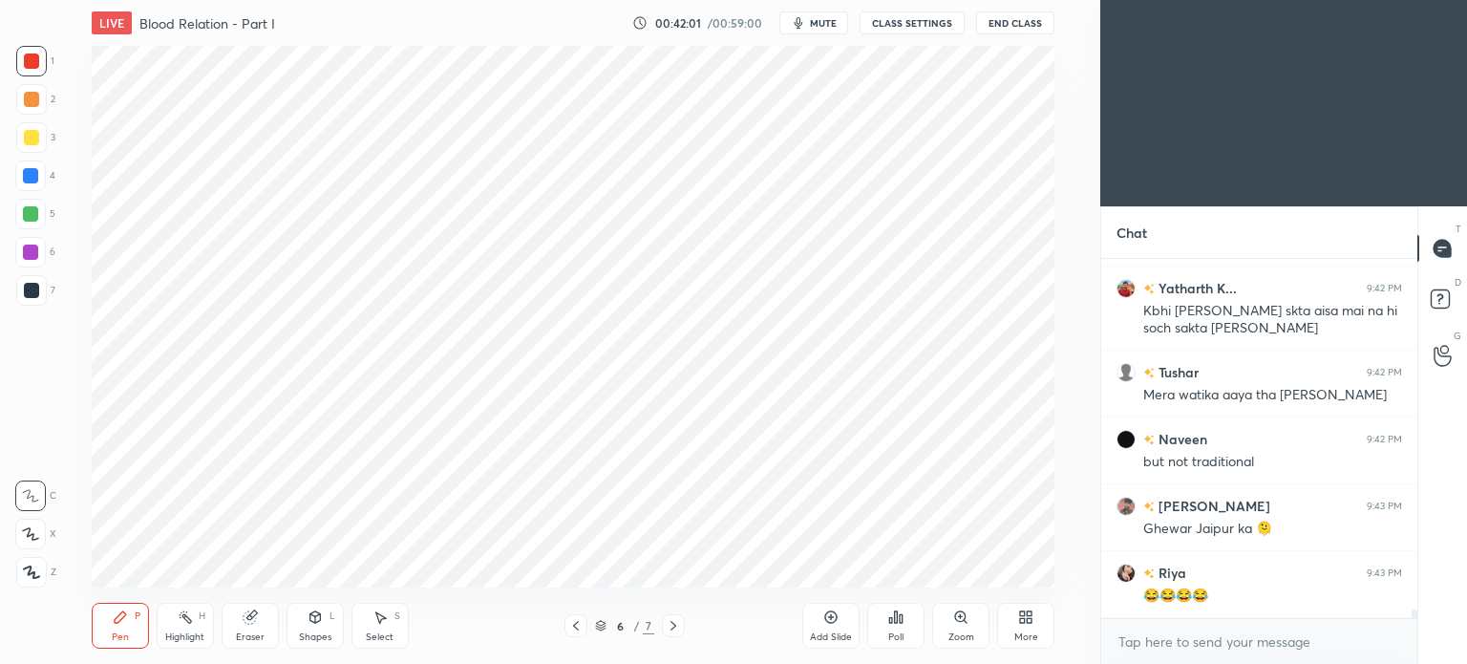
click at [26, 173] on div at bounding box center [30, 175] width 15 height 15
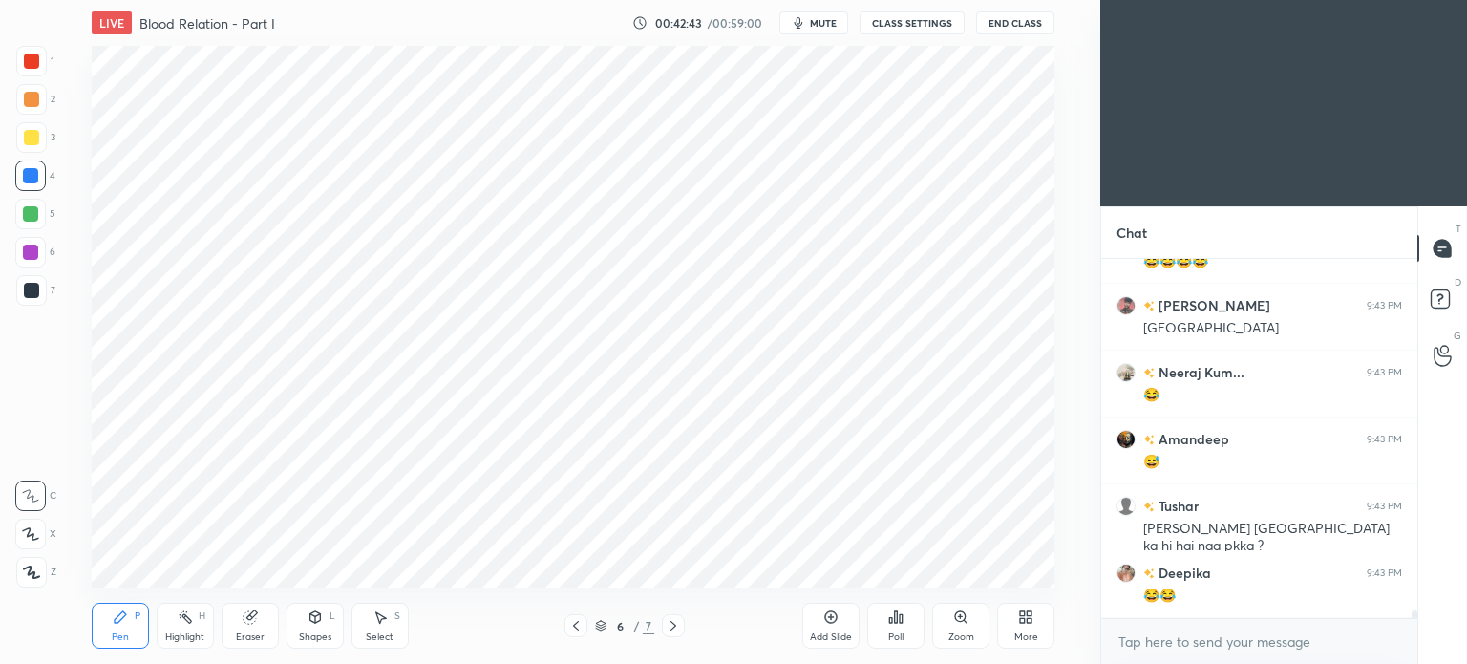
scroll to position [15873, 0]
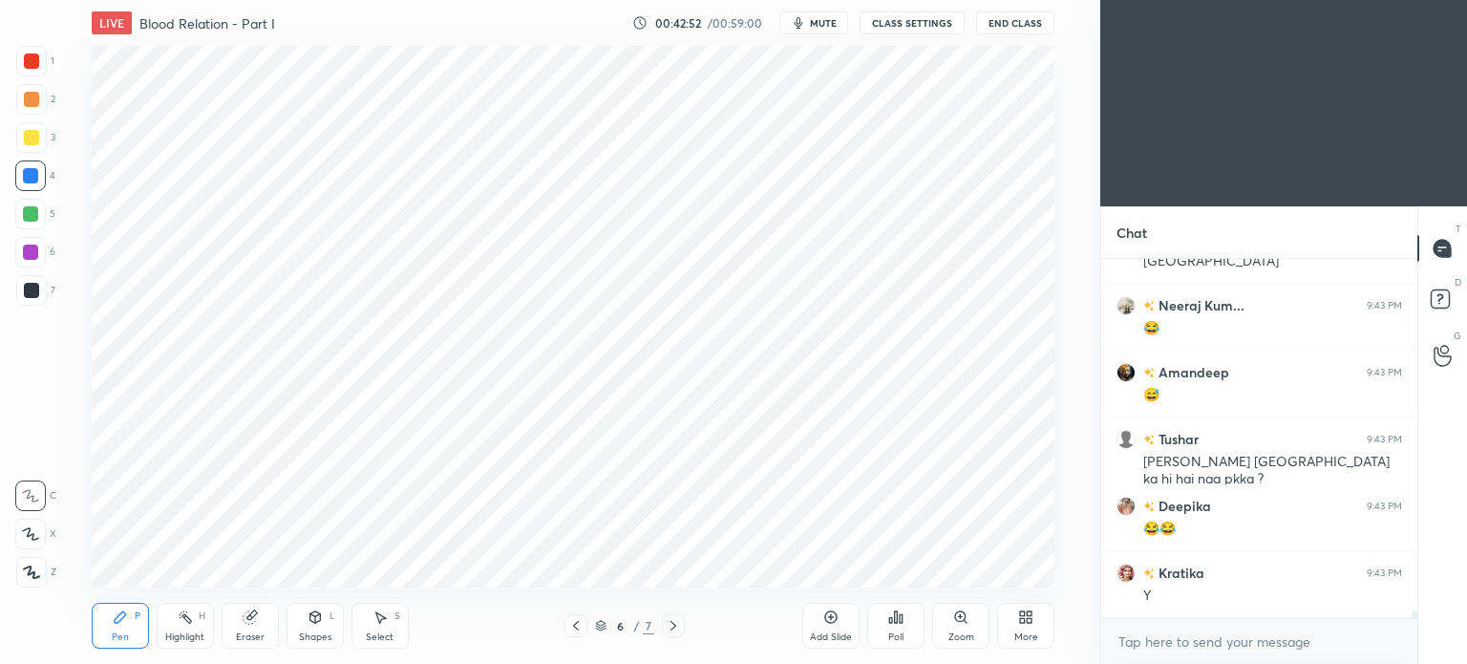
click at [181, 633] on div "Highlight" at bounding box center [184, 637] width 39 height 10
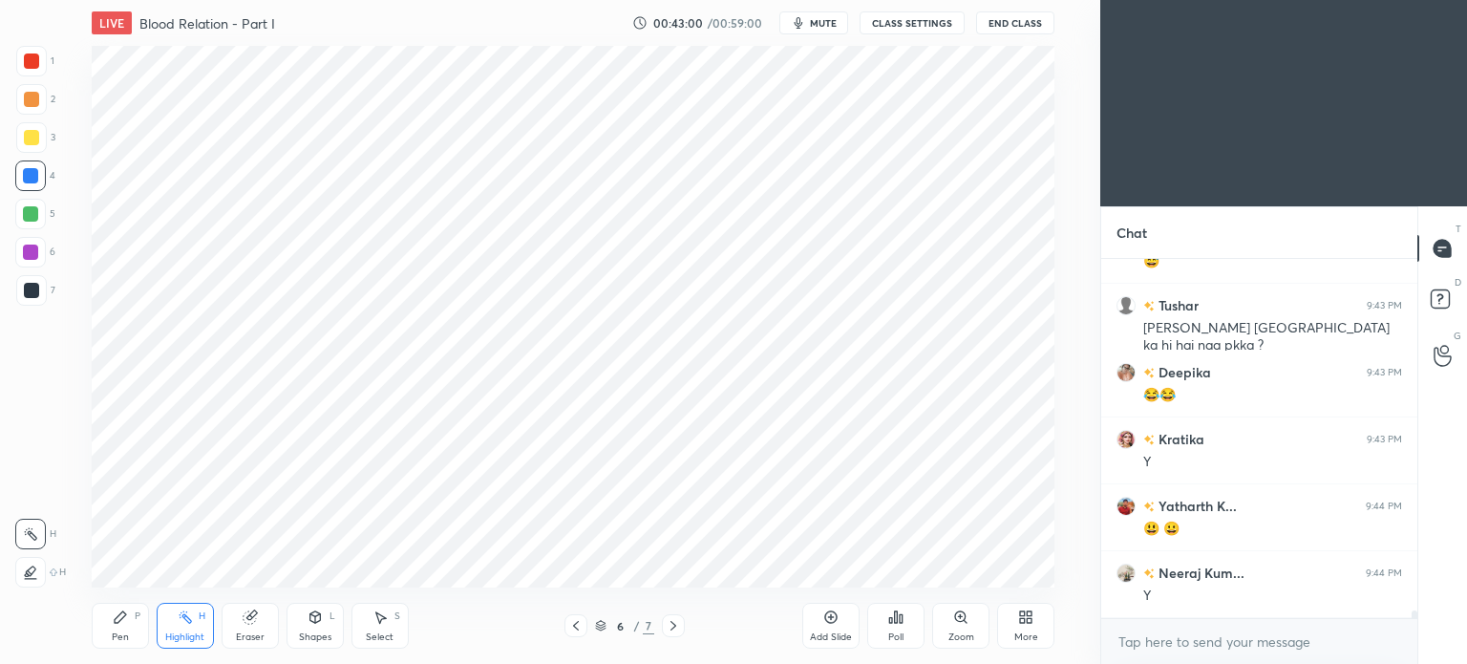
scroll to position [16074, 0]
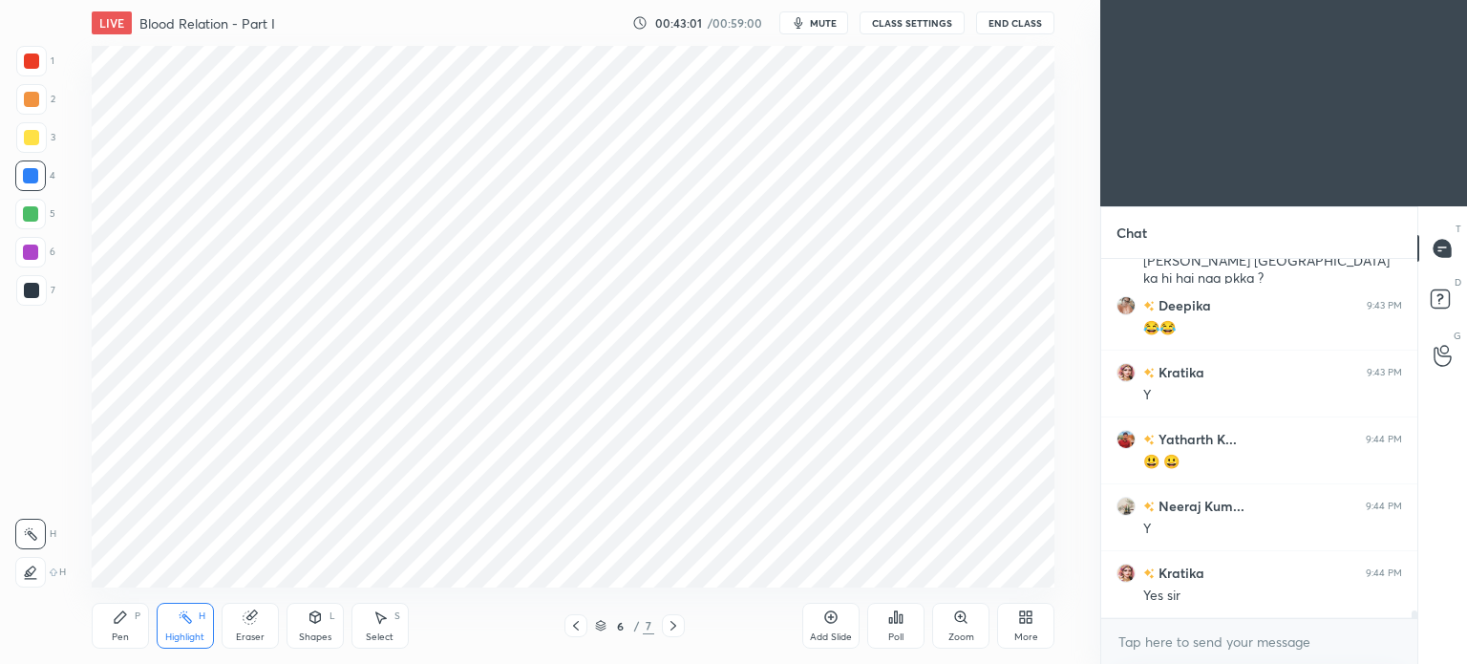
click at [36, 69] on div at bounding box center [31, 61] width 31 height 31
click at [34, 70] on div at bounding box center [31, 61] width 31 height 31
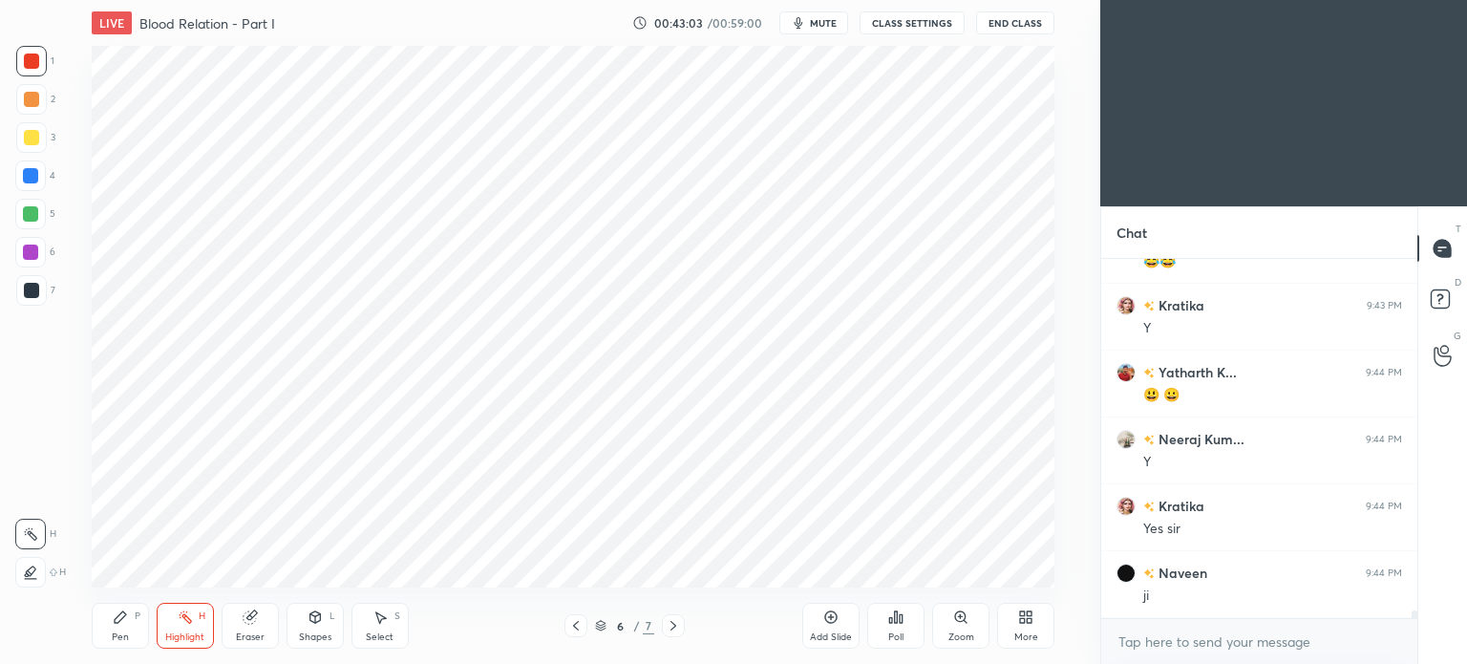
click at [118, 625] on div "Pen P" at bounding box center [120, 625] width 57 height 46
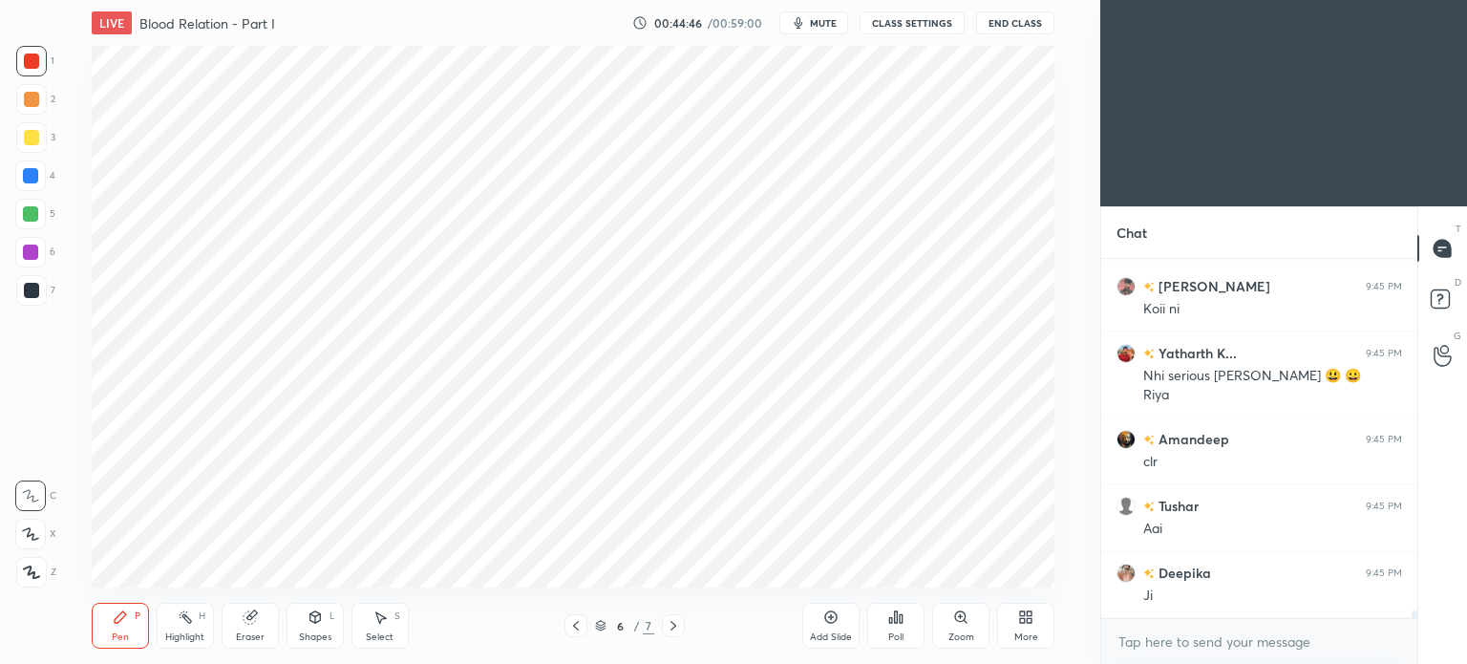
scroll to position [17282, 0]
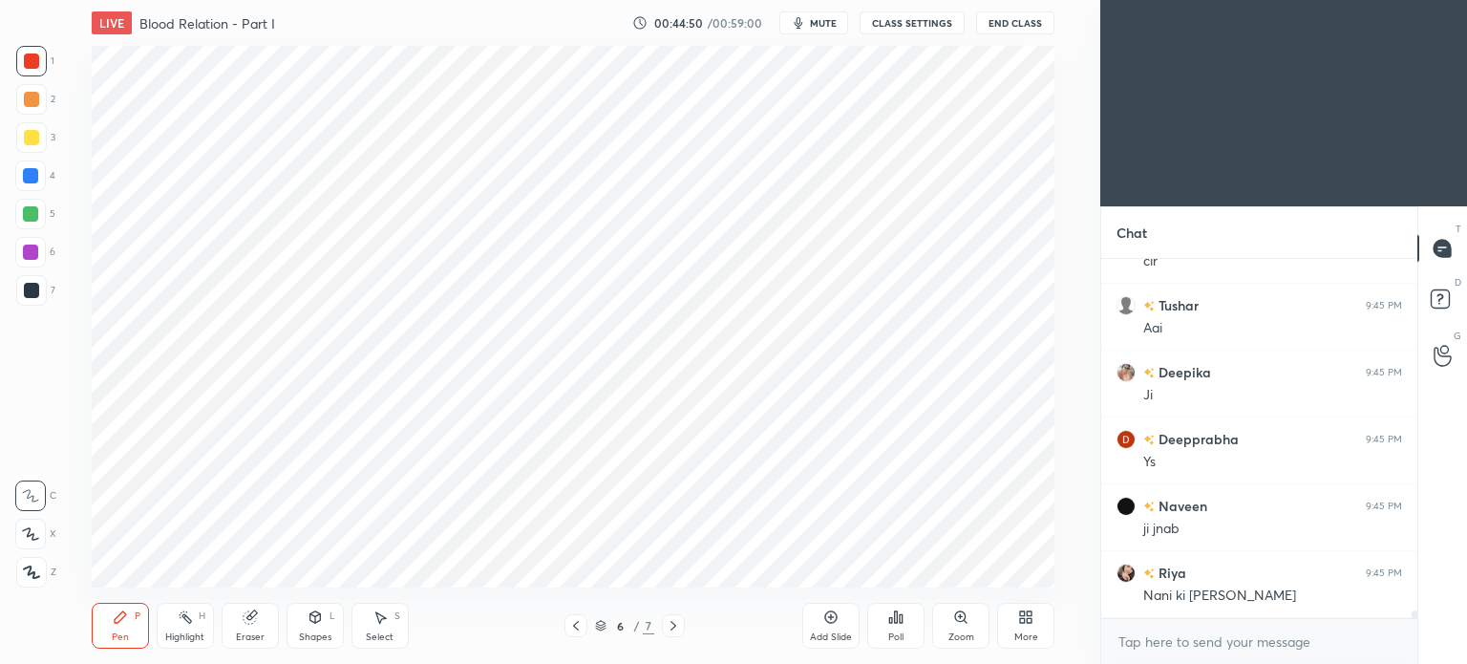
click at [833, 624] on icon at bounding box center [830, 616] width 15 height 15
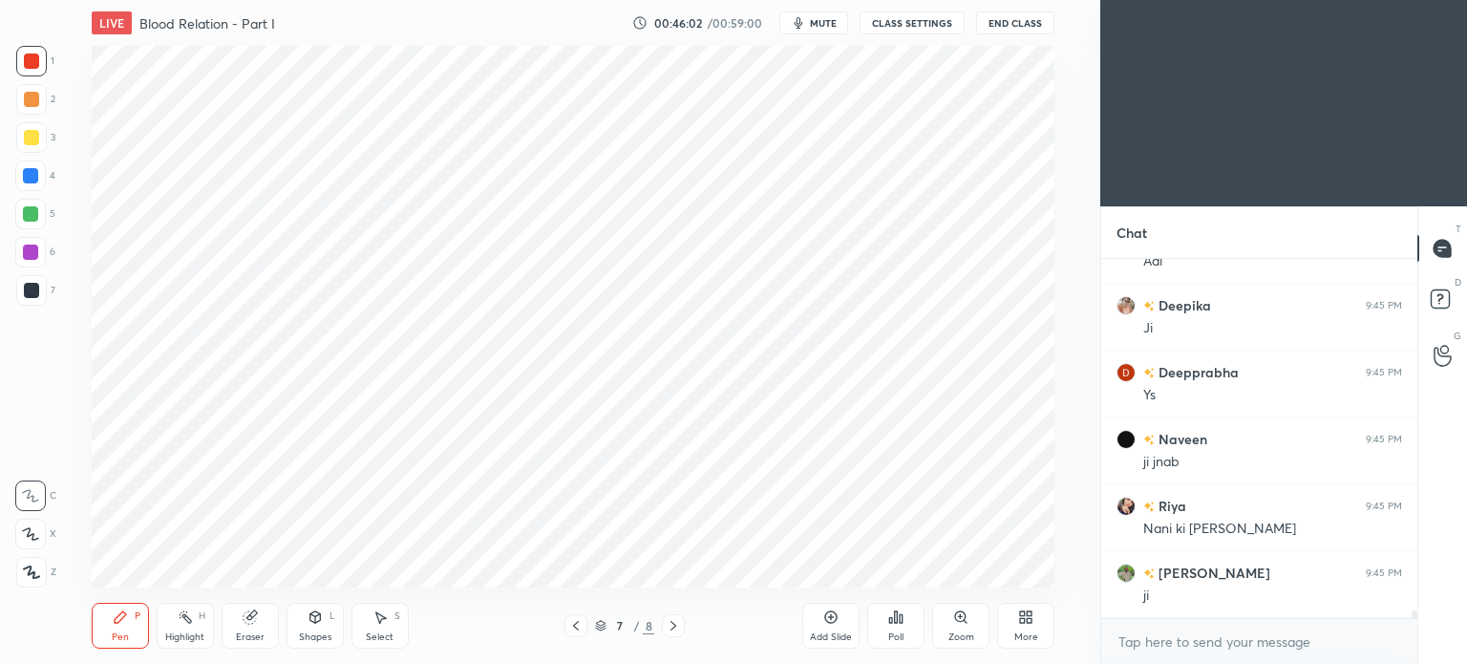
scroll to position [17483, 0]
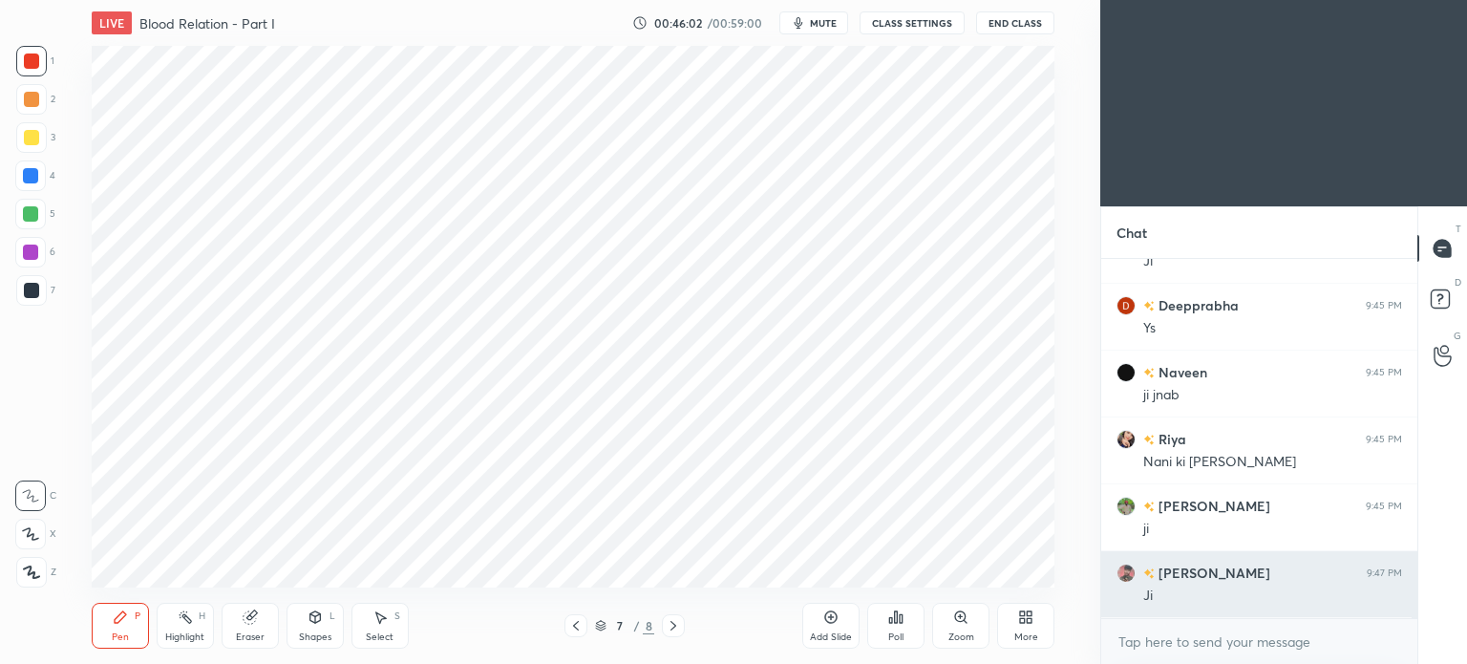
click at [1169, 570] on h6 "Jitesh" at bounding box center [1212, 572] width 116 height 20
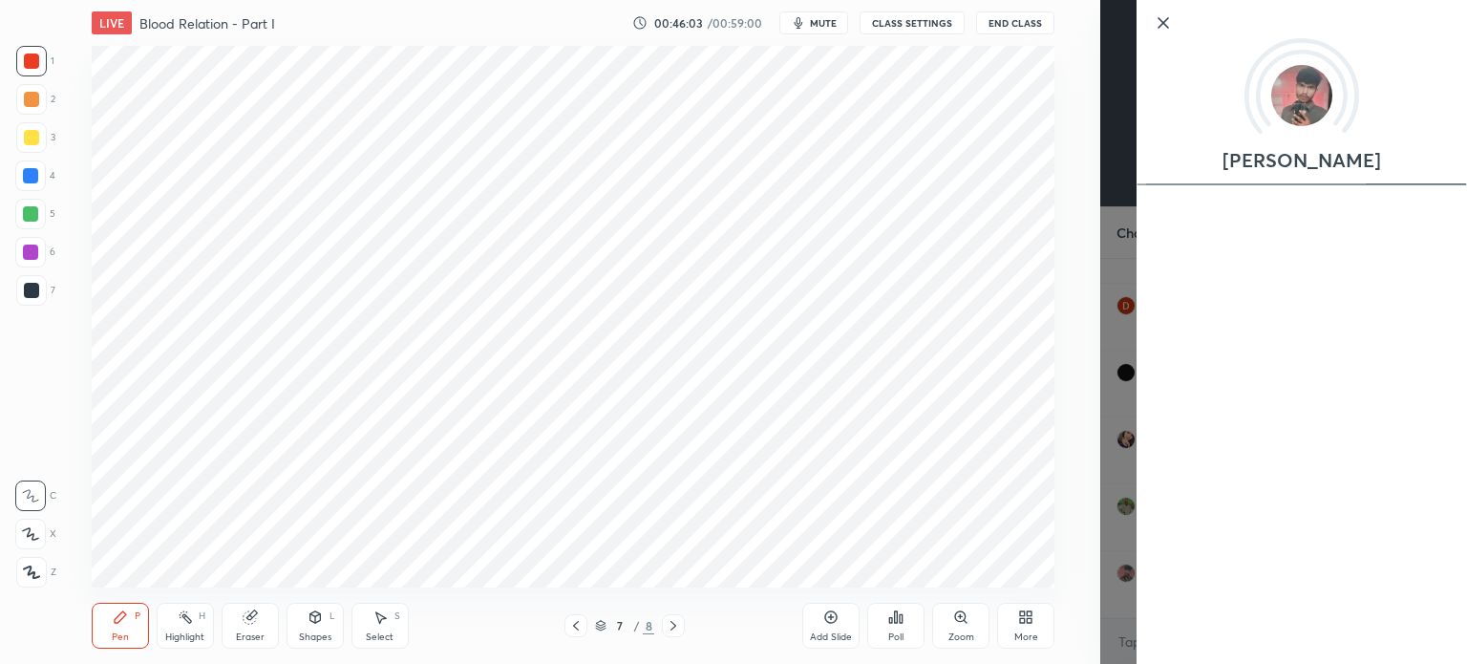
click at [1096, 462] on div "1 2 3 4 5 6 7 C X Z C X Z E E Erase all H H LIVE Blood Relation - Part I 00:46:…" at bounding box center [550, 332] width 1100 height 664
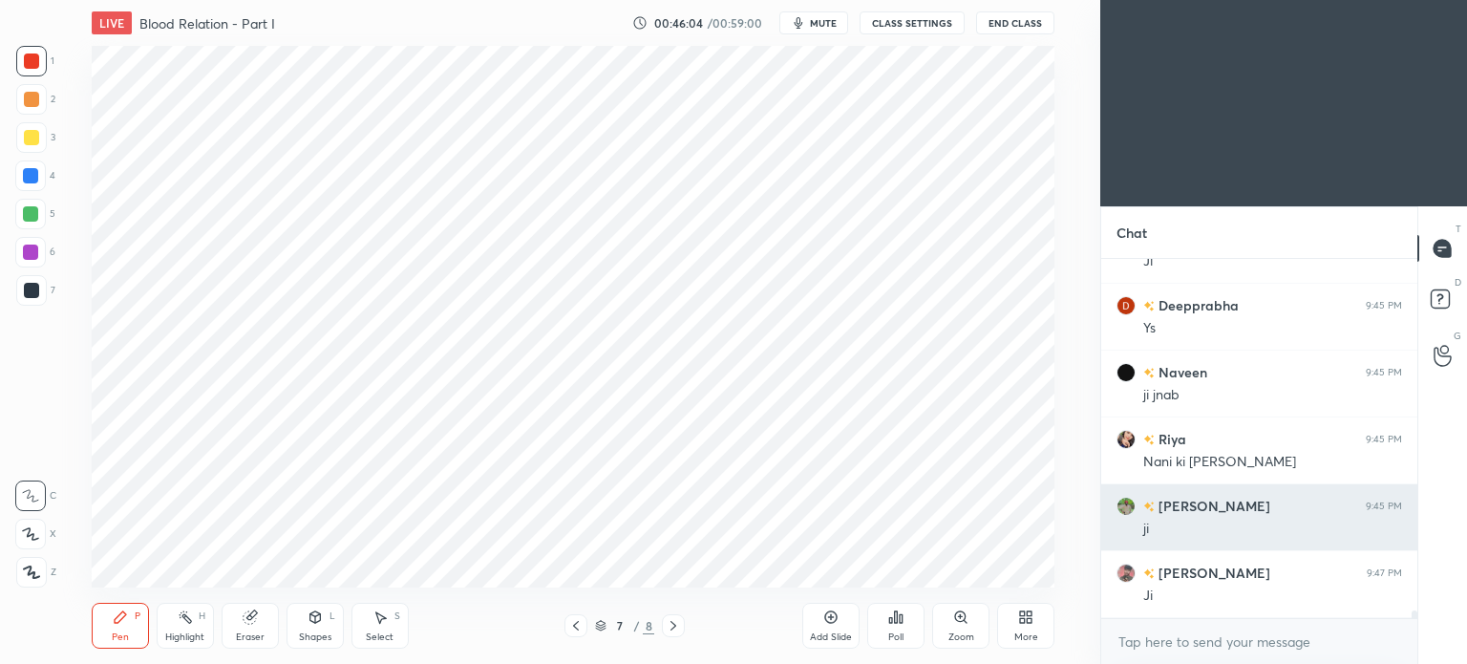
click at [1188, 505] on h6 "gurlove" at bounding box center [1212, 506] width 116 height 20
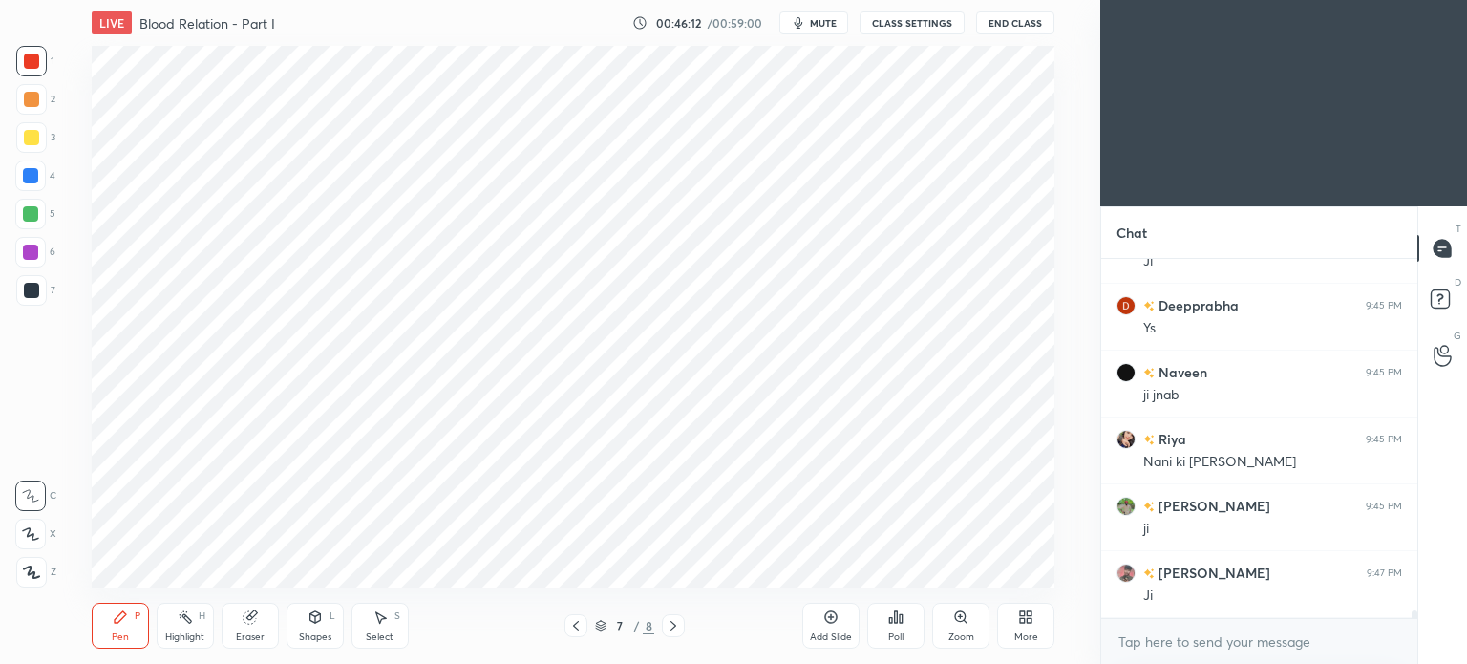
click at [670, 630] on icon at bounding box center [673, 626] width 6 height 10
click at [569, 625] on icon at bounding box center [575, 625] width 15 height 15
click at [1026, 617] on icon at bounding box center [1025, 616] width 15 height 15
click at [915, 416] on icon at bounding box center [916, 415] width 2 height 2
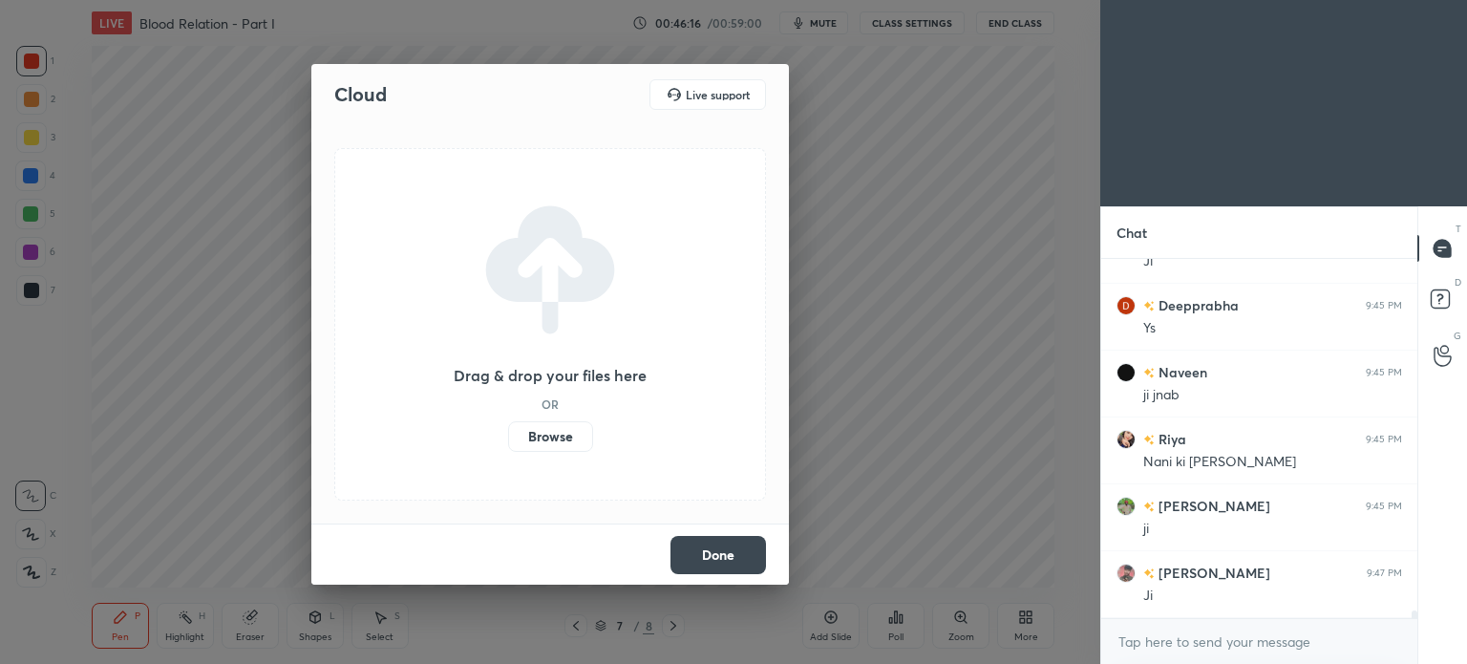
click at [569, 434] on label "Browse" at bounding box center [550, 436] width 85 height 31
click at [508, 434] on input "Browse" at bounding box center [508, 436] width 0 height 31
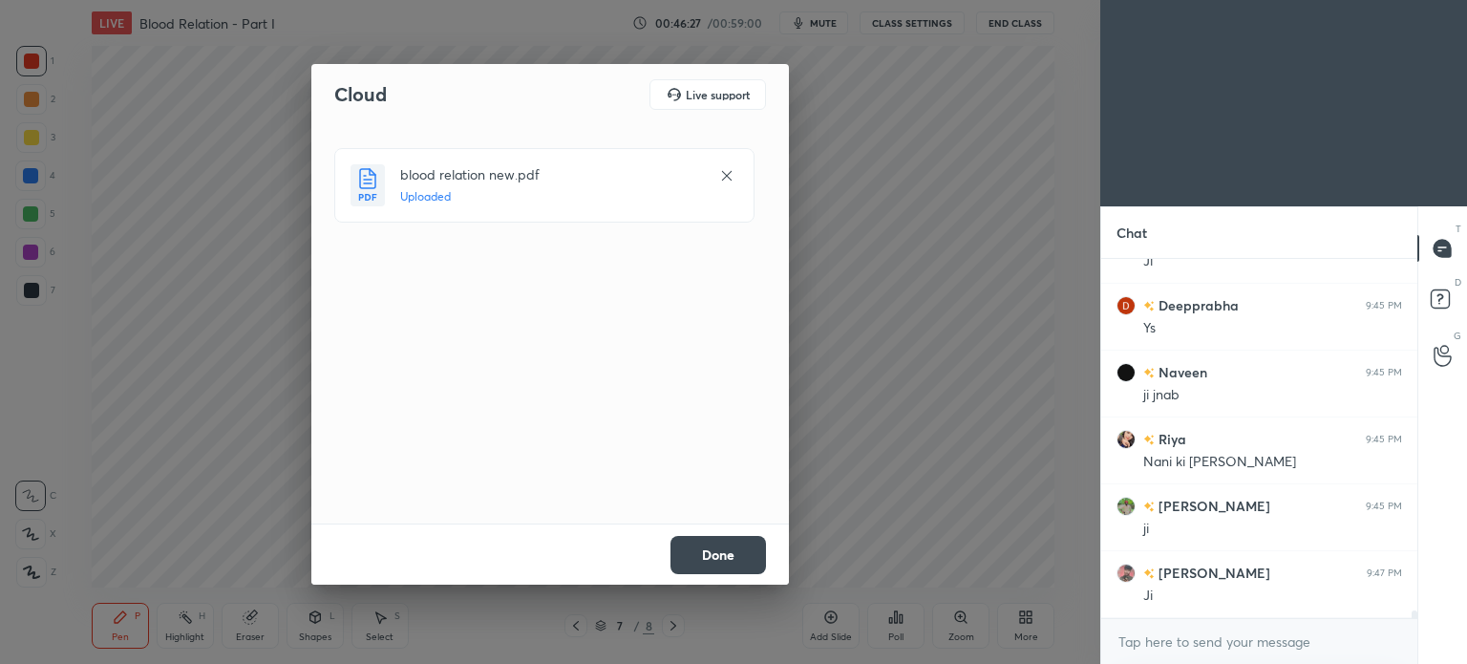
click at [710, 560] on button "Done" at bounding box center [717, 555] width 95 height 38
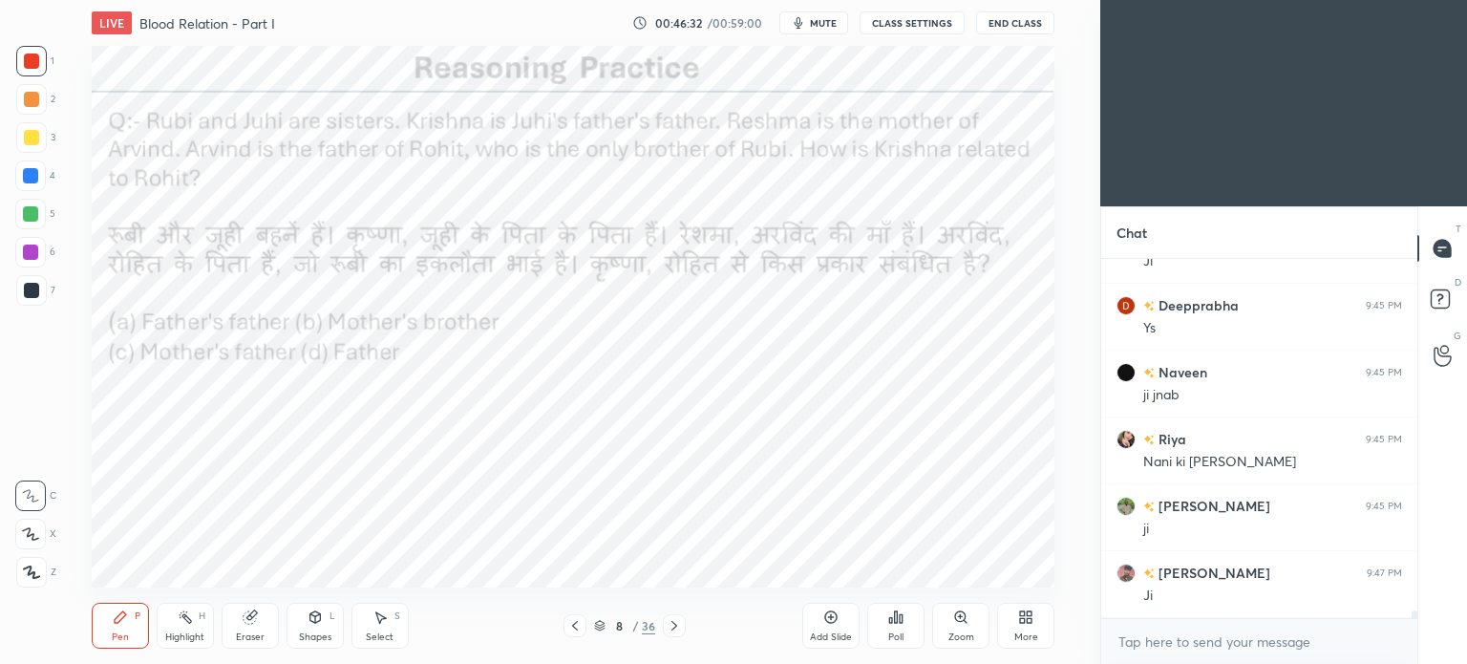
click at [601, 624] on icon at bounding box center [599, 625] width 11 height 11
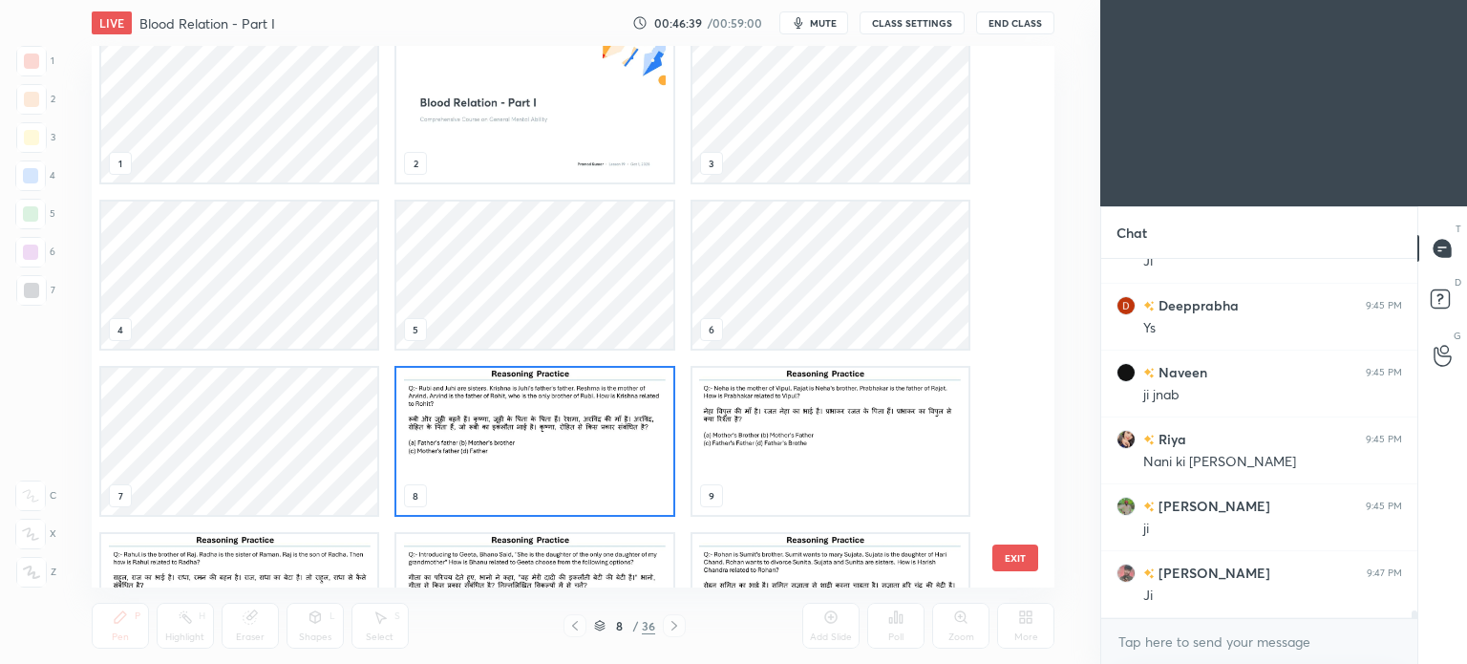
scroll to position [23, 0]
click at [550, 418] on img "grid" at bounding box center [534, 438] width 276 height 147
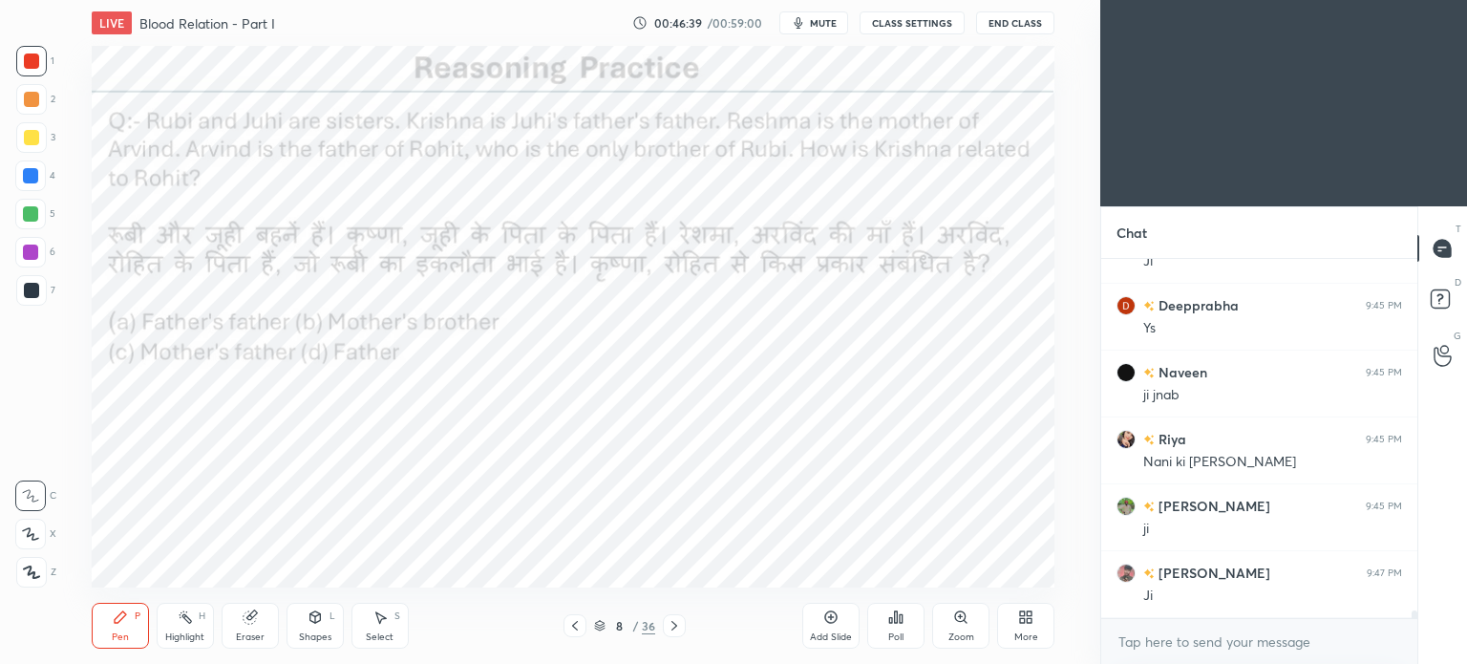
click at [550, 420] on img "grid" at bounding box center [534, 438] width 276 height 147
click at [553, 421] on img "grid" at bounding box center [534, 438] width 276 height 147
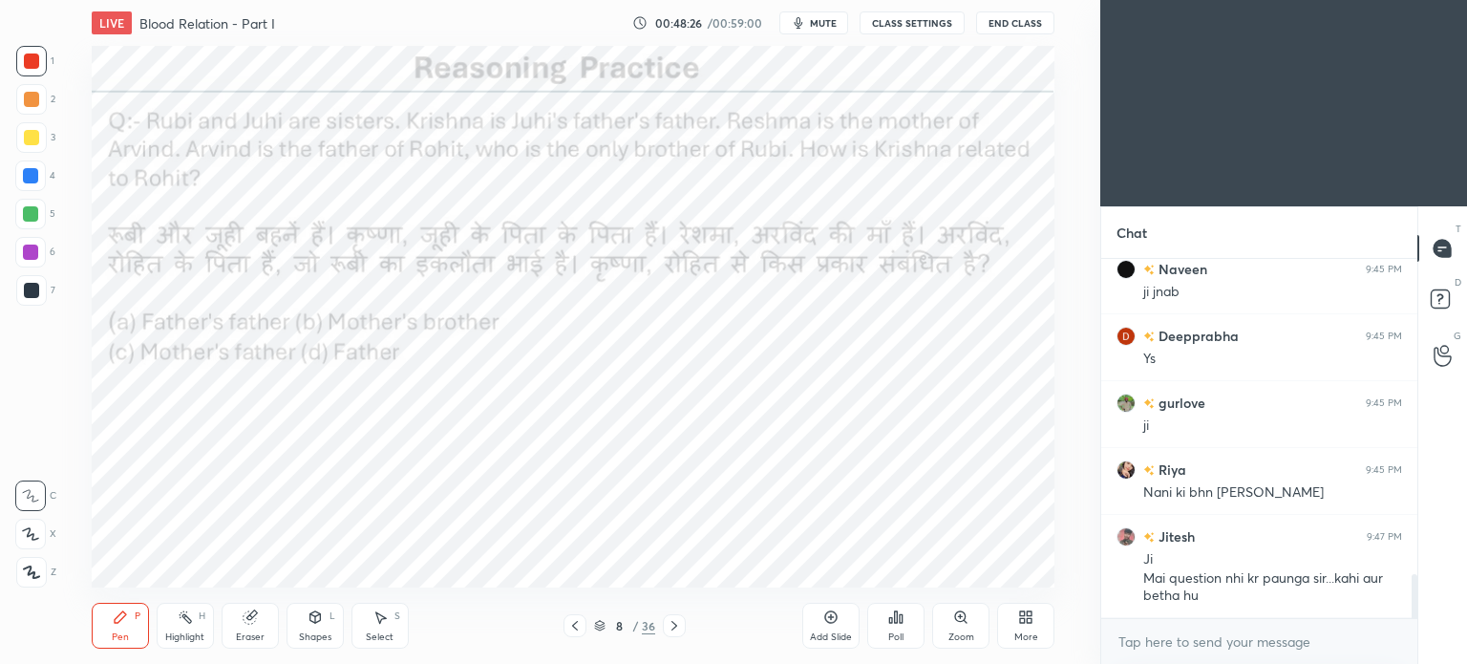
scroll to position [2624, 0]
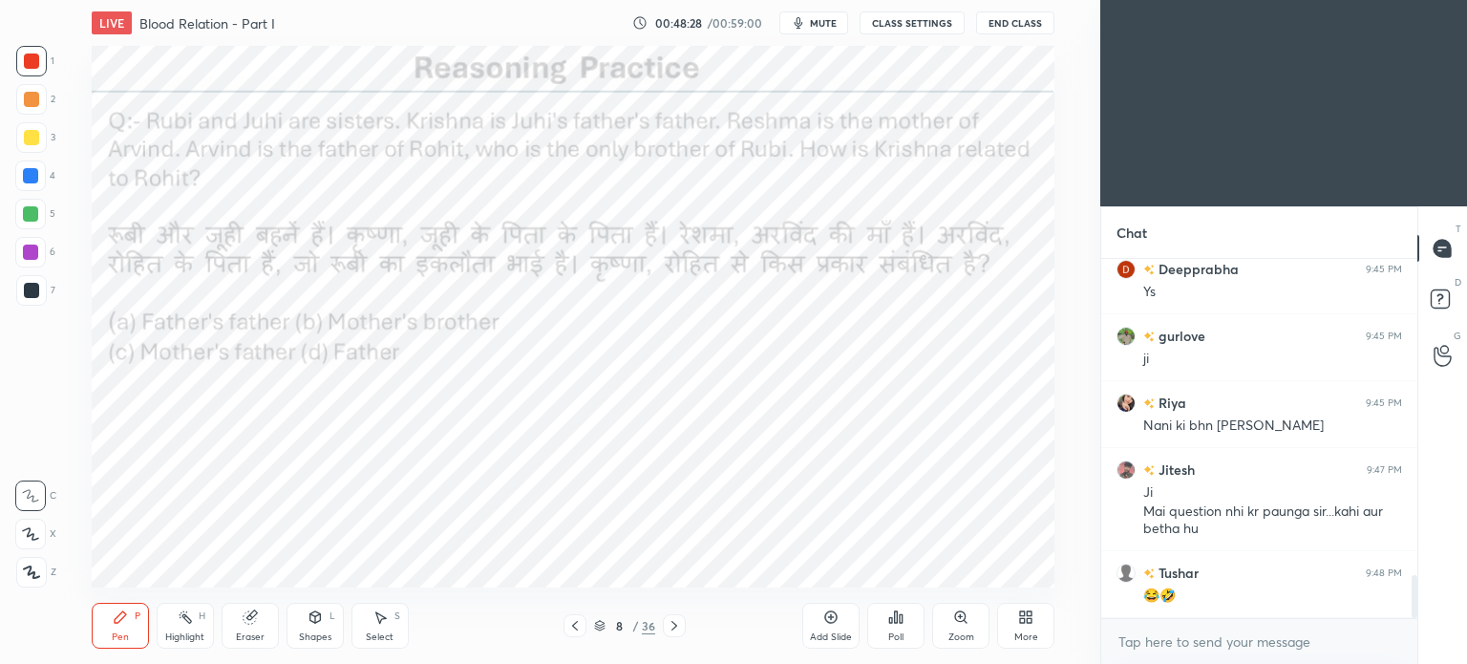
click at [28, 172] on div at bounding box center [30, 175] width 15 height 15
click at [33, 530] on icon at bounding box center [30, 533] width 17 height 13
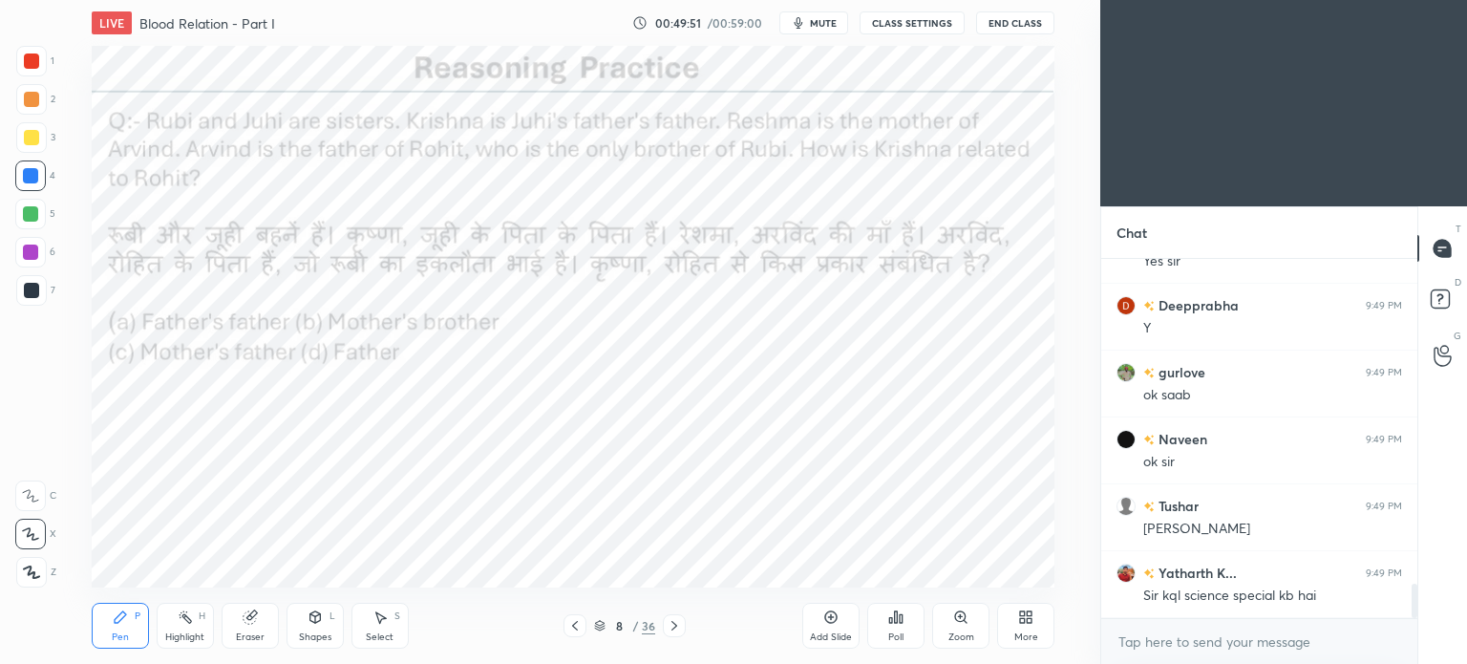
scroll to position [3376, 0]
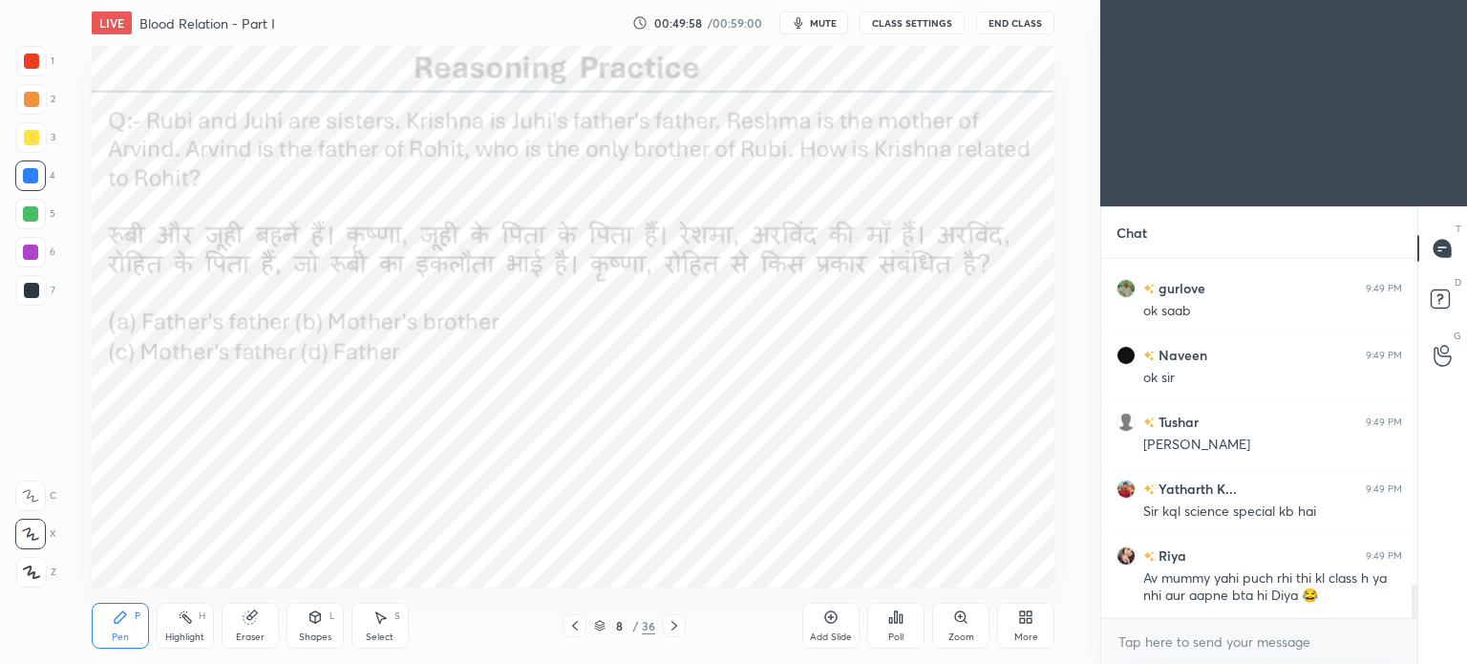
click at [315, 634] on div "Shapes" at bounding box center [315, 637] width 32 height 10
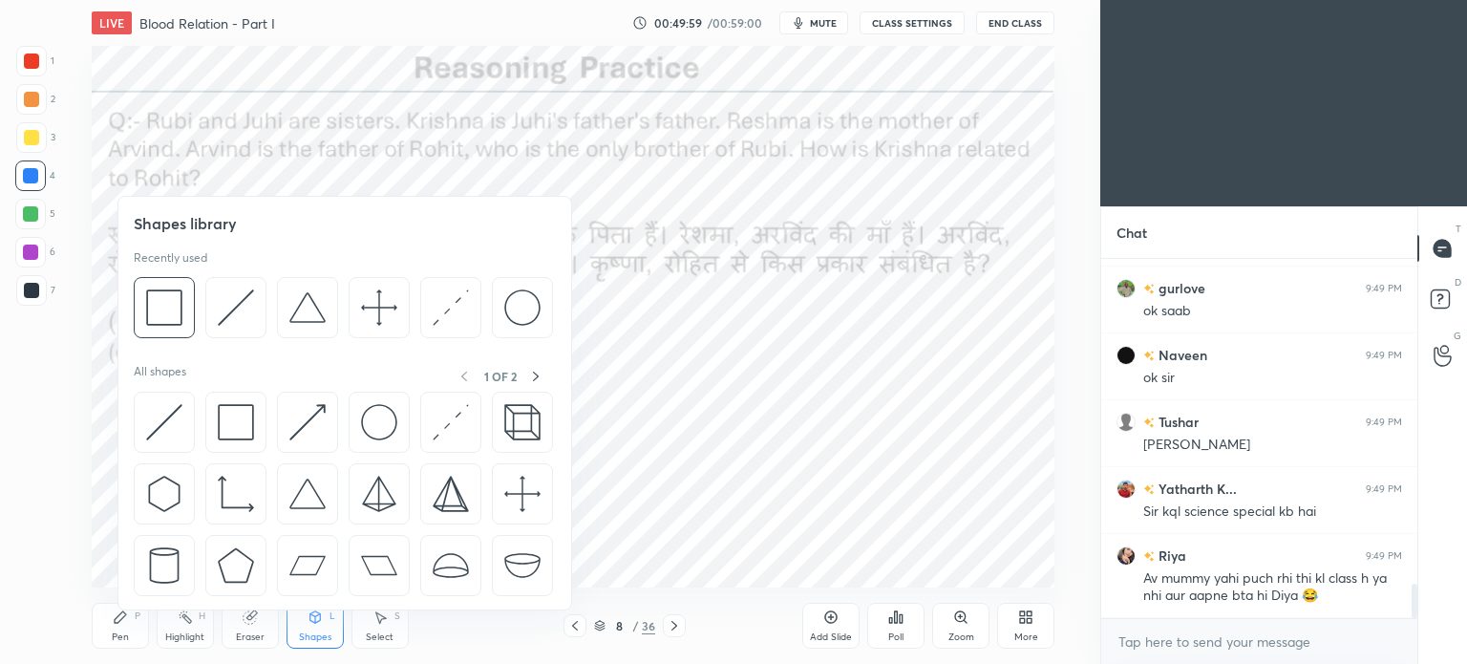
click at [390, 633] on div "Select" at bounding box center [380, 637] width 28 height 10
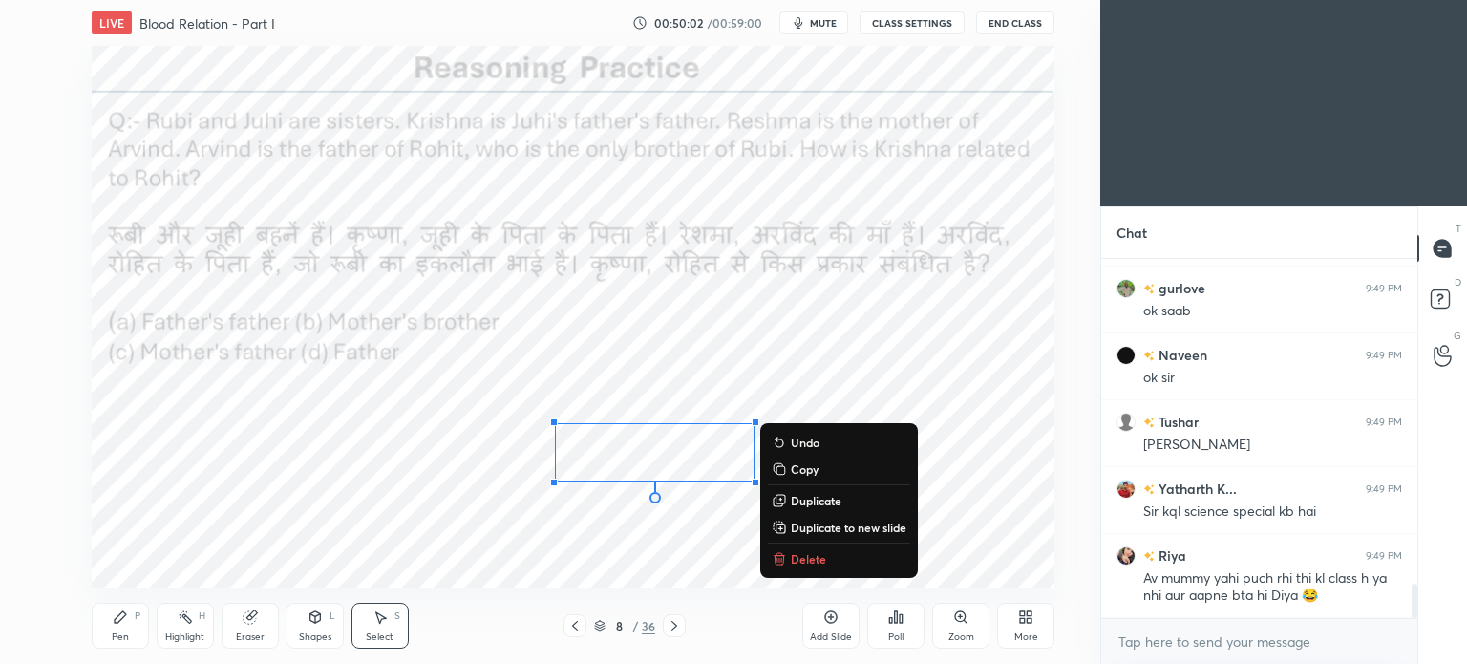
click at [110, 625] on div "Pen P" at bounding box center [120, 625] width 57 height 46
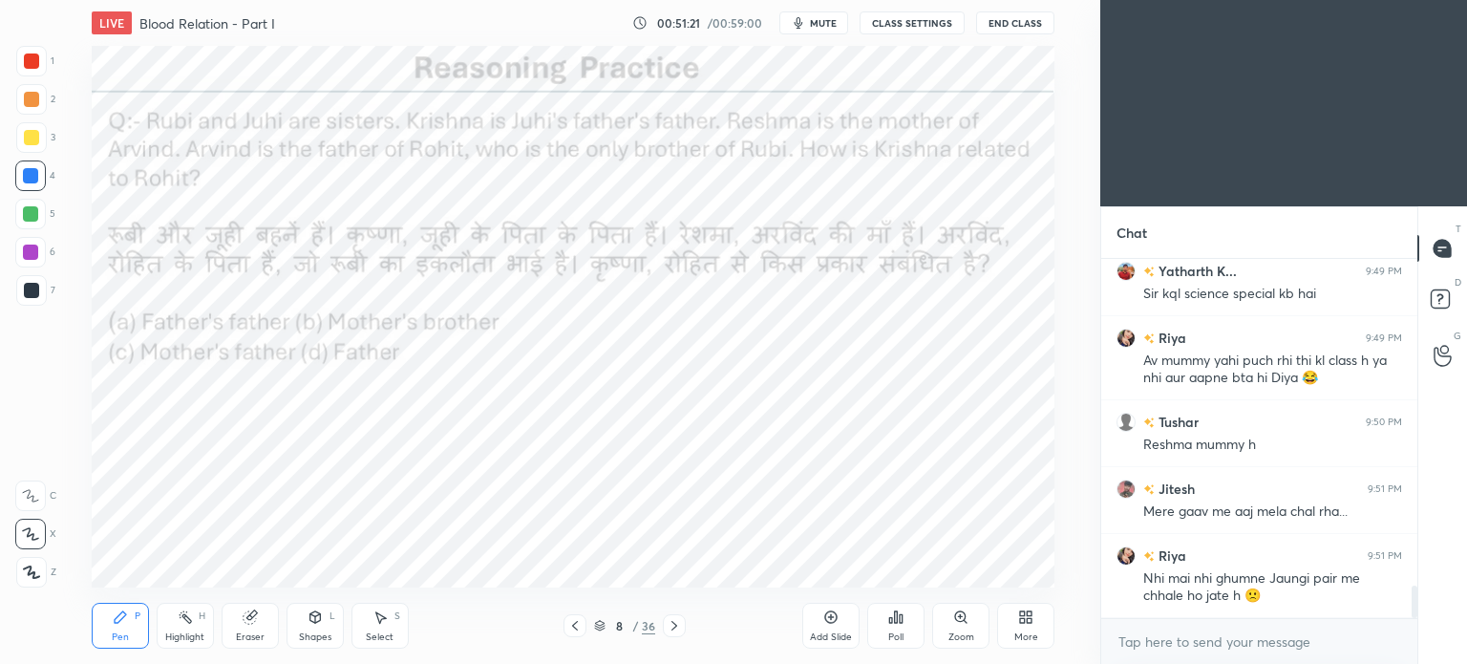
scroll to position [3678, 0]
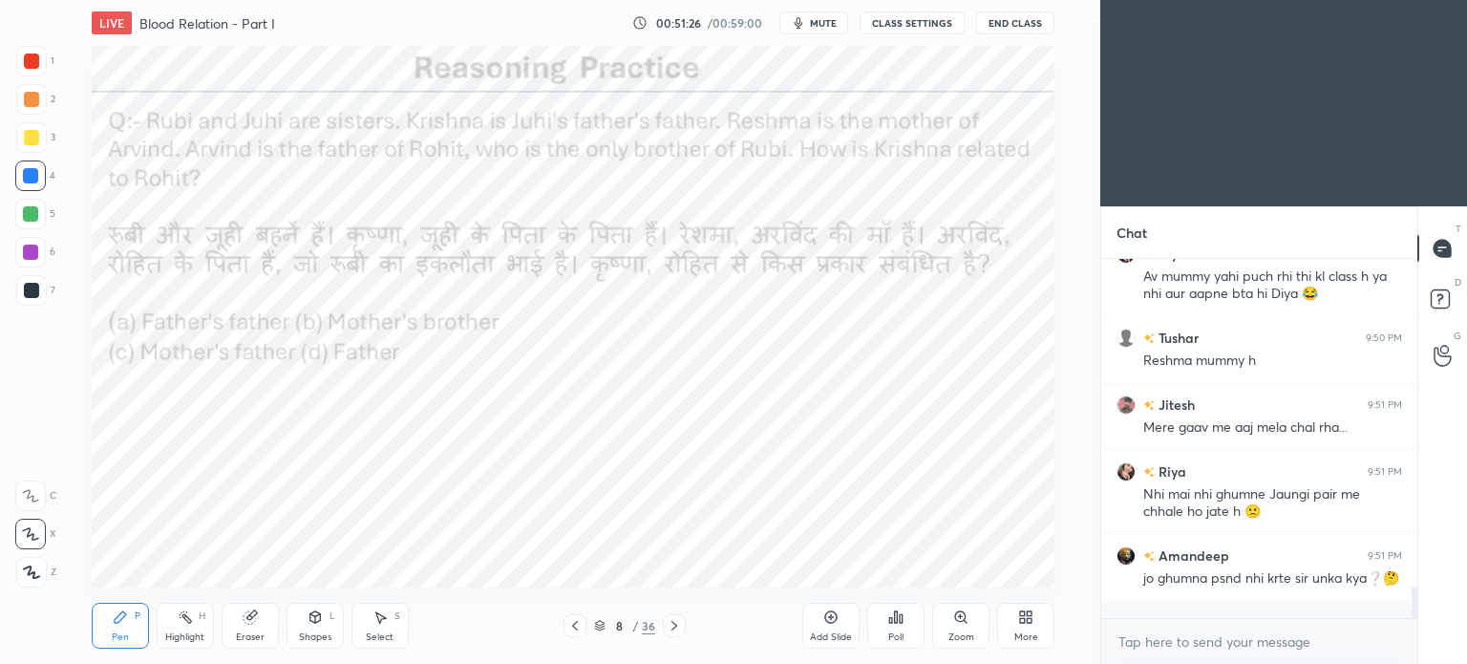
click at [31, 218] on div at bounding box center [30, 213] width 15 height 15
click at [30, 221] on div at bounding box center [30, 213] width 15 height 15
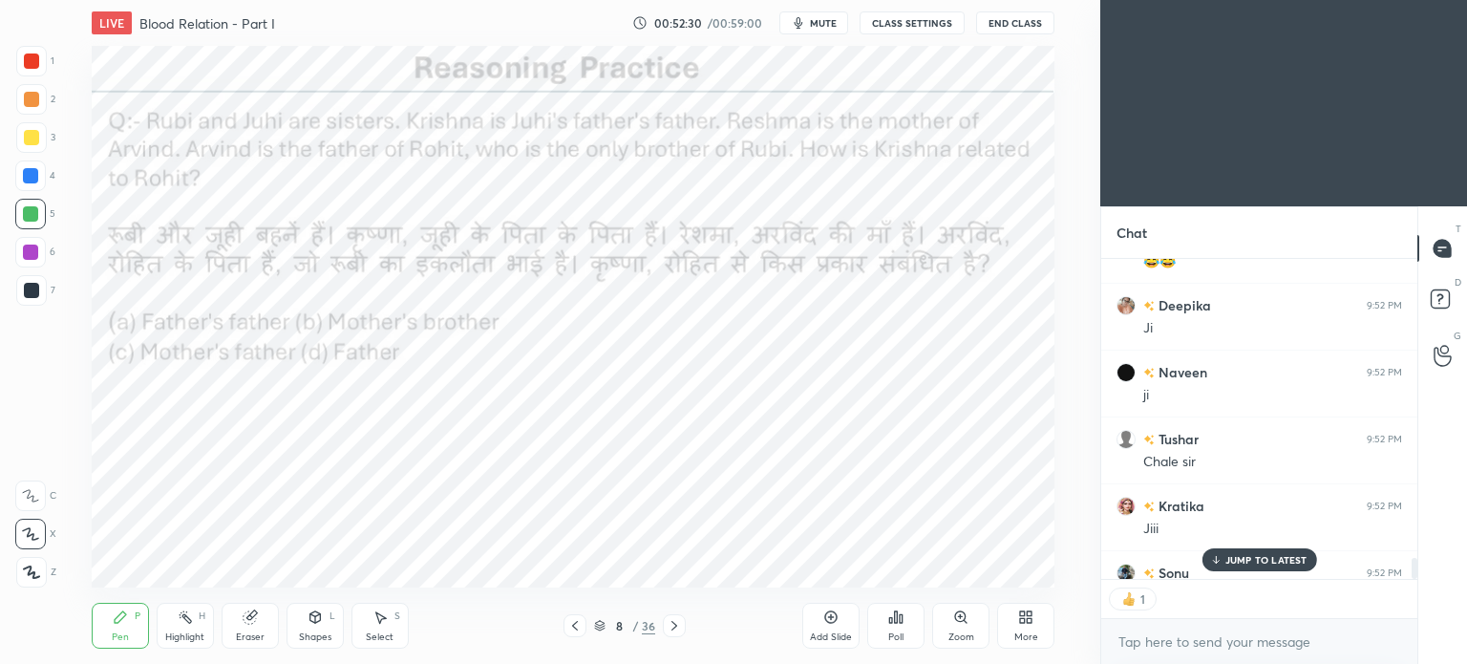
scroll to position [4652, 0]
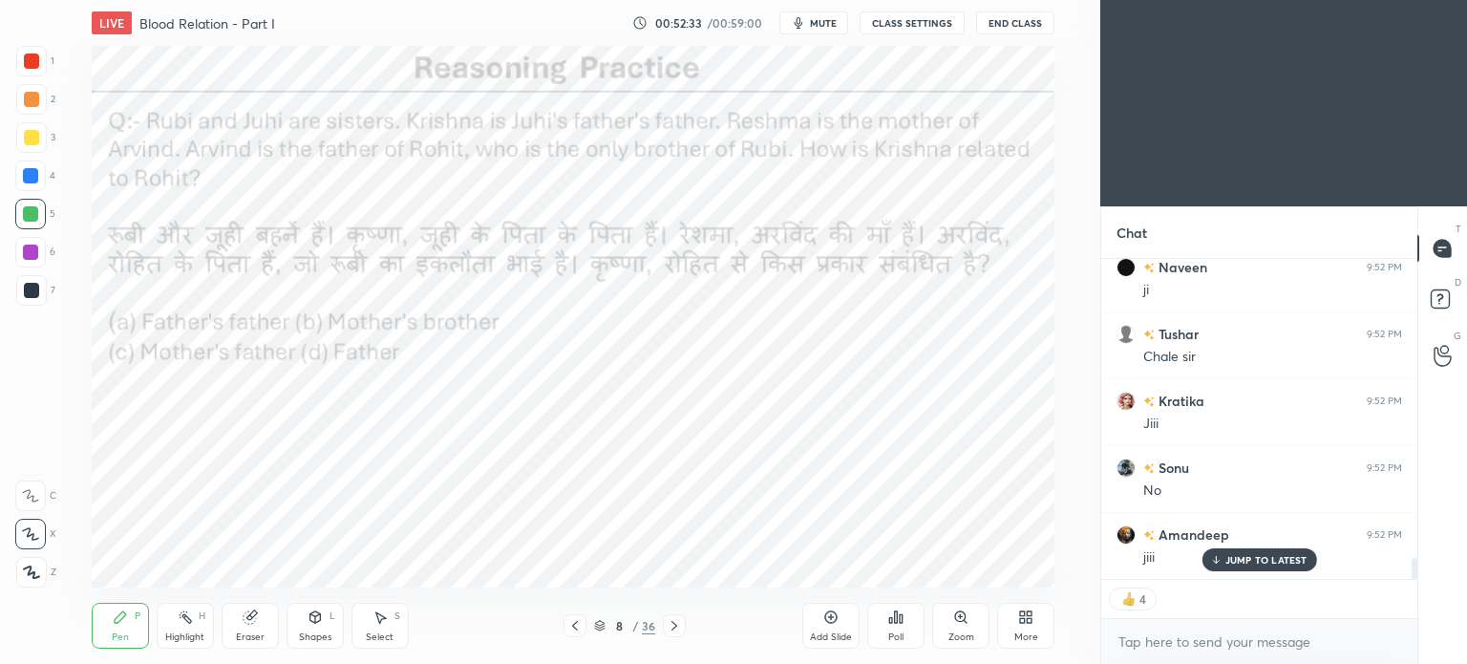
click at [678, 624] on icon at bounding box center [673, 625] width 15 height 15
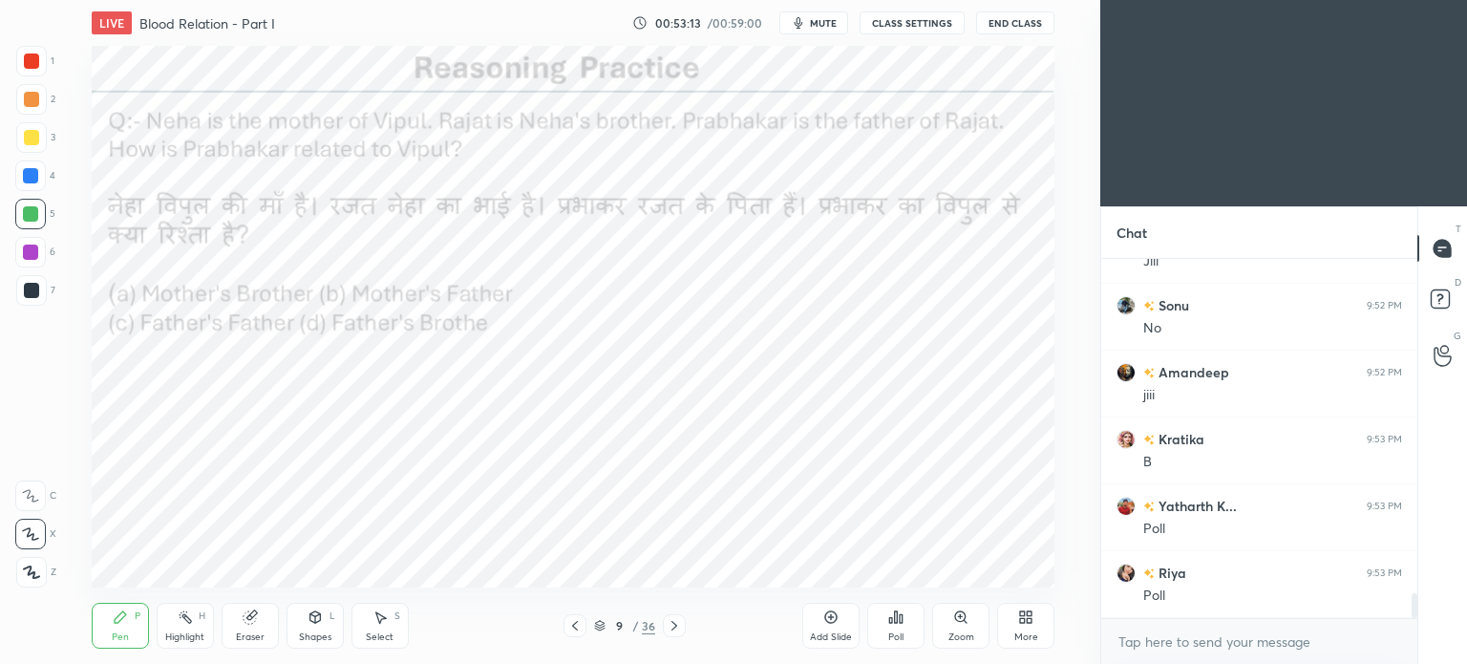
scroll to position [4881, 0]
click at [893, 611] on icon at bounding box center [895, 616] width 15 height 15
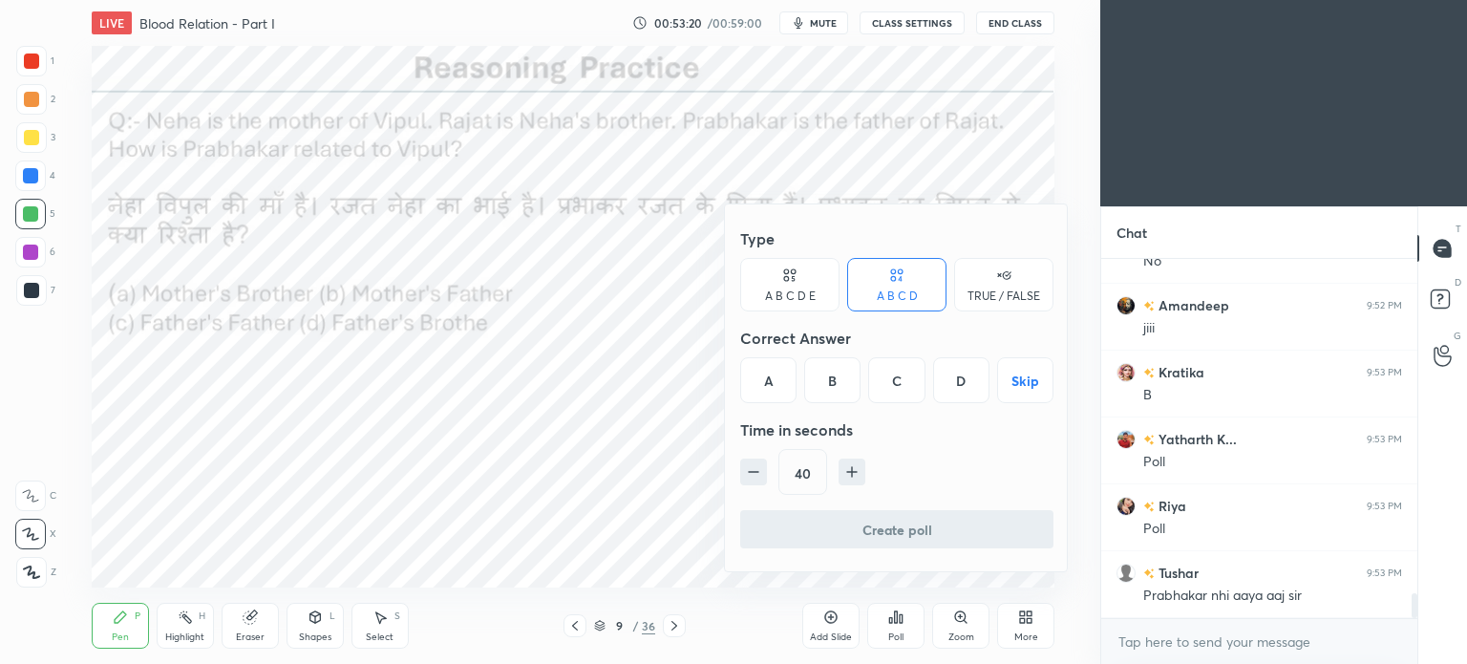
click at [838, 390] on div "B" at bounding box center [832, 380] width 56 height 46
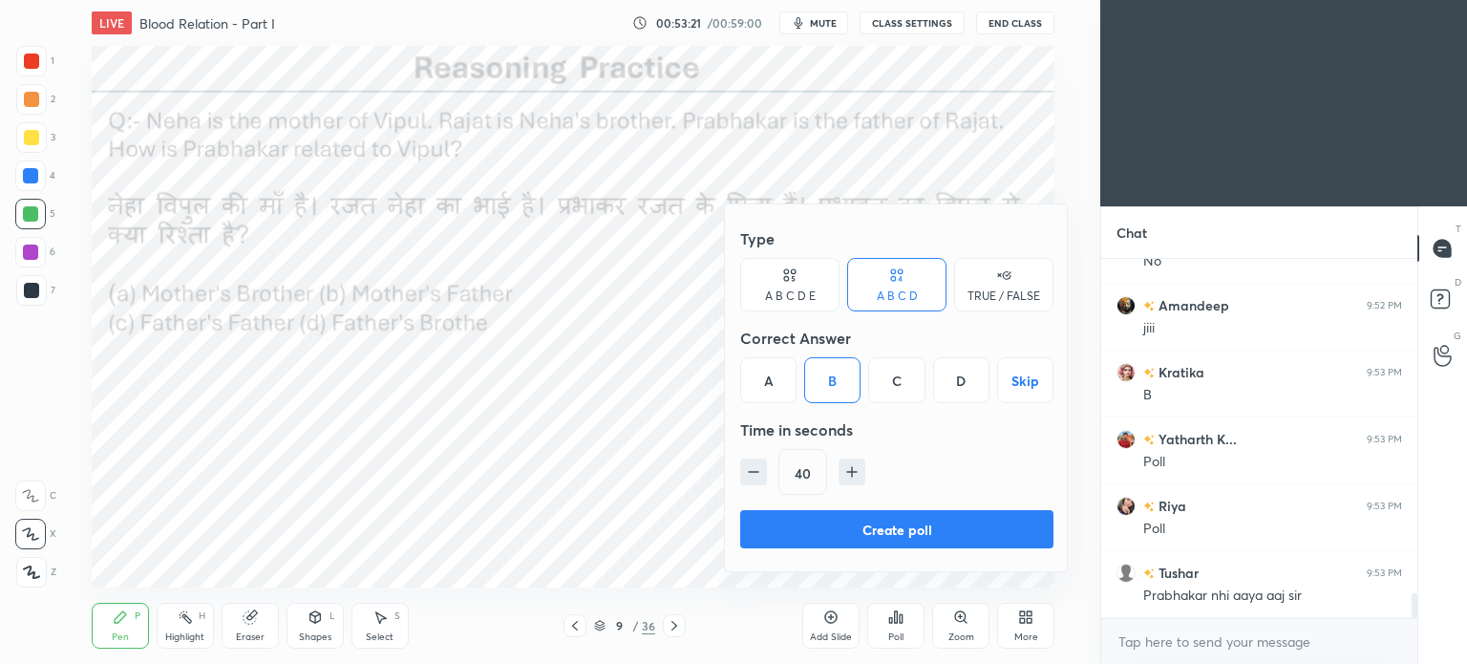
click at [947, 522] on button "Create poll" at bounding box center [896, 529] width 313 height 38
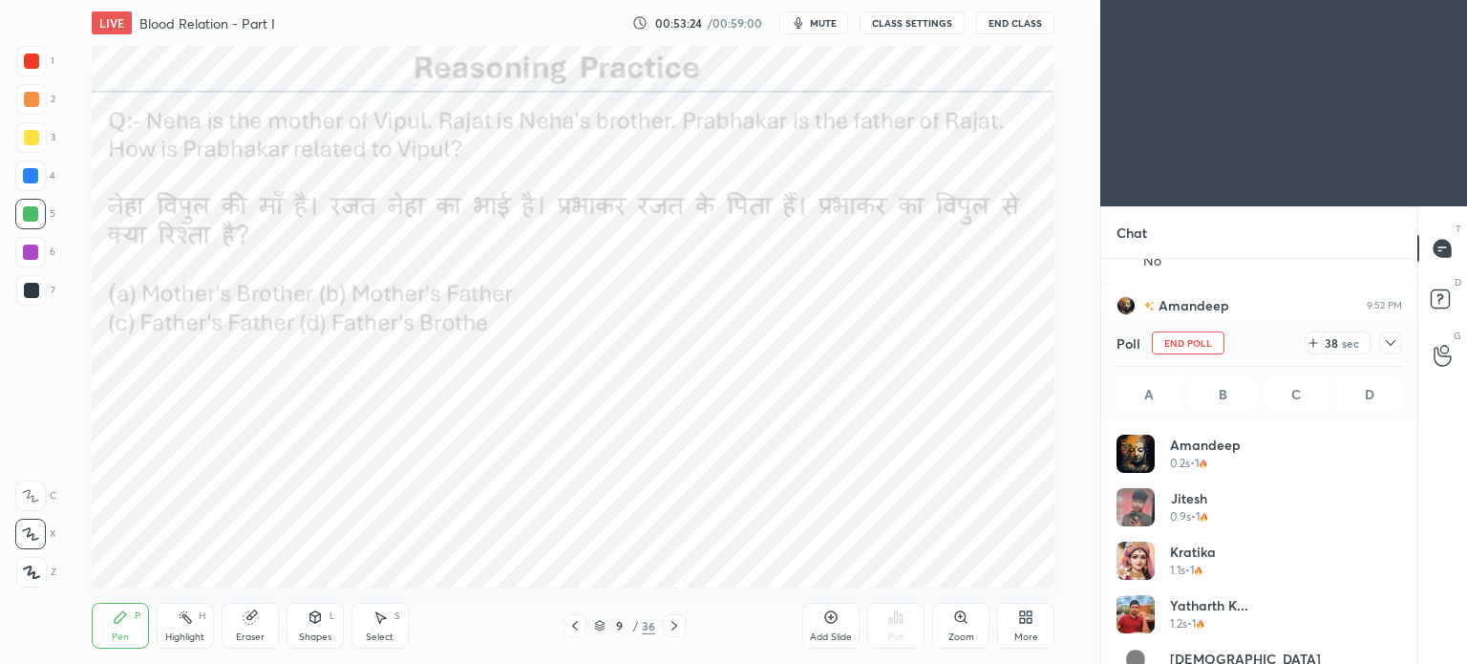
scroll to position [223, 280]
click at [1386, 342] on icon at bounding box center [1390, 343] width 10 height 6
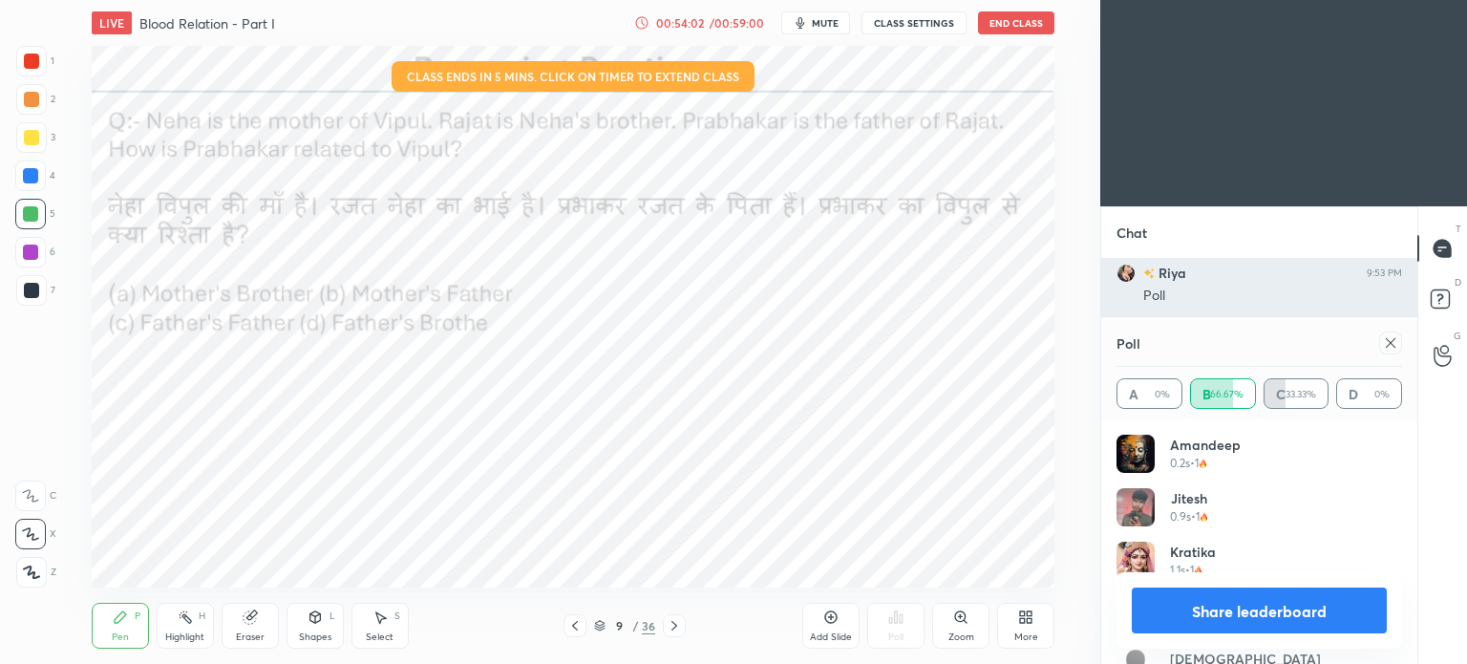
scroll to position [222, 280]
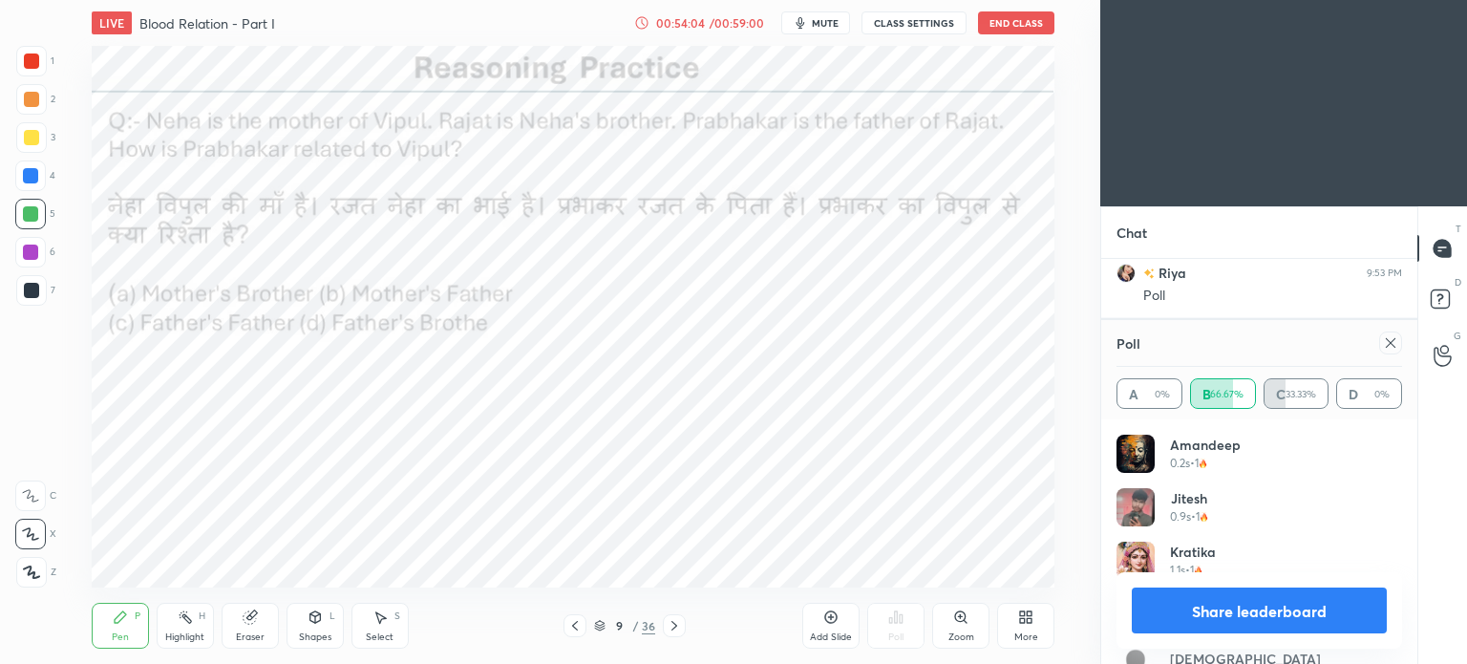
click at [1390, 345] on icon at bounding box center [1390, 342] width 15 height 15
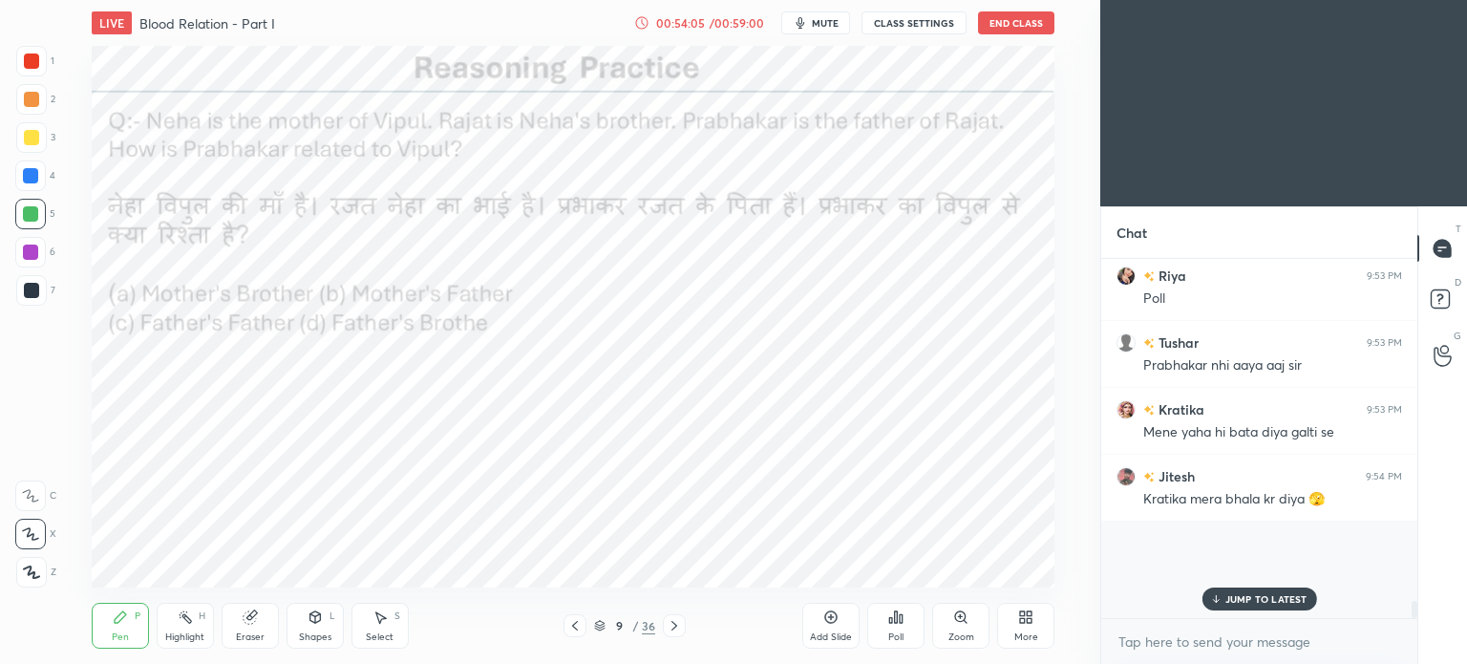
scroll to position [0, 0]
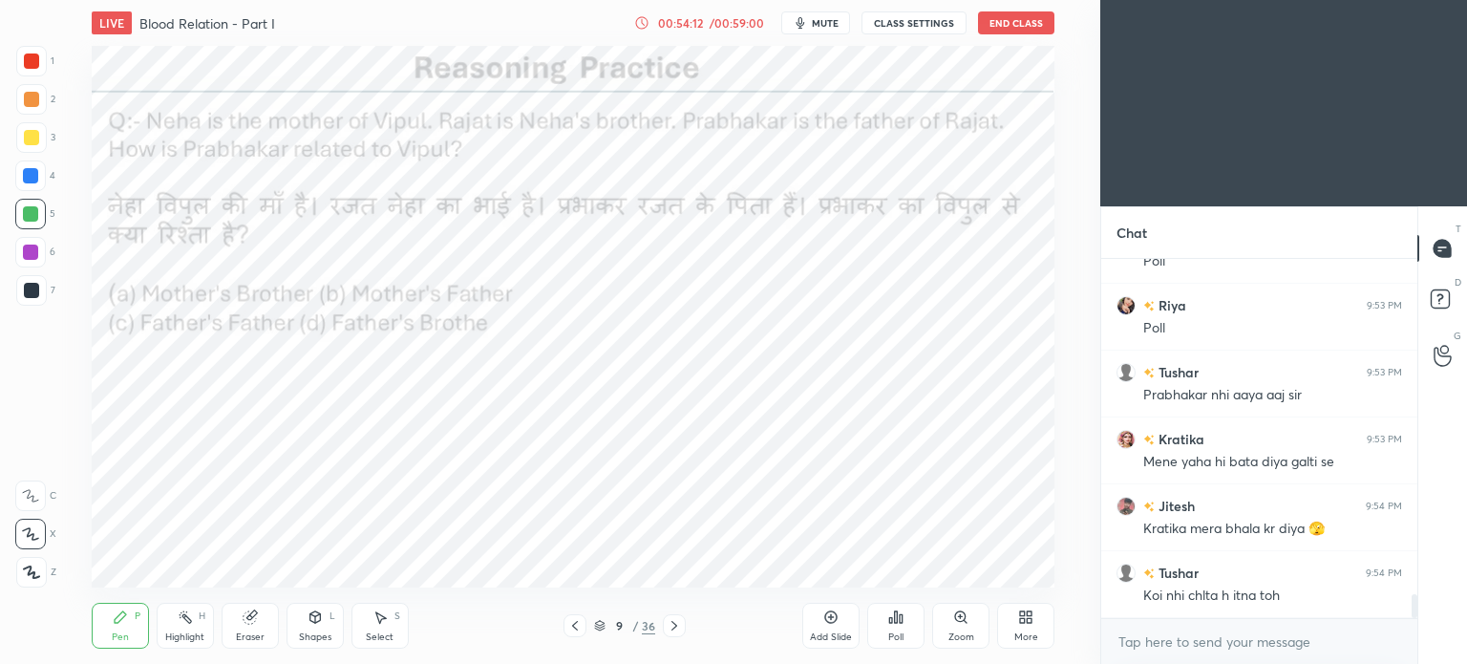
click at [34, 73] on div at bounding box center [31, 61] width 31 height 31
click at [41, 76] on div "1" at bounding box center [35, 65] width 38 height 38
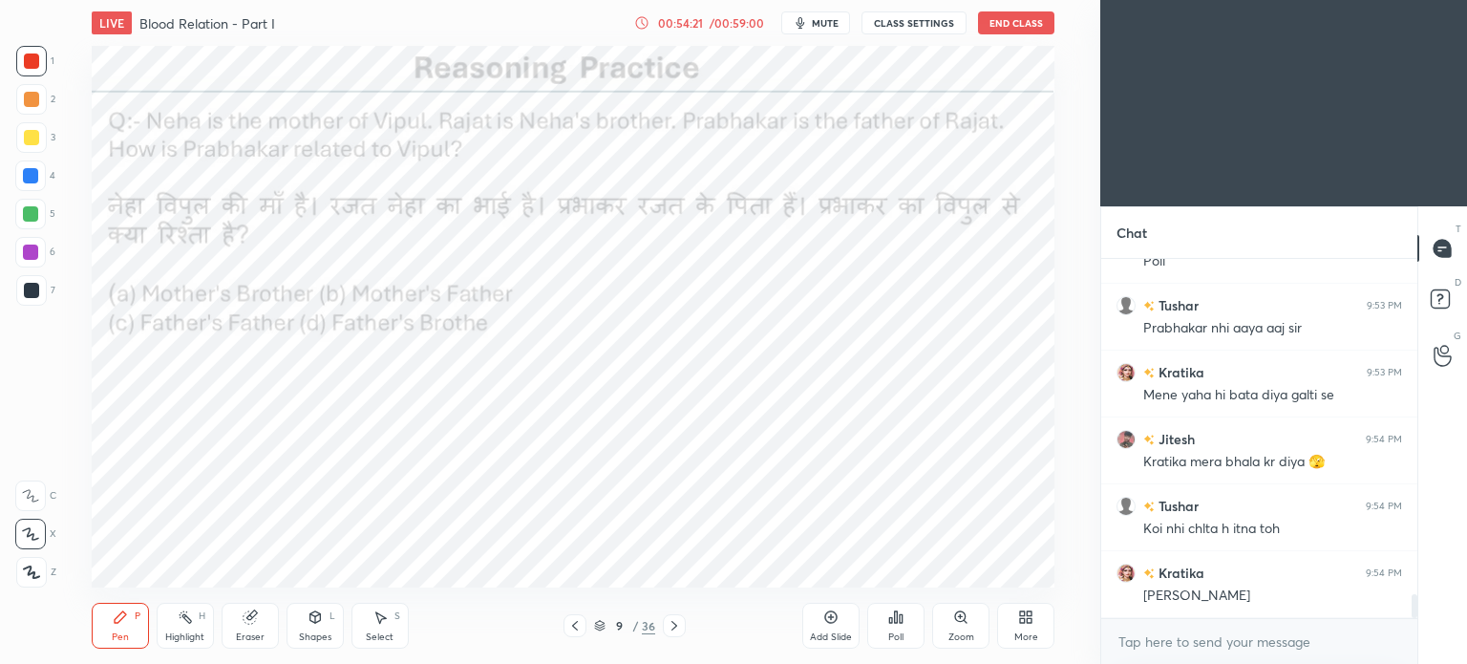
scroll to position [5215, 0]
click at [32, 568] on icon at bounding box center [31, 571] width 17 height 13
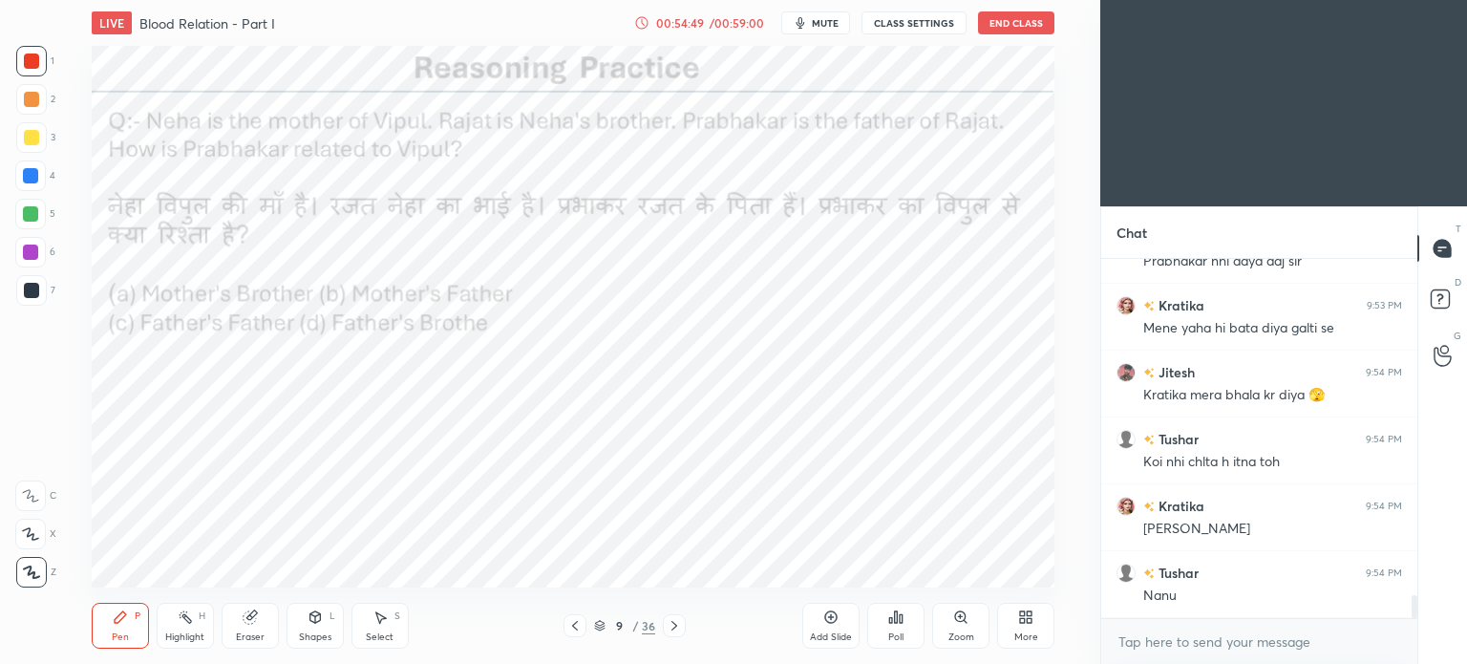
click at [32, 181] on div at bounding box center [30, 175] width 15 height 15
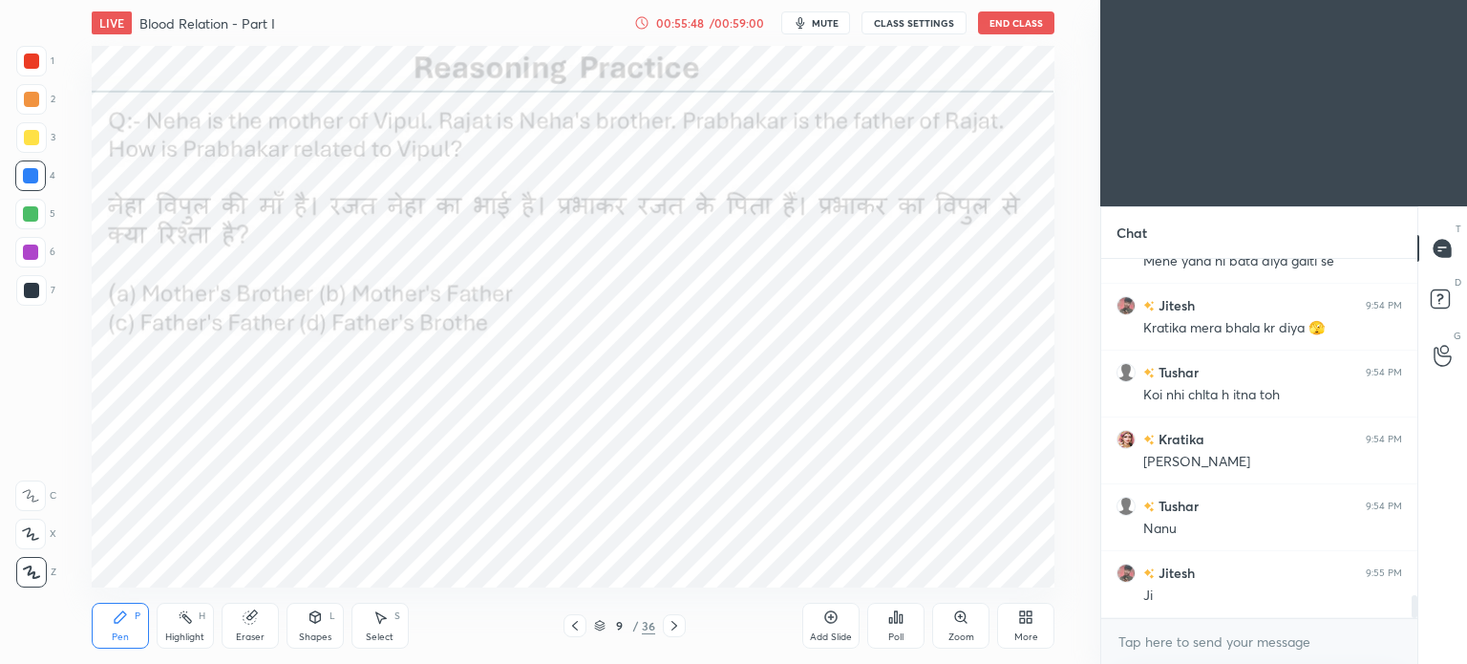
scroll to position [5301, 0]
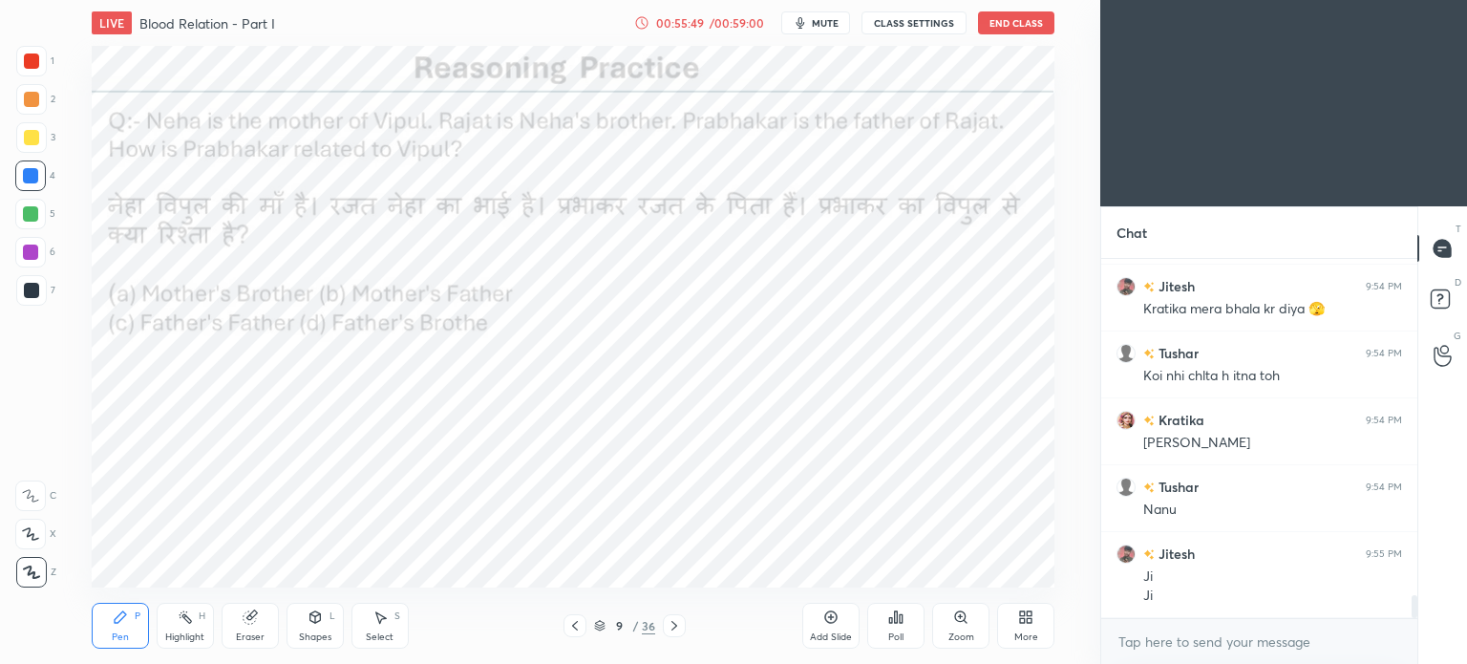
click at [829, 19] on span "mute" at bounding box center [825, 22] width 27 height 13
click at [818, 22] on span "unmute" at bounding box center [823, 22] width 41 height 13
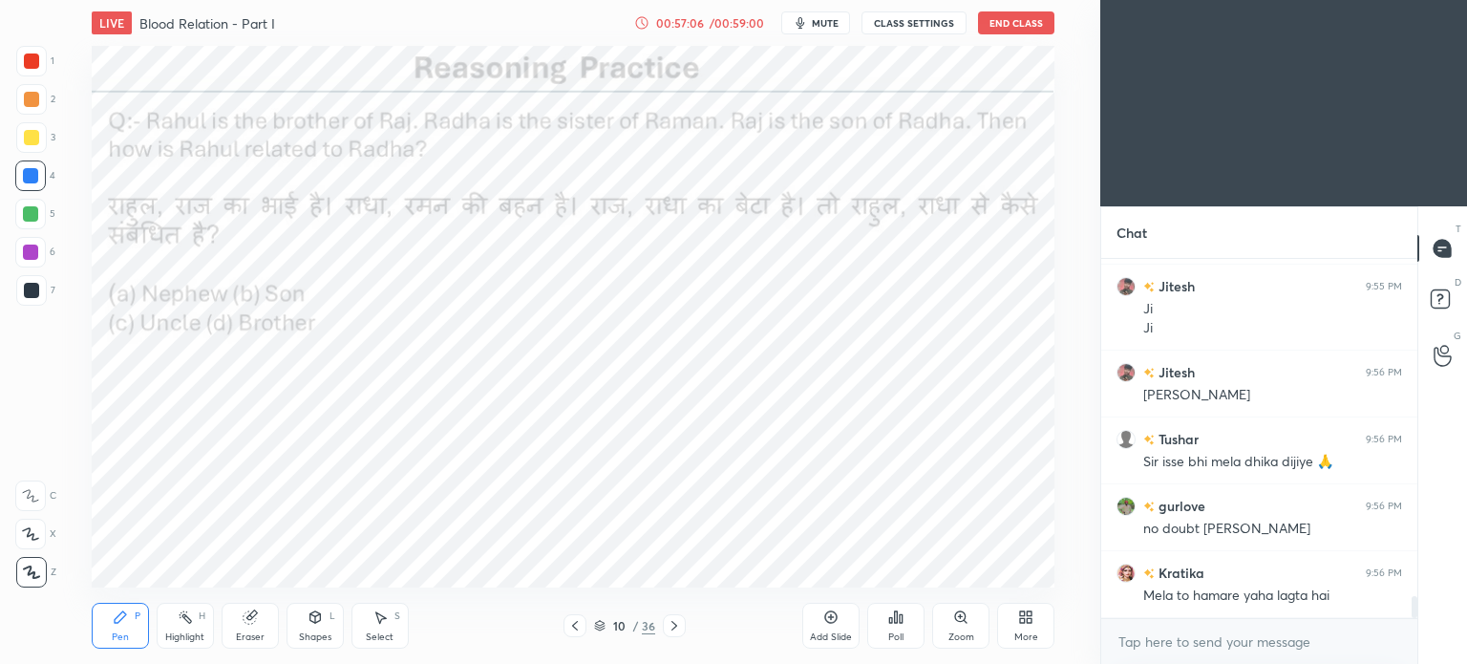
scroll to position [5635, 0]
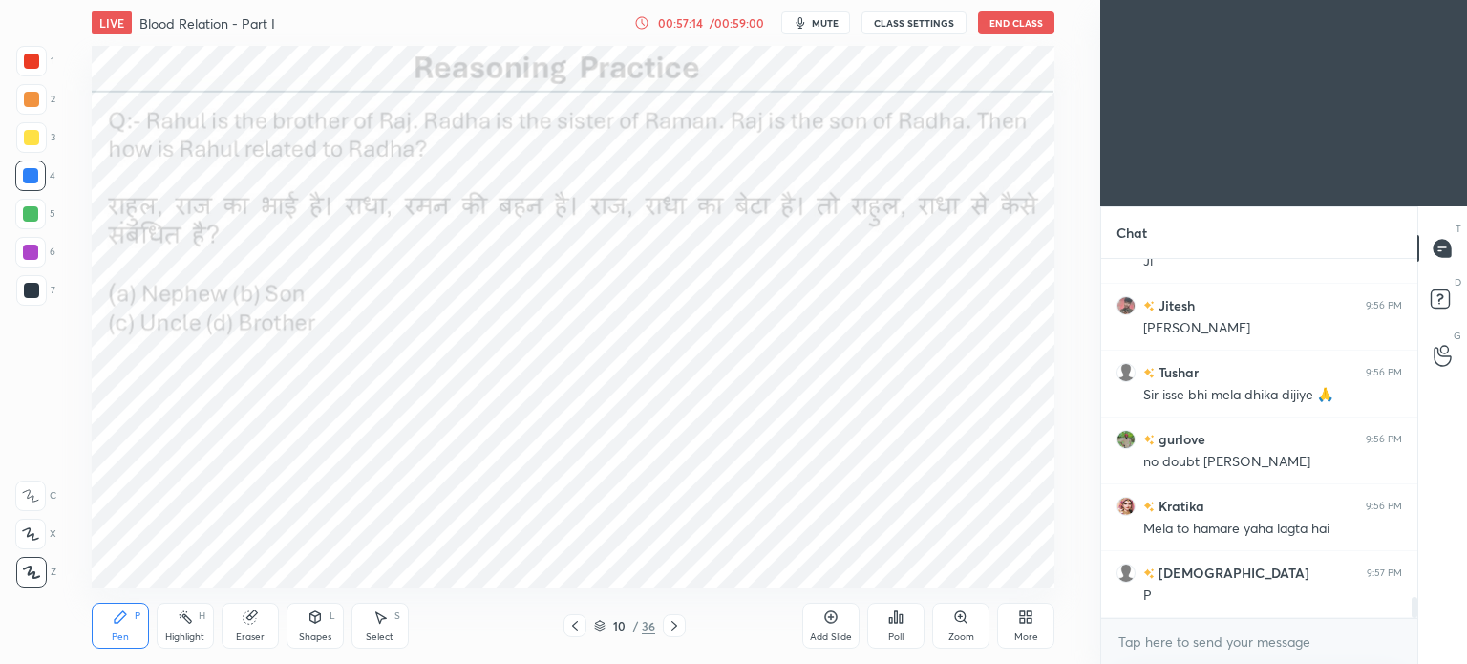
click at [899, 623] on icon at bounding box center [900, 618] width 3 height 9
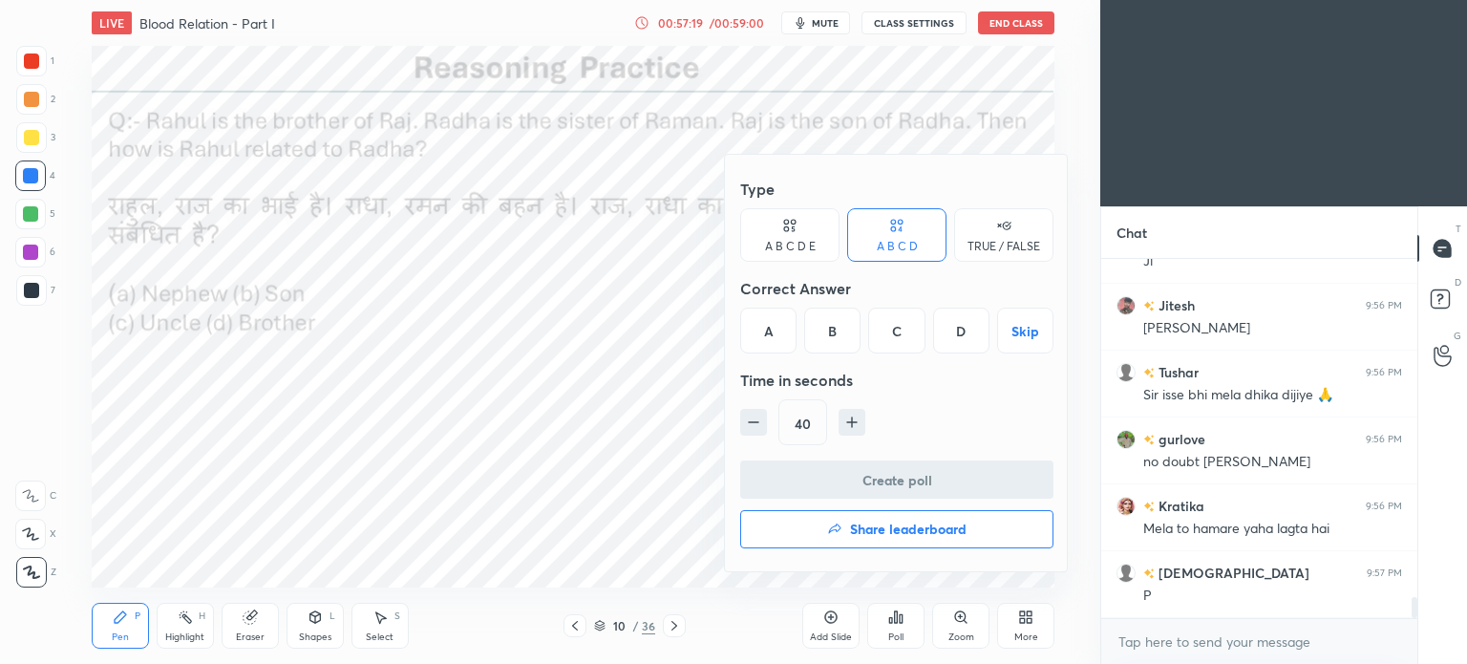
click at [837, 334] on div "B" at bounding box center [832, 330] width 56 height 46
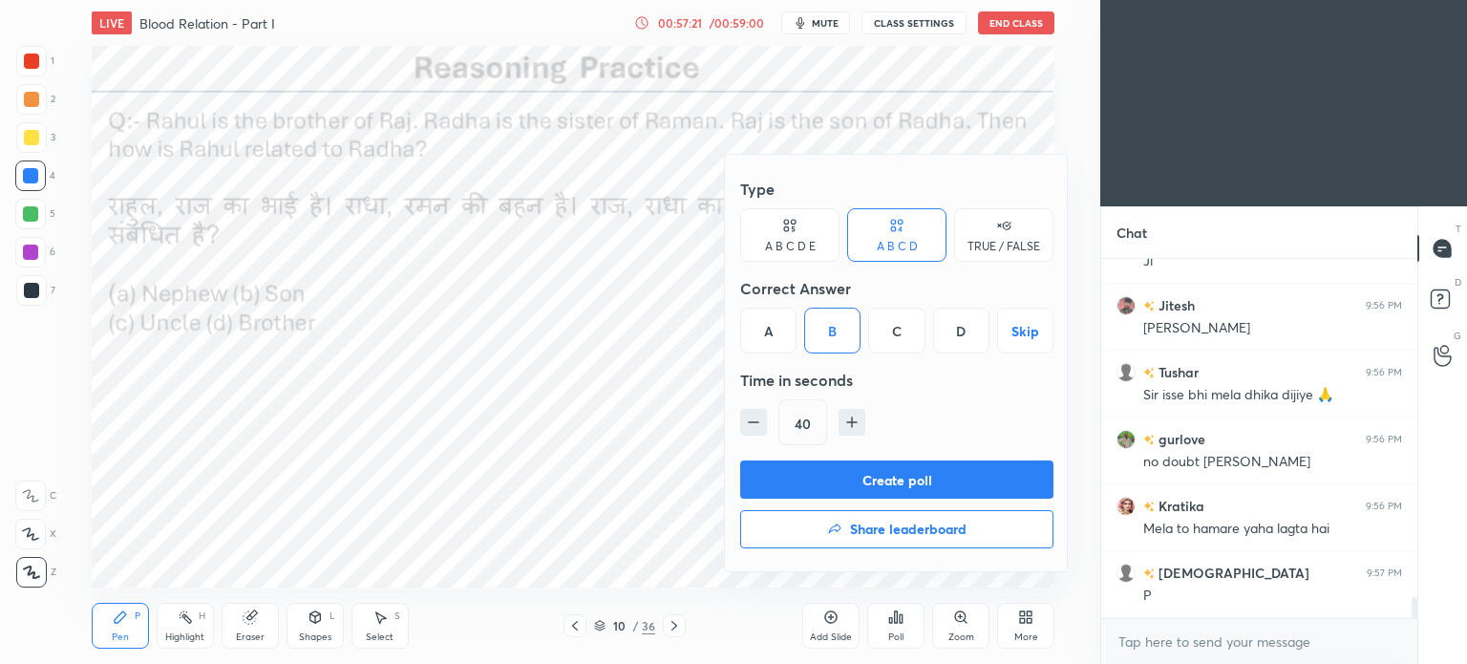
click at [908, 475] on button "Create poll" at bounding box center [896, 479] width 313 height 38
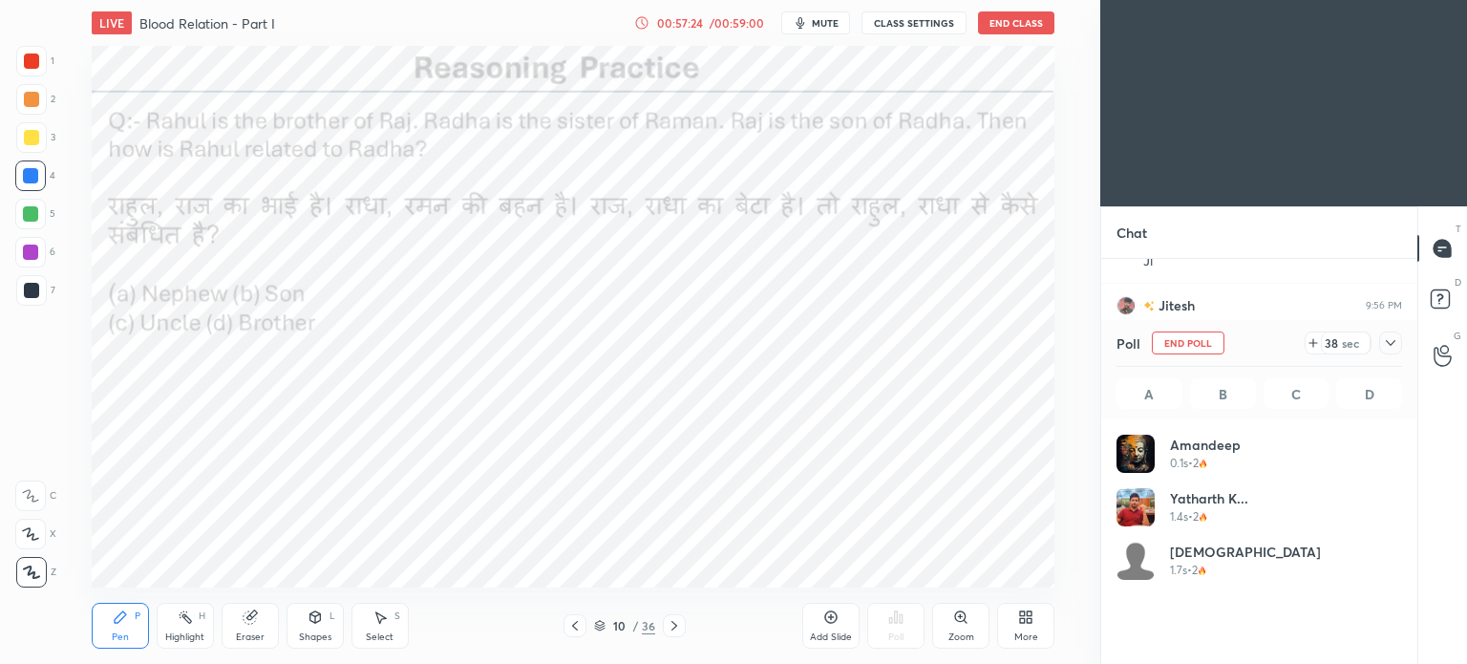
scroll to position [223, 280]
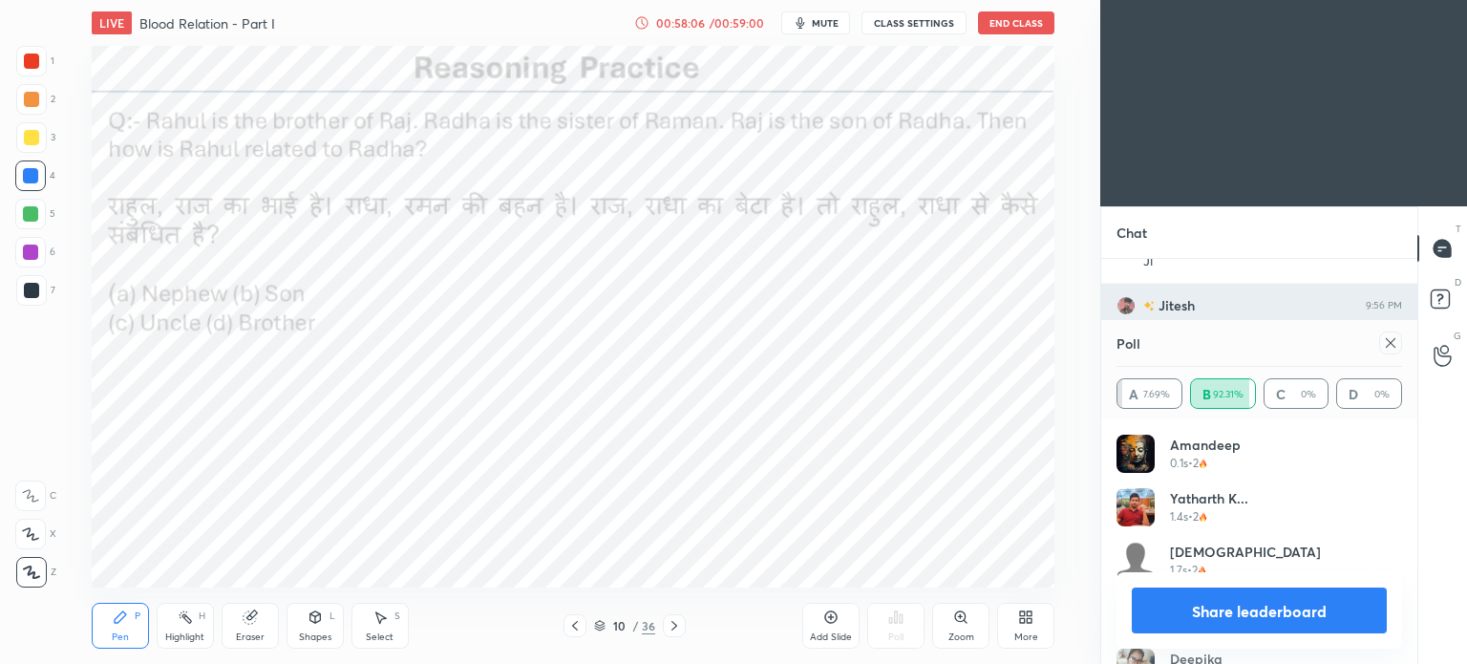
click at [1386, 347] on icon at bounding box center [1390, 343] width 10 height 10
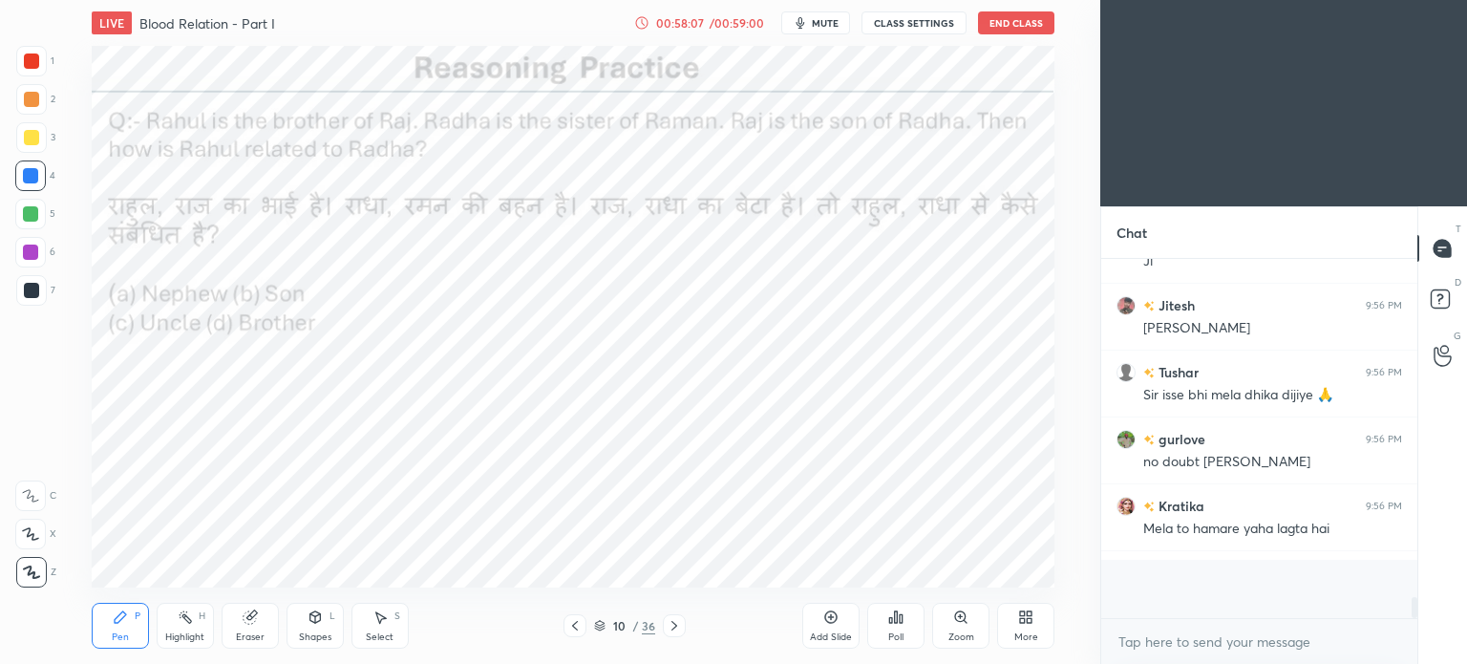
scroll to position [351, 310]
click at [27, 56] on div at bounding box center [31, 60] width 15 height 15
click at [28, 62] on div at bounding box center [31, 60] width 15 height 15
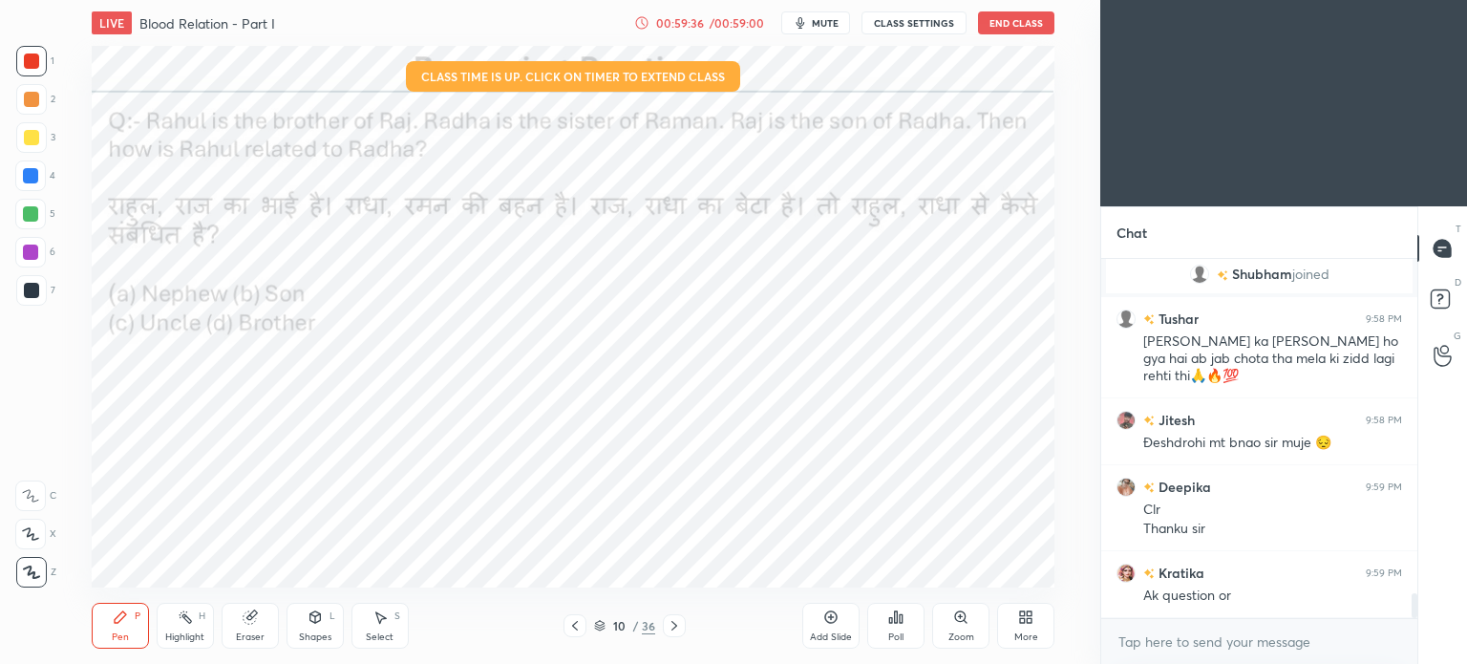
scroll to position [4986, 0]
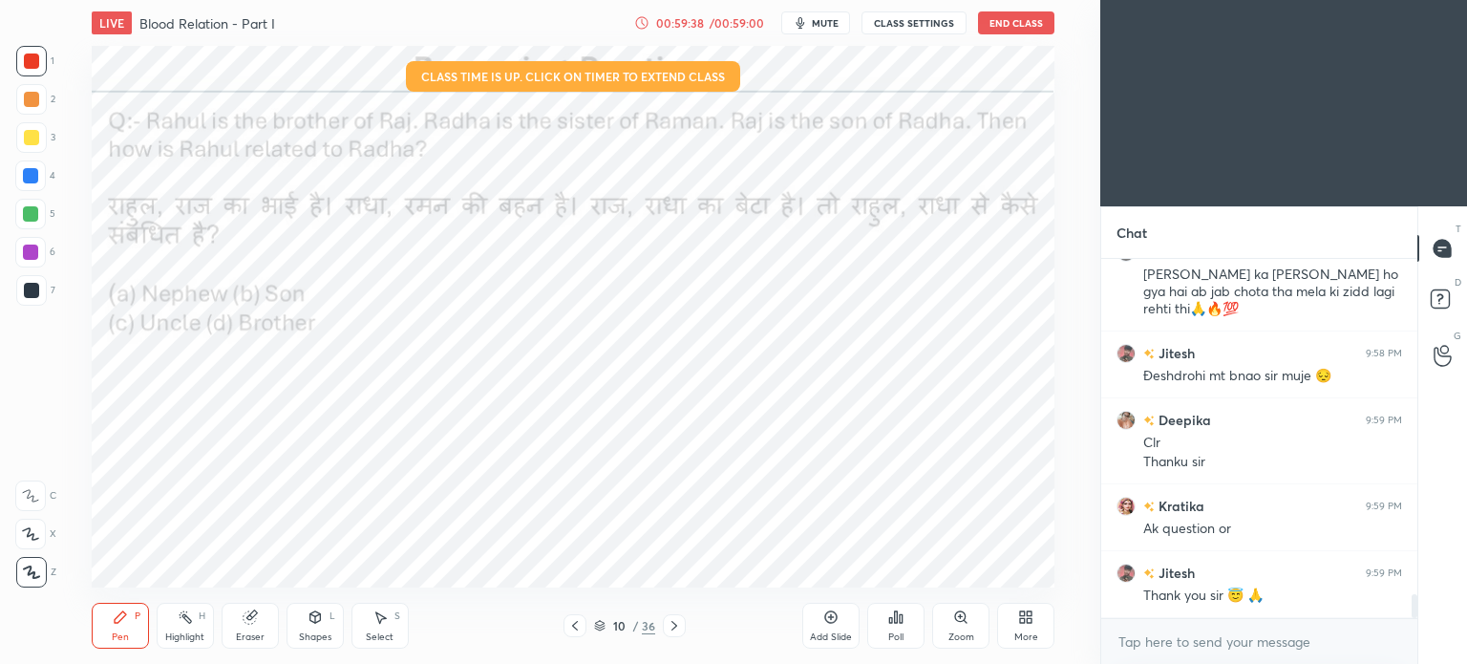
click at [898, 624] on icon at bounding box center [895, 616] width 15 height 15
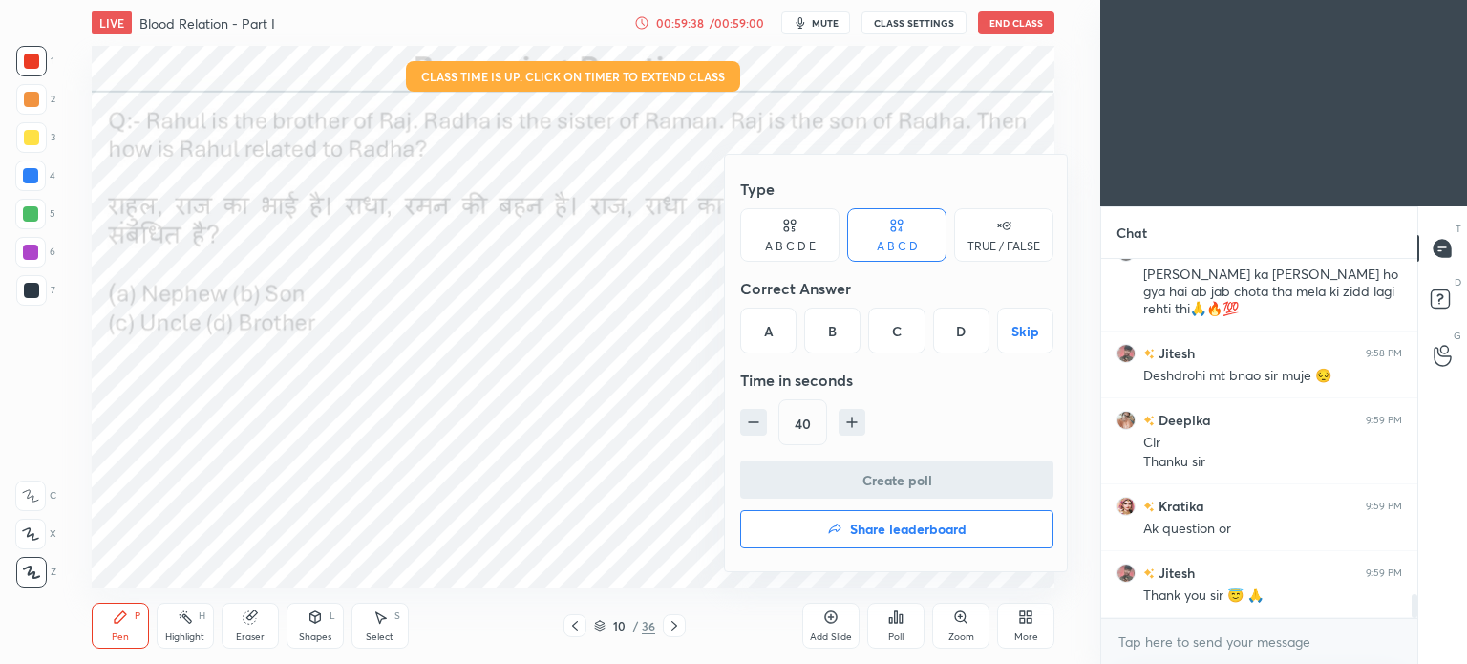
click at [859, 536] on h4 "Share leaderboard" at bounding box center [908, 528] width 116 height 13
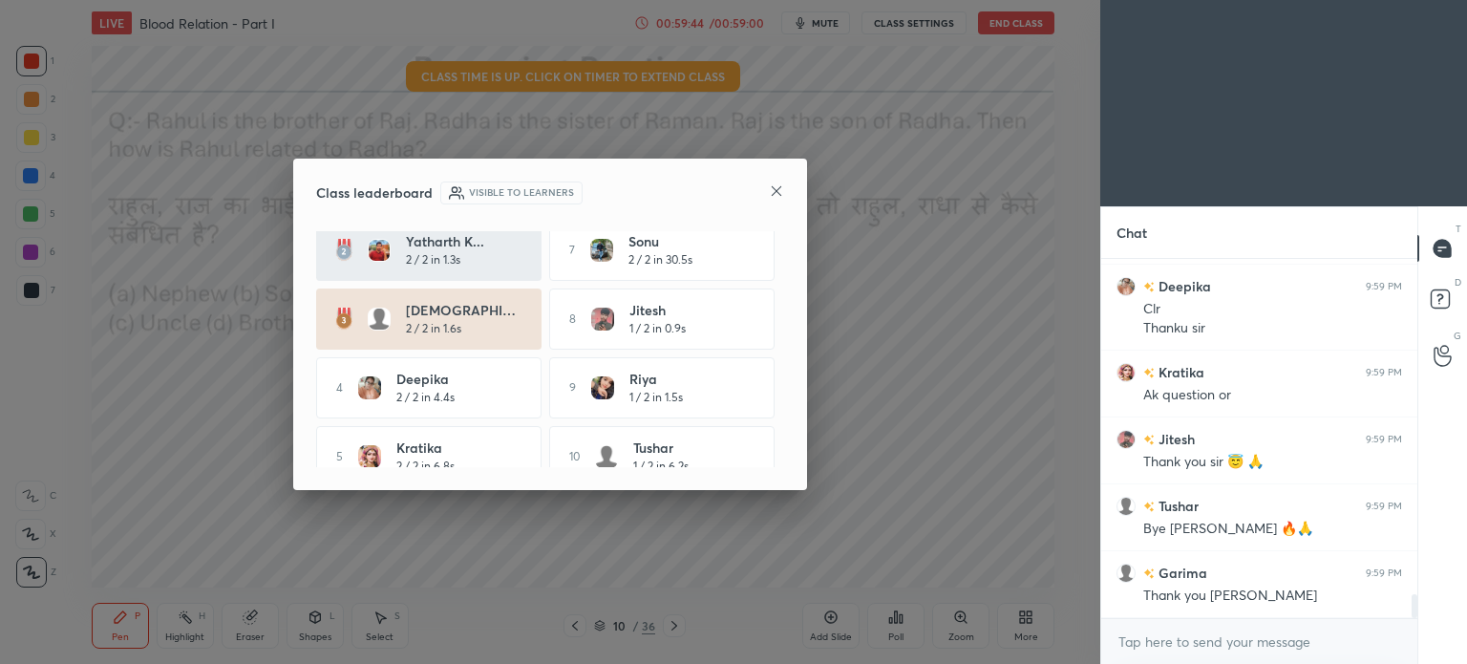
scroll to position [104, 0]
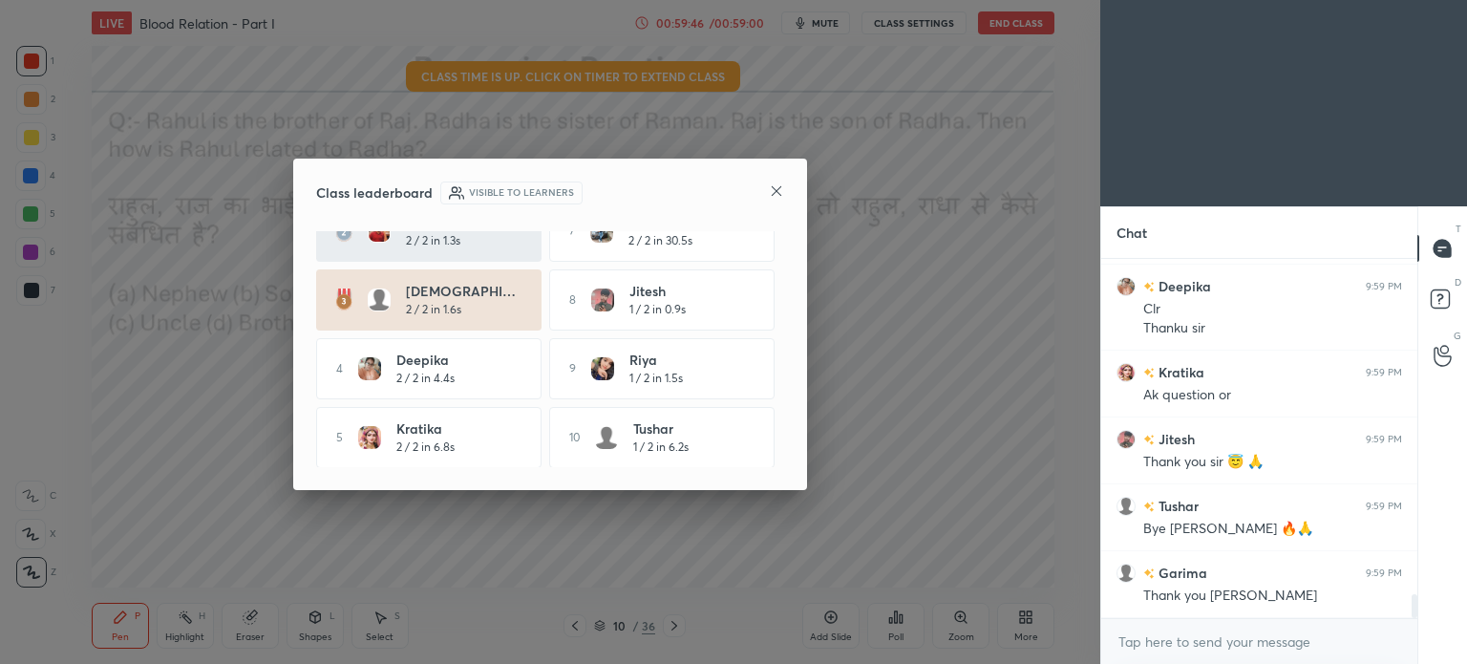
click at [769, 194] on icon at bounding box center [776, 190] width 15 height 15
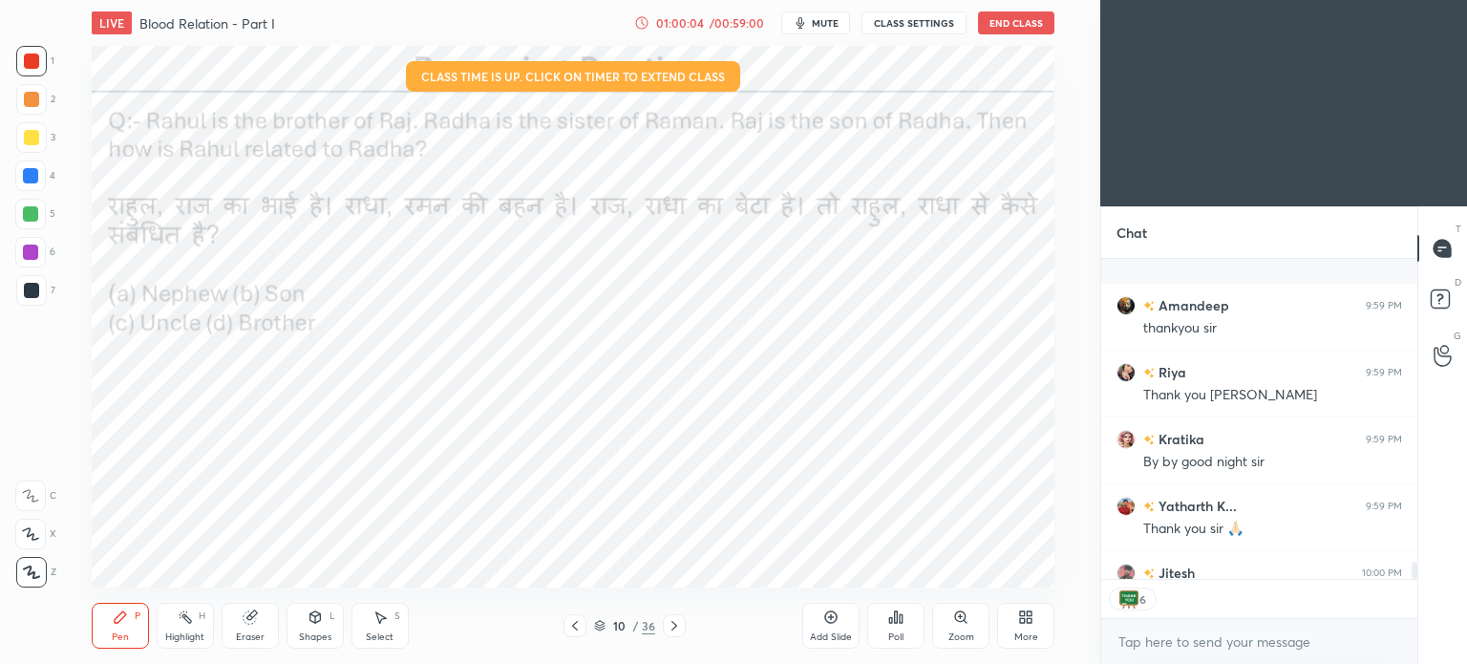
scroll to position [5560, 0]
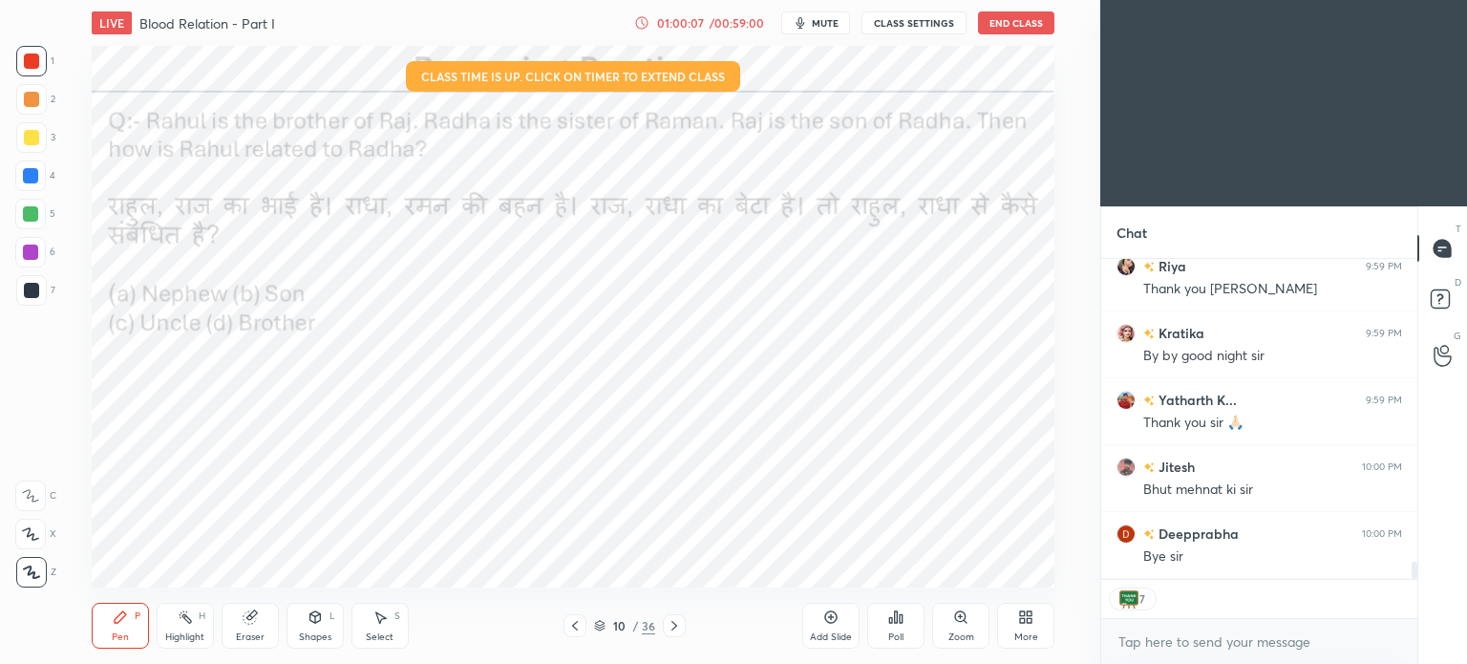
click at [1016, 18] on button "End Class" at bounding box center [1016, 22] width 76 height 23
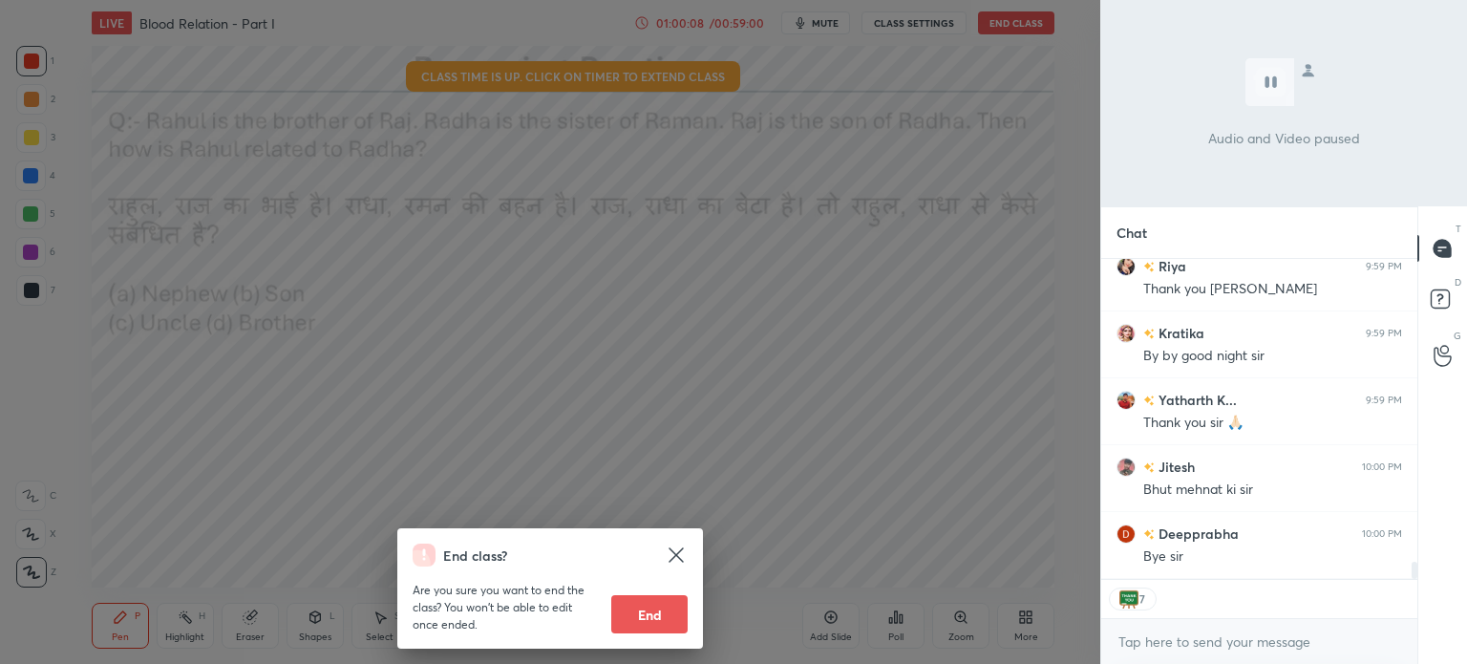
click at [659, 606] on button "End" at bounding box center [649, 614] width 76 height 38
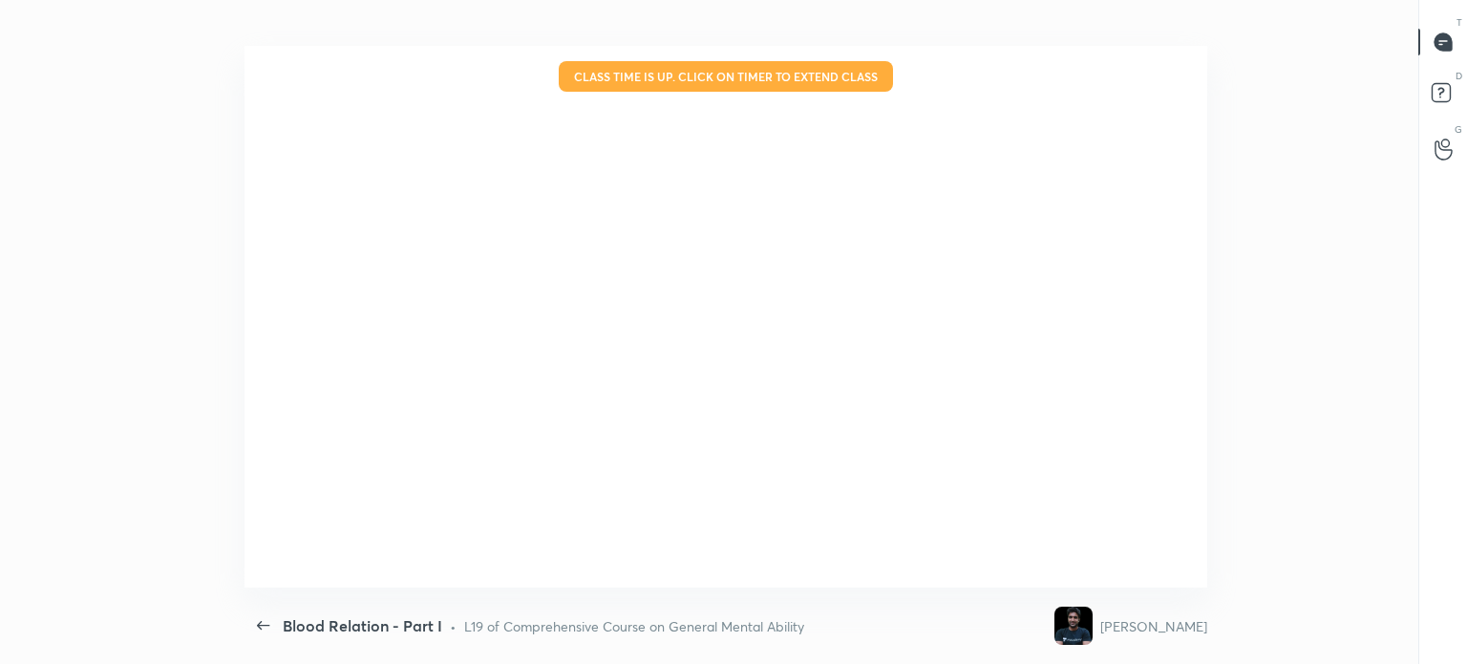
scroll to position [0, 0]
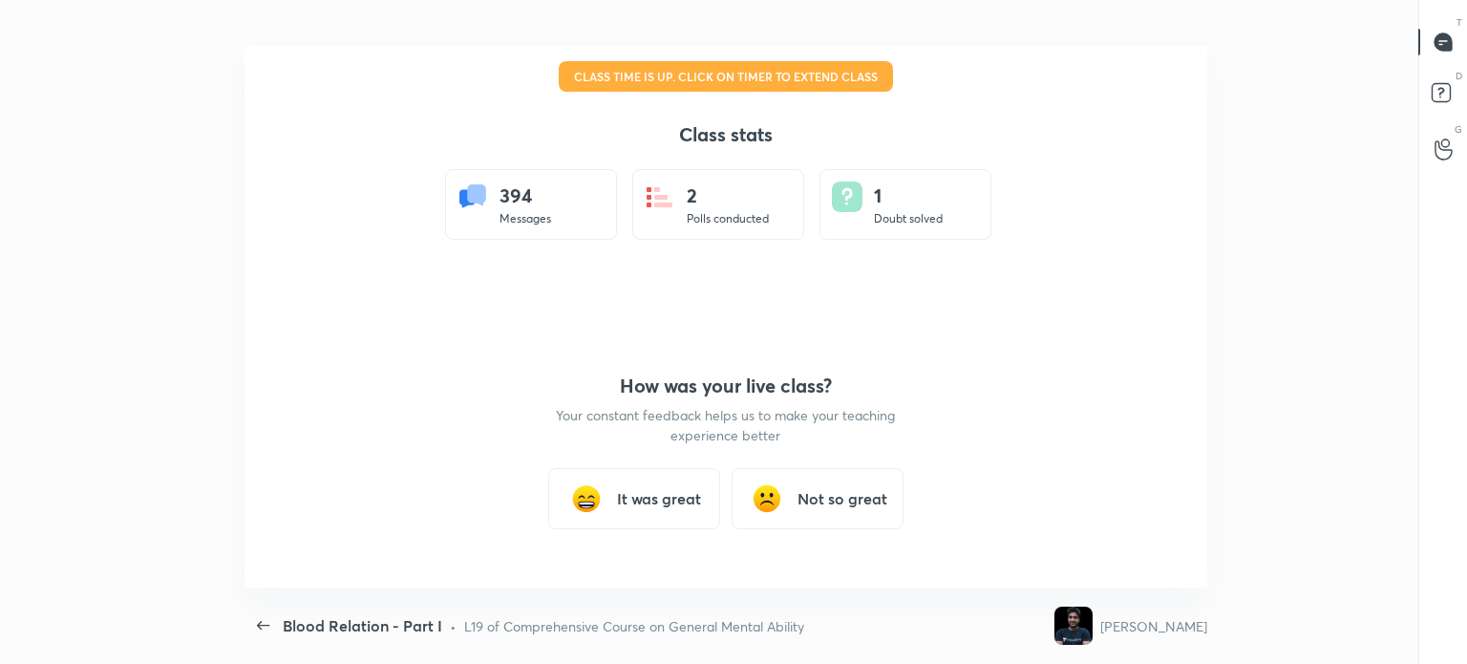
type textarea "x"
